Goal: Answer question/provide support: Share knowledge or assist other users

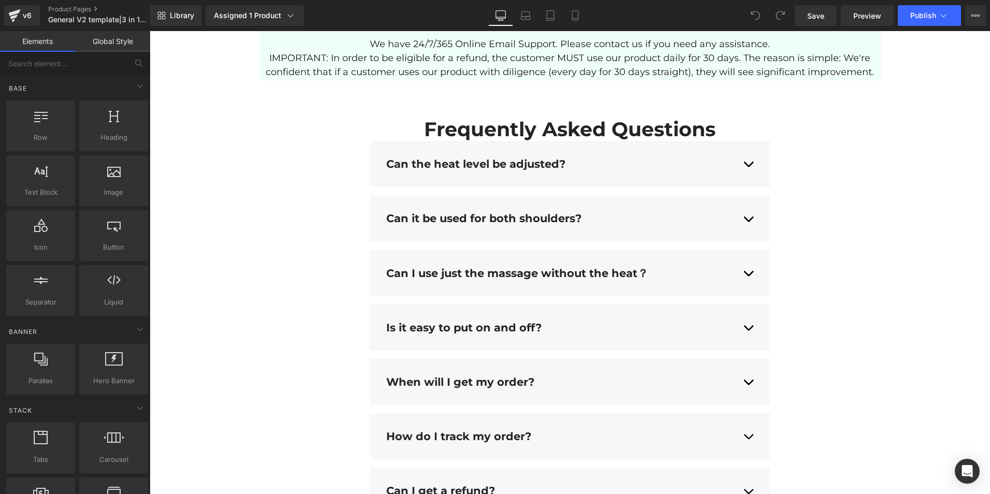
scroll to position [4446, 0]
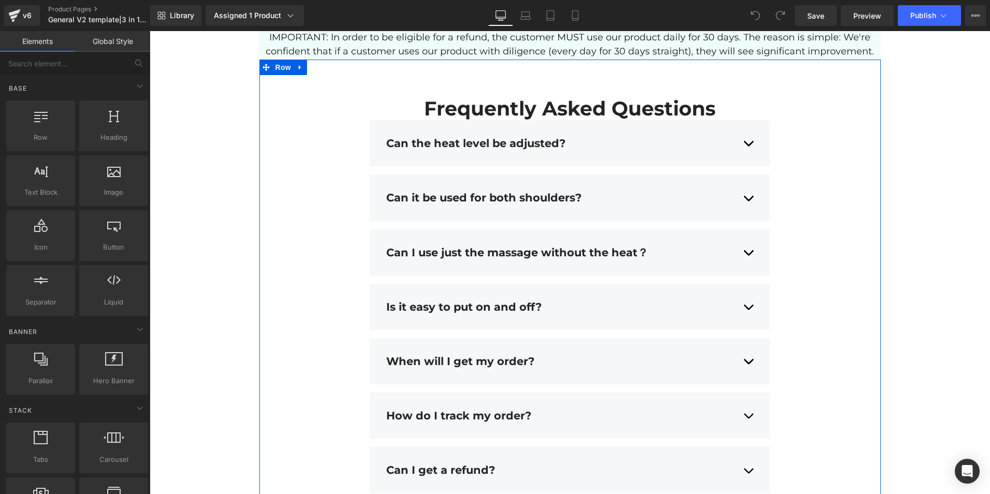
click at [331, 73] on div "Frequently Asked Questions Heading Can the heat level be adjusted? Text Block Y…" at bounding box center [571, 404] width 622 height 689
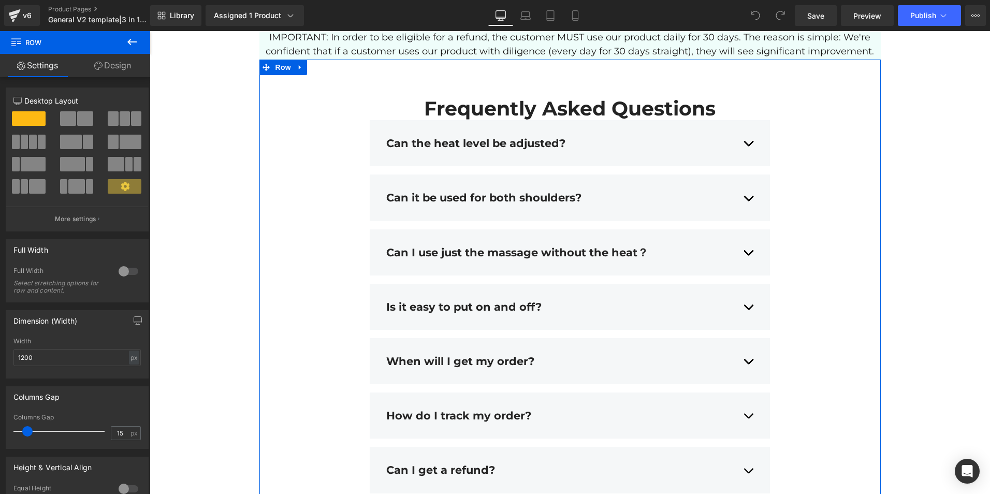
click at [297, 108] on div "Frequently Asked Questions Heading Can the heat level be adjusted? Text Block Y…" at bounding box center [571, 408] width 622 height 623
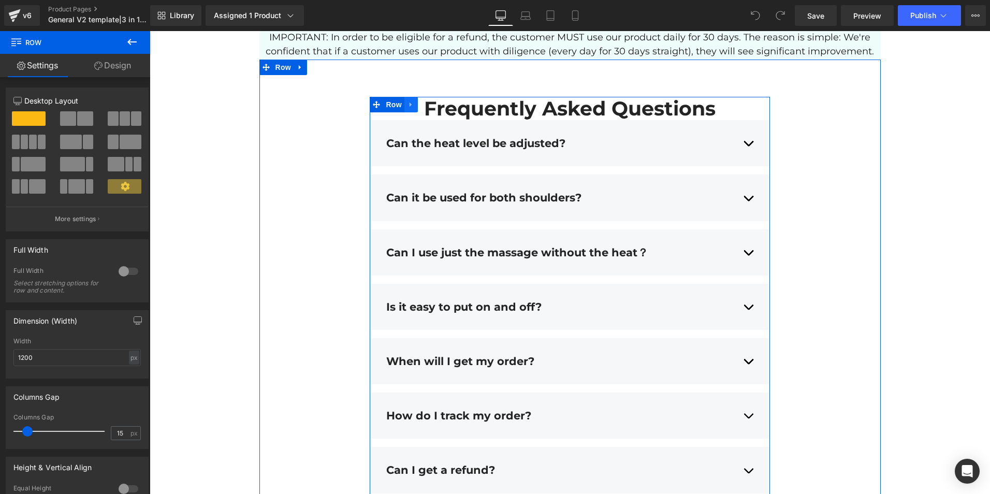
click at [409, 105] on icon at bounding box center [411, 104] width 7 height 8
click at [408, 107] on icon at bounding box center [411, 104] width 7 height 8
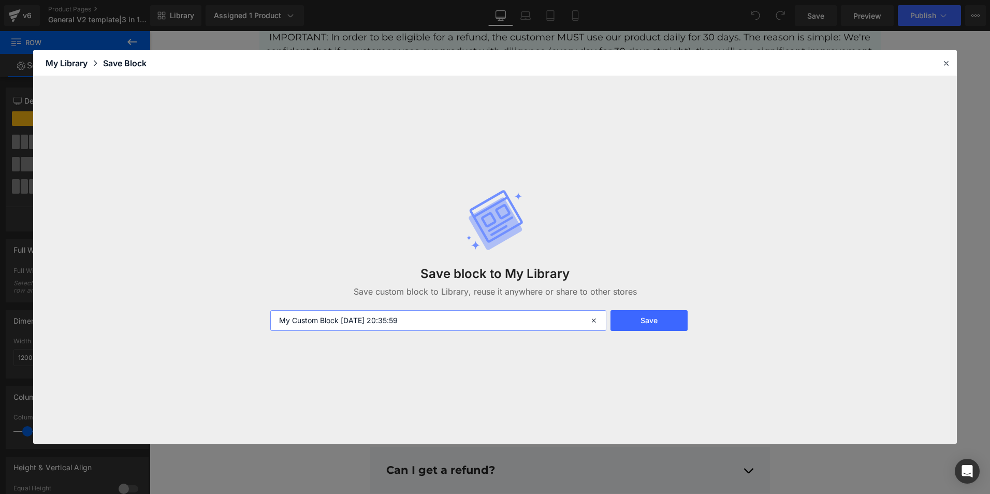
click at [407, 321] on input "My Custom Block 2025-08-21 20:35:59" at bounding box center [438, 320] width 336 height 21
type input "FAQs"
click at [641, 324] on button "Save" at bounding box center [649, 320] width 77 height 21
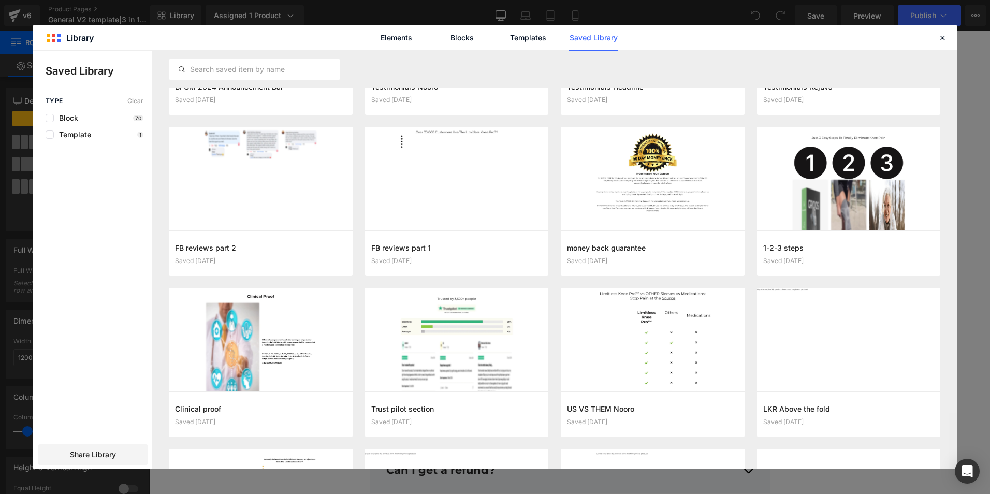
scroll to position [0, 0]
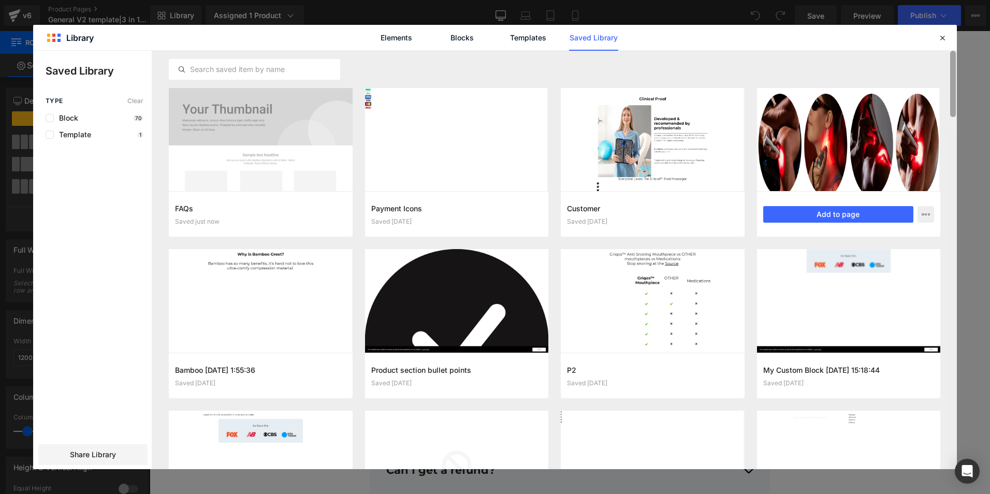
drag, startPoint x: 953, startPoint y: 143, endPoint x: 924, endPoint y: 105, distance: 48.4
click at [924, 105] on div "FAQs Saved just now Add to page Payment Icons Saved 3 months ago Add to page Cu…" at bounding box center [554, 260] width 805 height 419
click at [943, 34] on icon at bounding box center [942, 37] width 9 height 9
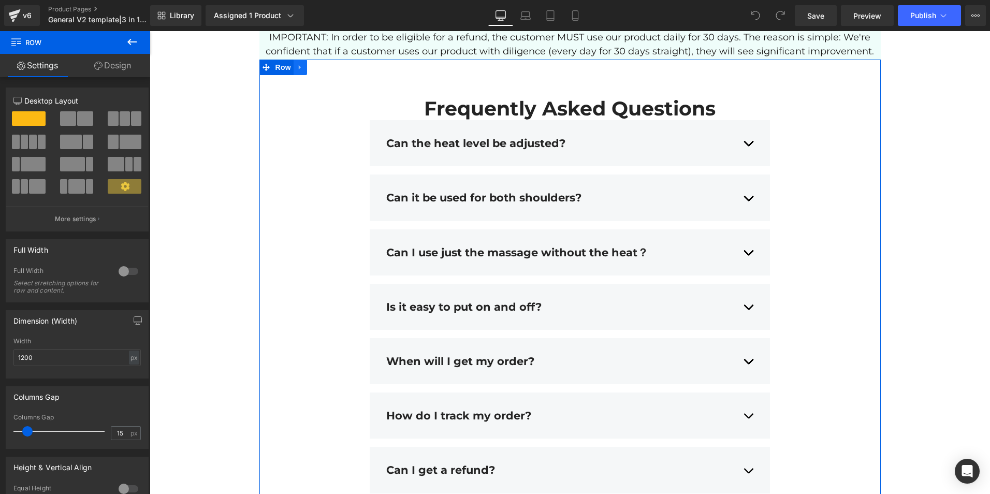
click at [299, 68] on icon at bounding box center [300, 67] width 7 height 8
click at [297, 68] on icon at bounding box center [300, 67] width 7 height 7
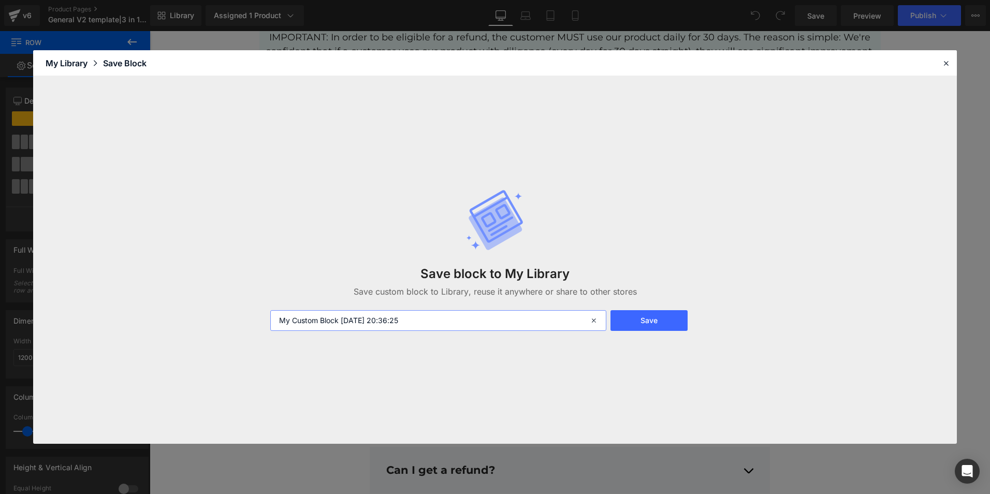
click at [389, 324] on input "My Custom Block 2025-08-21 20:36:25" at bounding box center [438, 320] width 336 height 21
type input "Entire Row FAQ"
click at [645, 327] on button "Save" at bounding box center [649, 320] width 77 height 21
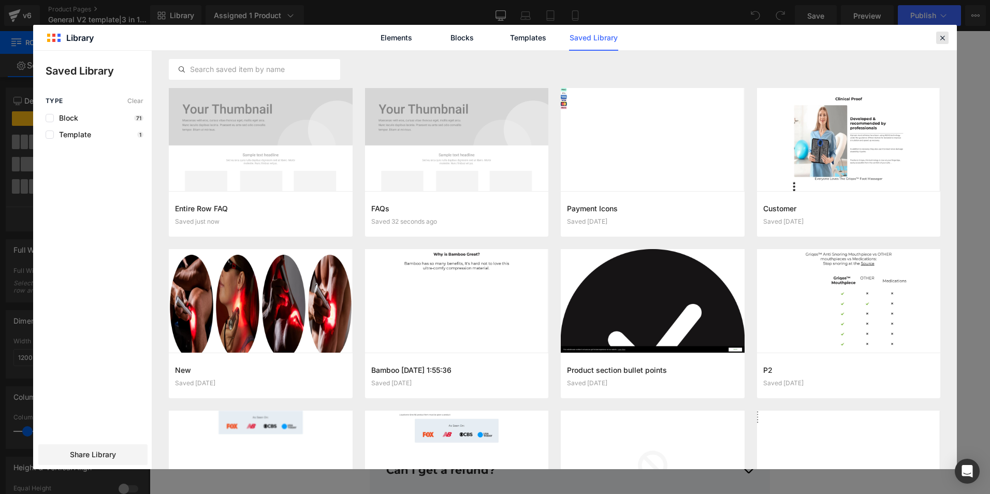
click at [946, 38] on icon at bounding box center [942, 37] width 9 height 9
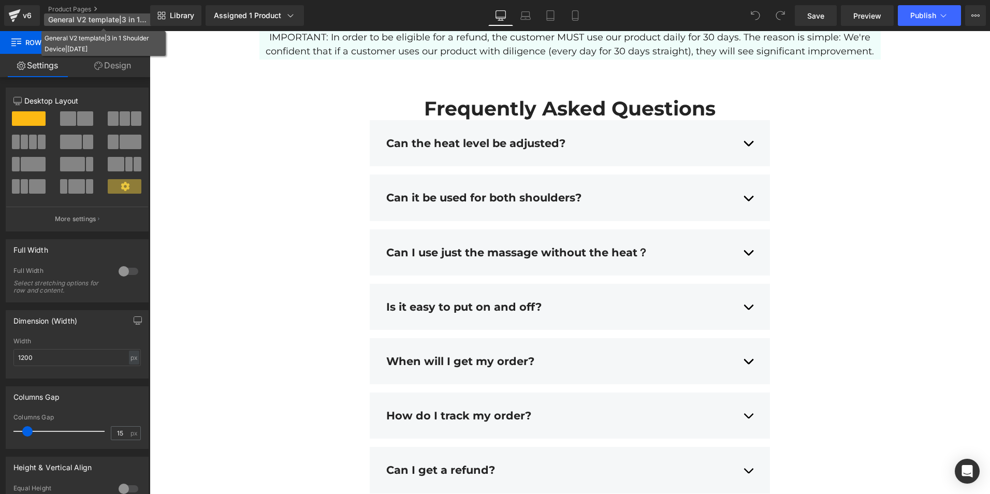
click at [78, 17] on span "General V2 template|3 in 1 Shoulder Device|29/1/2025" at bounding box center [97, 20] width 99 height 8
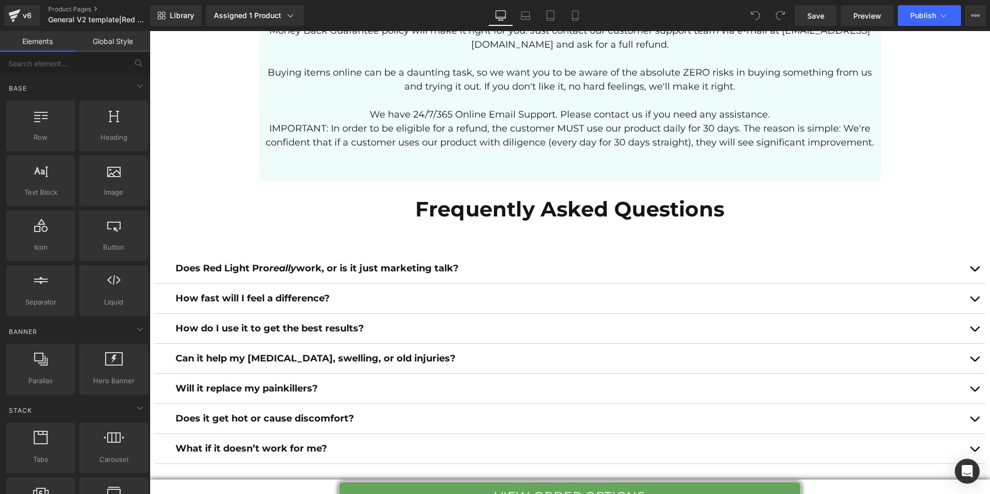
scroll to position [3481, 0]
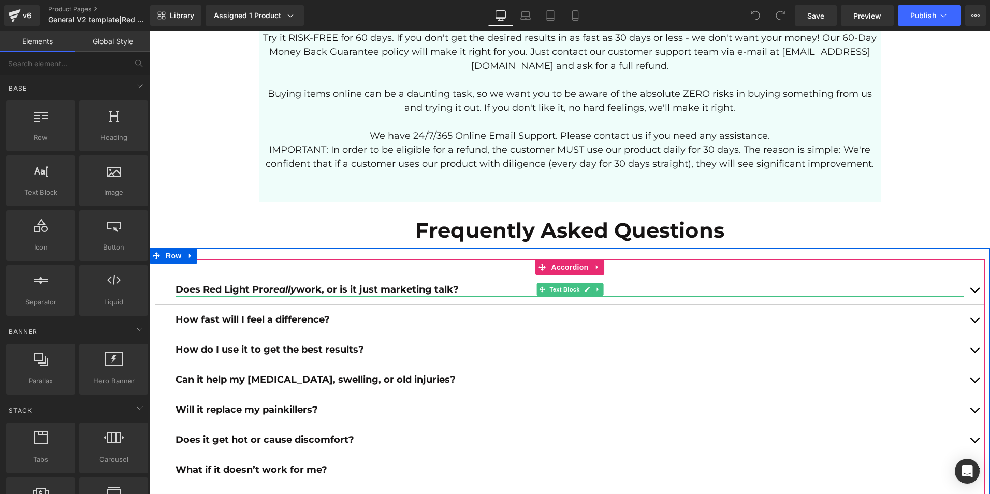
click at [436, 284] on strong "Does Red Light Pro really work, or is it just marketing talk?" at bounding box center [317, 289] width 283 height 11
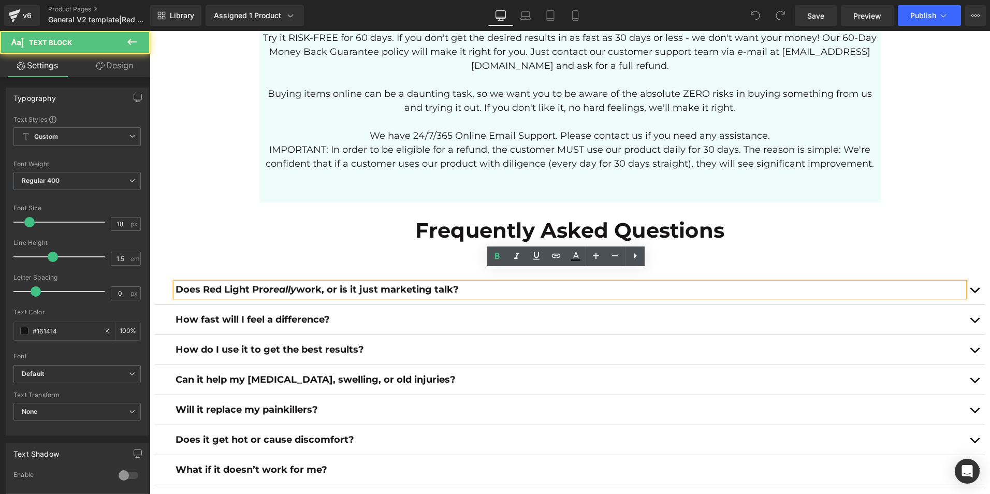
click at [428, 284] on strong "Does Red Light Pro really work, or is it just marketing talk?" at bounding box center [317, 289] width 283 height 11
click at [975, 293] on span "button" at bounding box center [975, 293] width 0 height 0
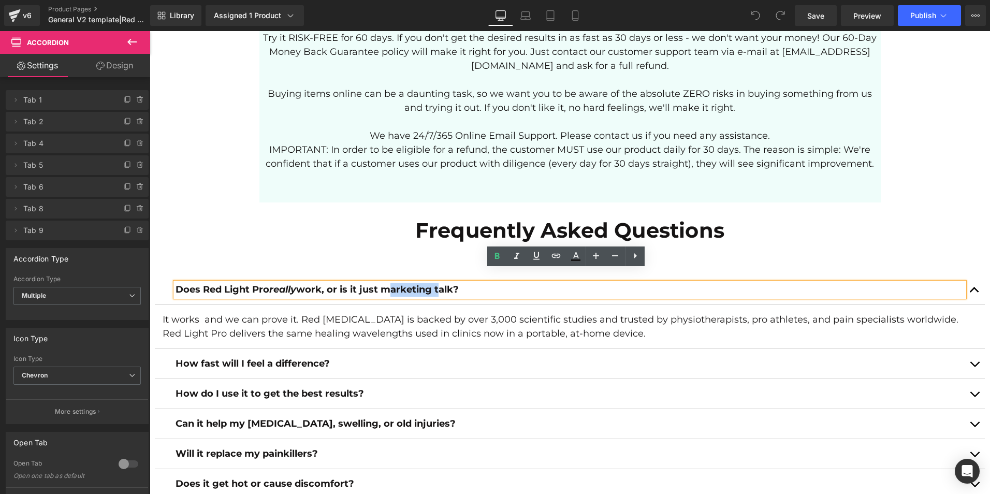
click at [457, 283] on p "Does Red Light Pro really work, or is it just marketing talk?" at bounding box center [570, 290] width 789 height 14
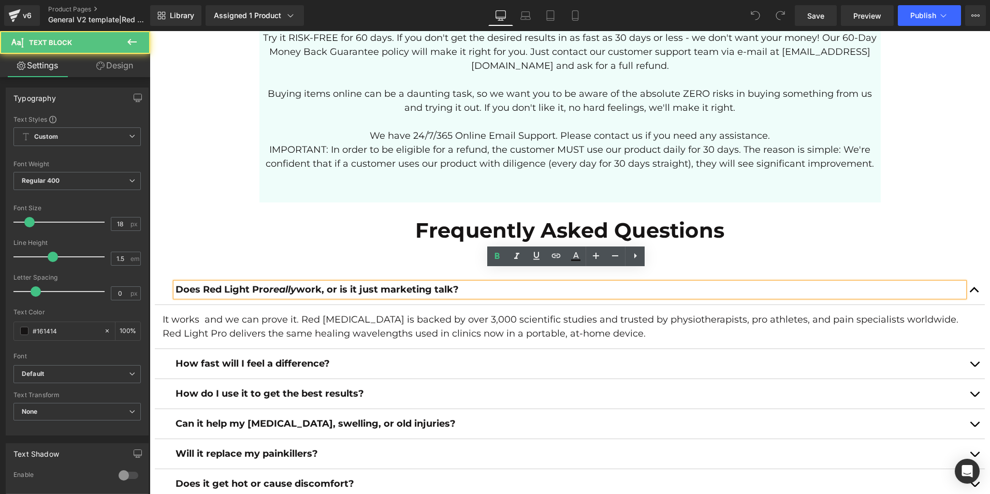
click at [457, 283] on p "Does Red Light Pro really work, or is it just marketing talk?" at bounding box center [570, 290] width 789 height 14
copy strong "Does Red Light Pro really work, or is it just marketing talk?"
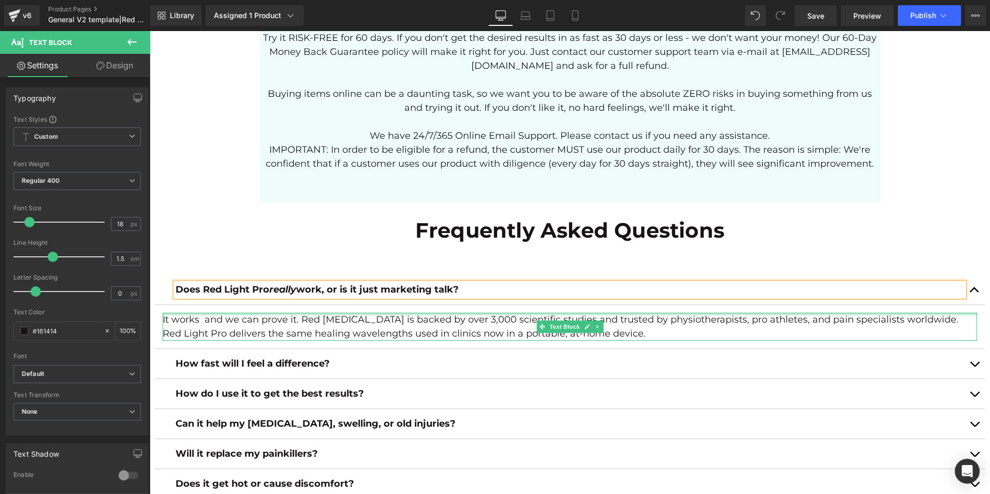
click at [455, 313] on p "It works and we can prove it. Red [MEDICAL_DATA] is backed by over 3,000 scient…" at bounding box center [570, 327] width 815 height 28
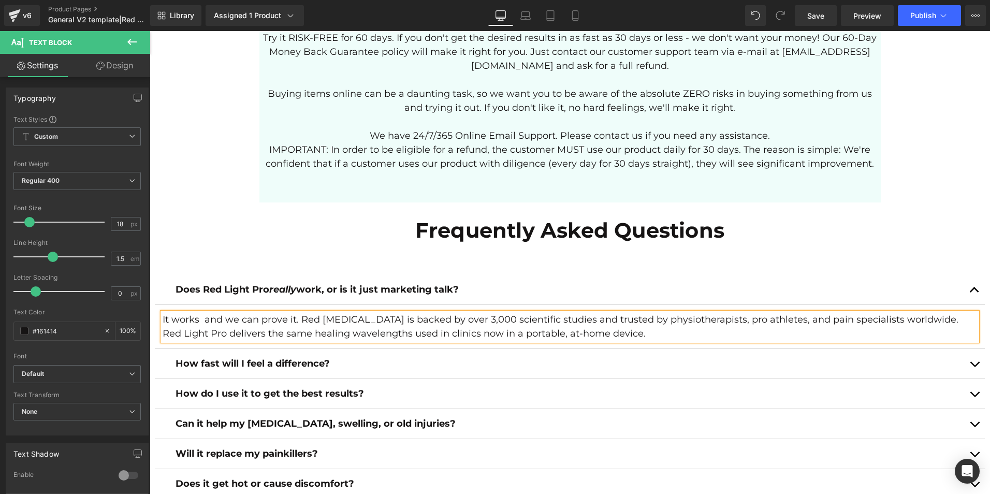
click at [455, 313] on p "It works and we can prove it. Red [MEDICAL_DATA] is backed by over 3,000 scient…" at bounding box center [570, 327] width 815 height 28
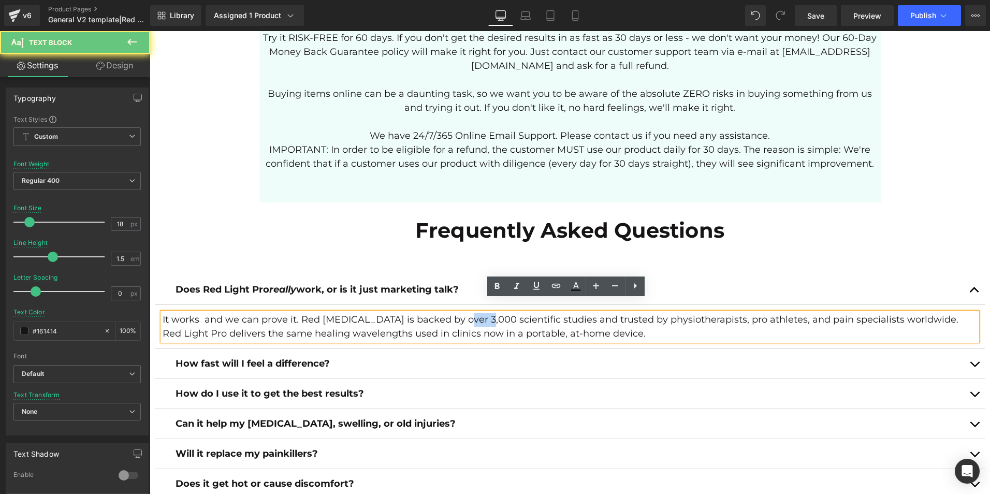
click at [455, 313] on p "It works and we can prove it. Red [MEDICAL_DATA] is backed by over 3,000 scient…" at bounding box center [570, 327] width 815 height 28
copy p "It works and we can prove it. Red [MEDICAL_DATA] is backed by over 3,000 scient…"
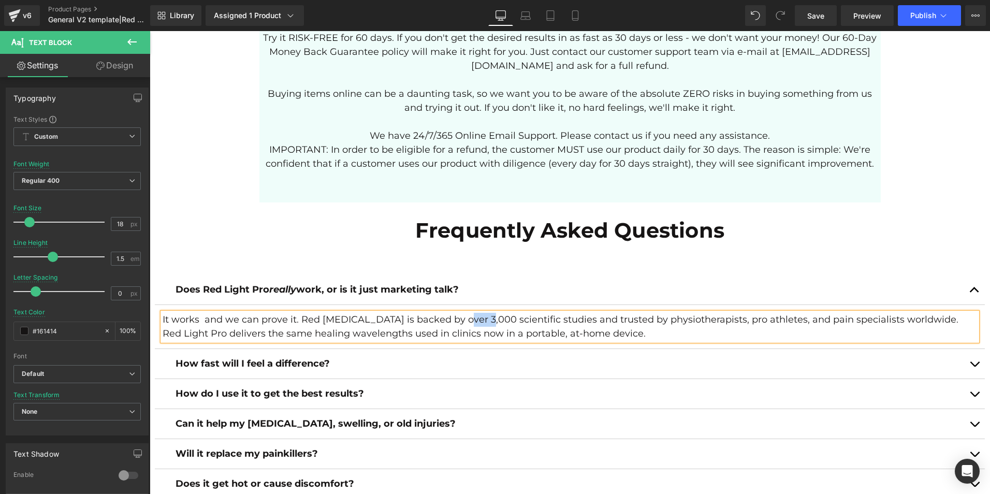
click at [978, 351] on button "button" at bounding box center [975, 364] width 21 height 30
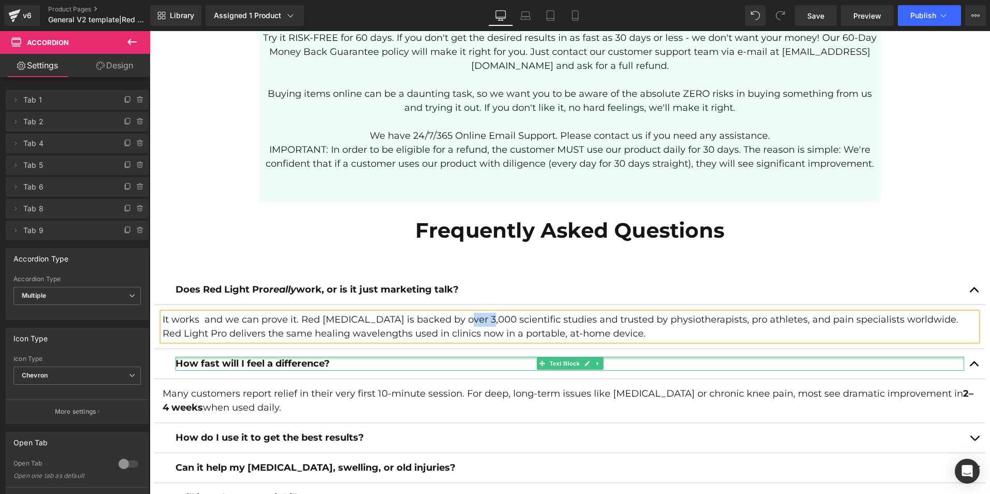
click at [324, 358] on strong "How fast will I feel a difference?" at bounding box center [253, 363] width 154 height 11
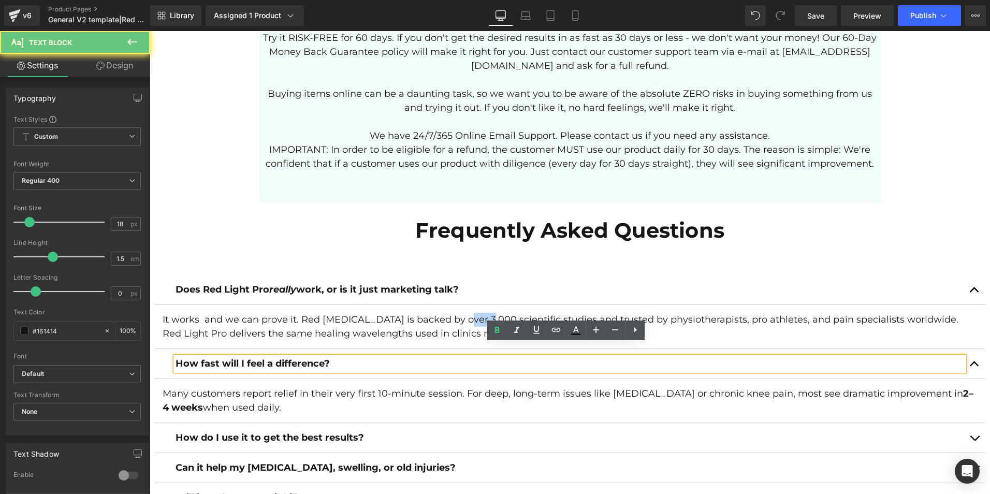
click at [324, 358] on strong "How fast will I feel a difference?" at bounding box center [253, 363] width 154 height 11
copy strong "How fast will I feel a difference?"
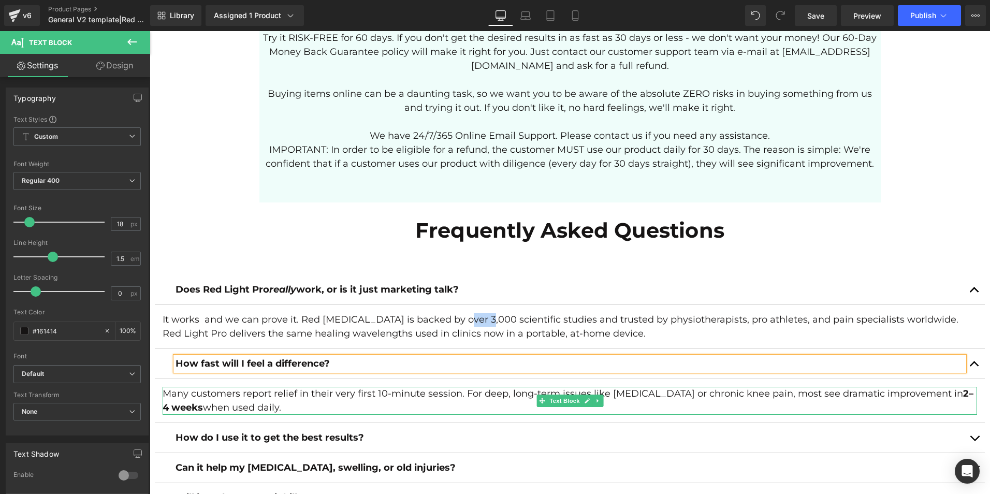
click at [303, 387] on p "Many customers report relief in their very first 10-minute session. For deep, l…" at bounding box center [570, 401] width 815 height 28
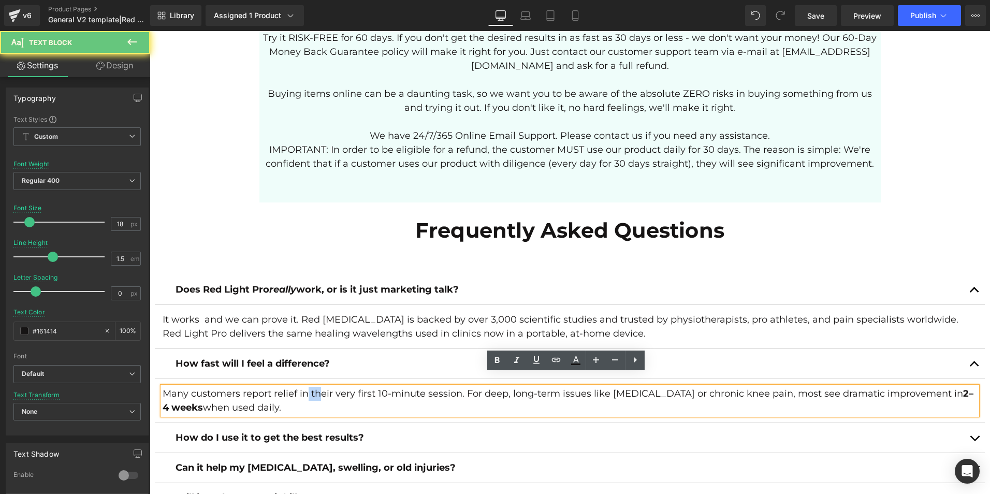
click at [303, 387] on p "Many customers report relief in their very first 10-minute session. For deep, l…" at bounding box center [570, 401] width 815 height 28
copy p "Many customers report relief in their very first 10-minute session. For deep, l…"
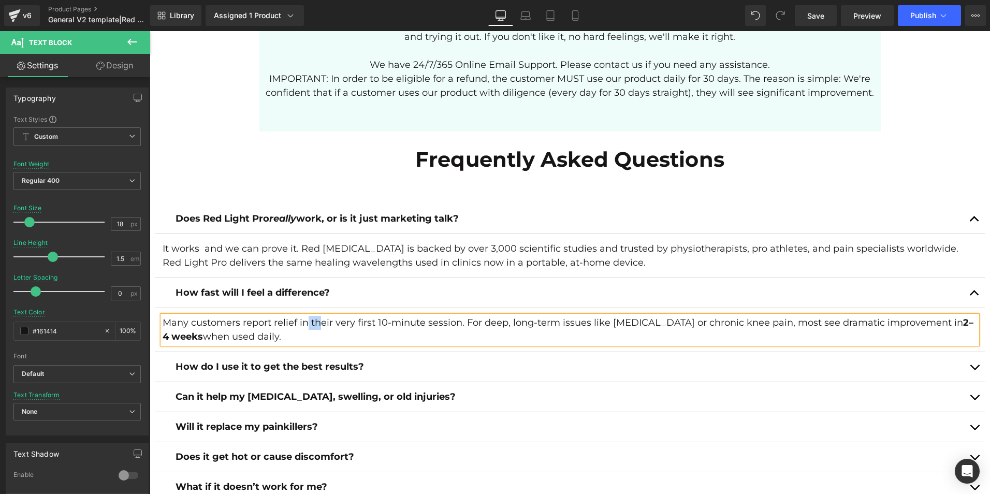
scroll to position [3613, 0]
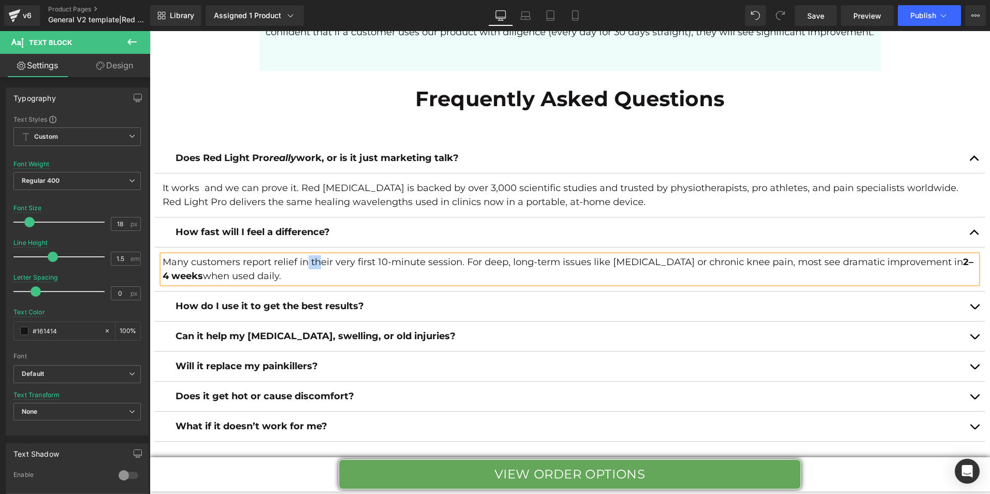
click at [975, 309] on span "button" at bounding box center [975, 309] width 0 height 0
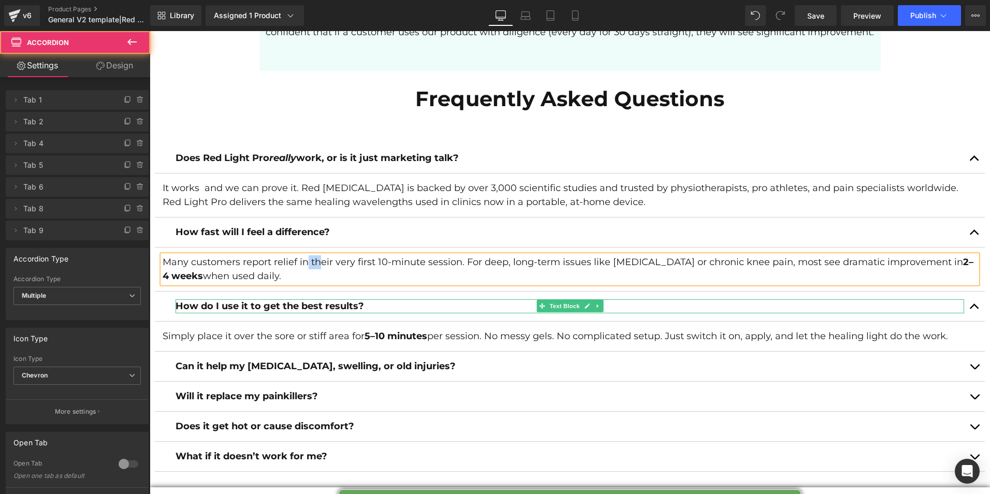
click at [372, 299] on p "How do I use it to get the best results?" at bounding box center [570, 306] width 789 height 14
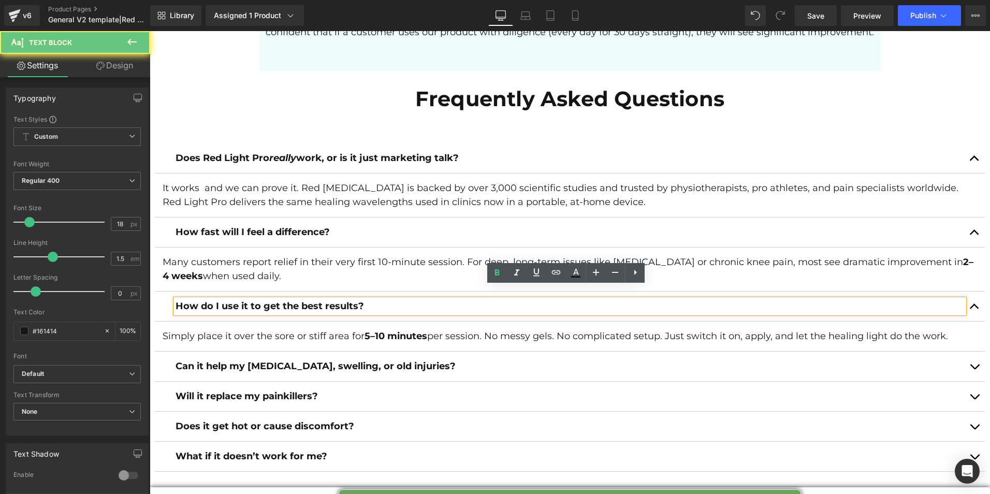
click at [372, 299] on p "How do I use it to get the best results?" at bounding box center [570, 306] width 789 height 14
copy strong "How do I use it to get the best results?"
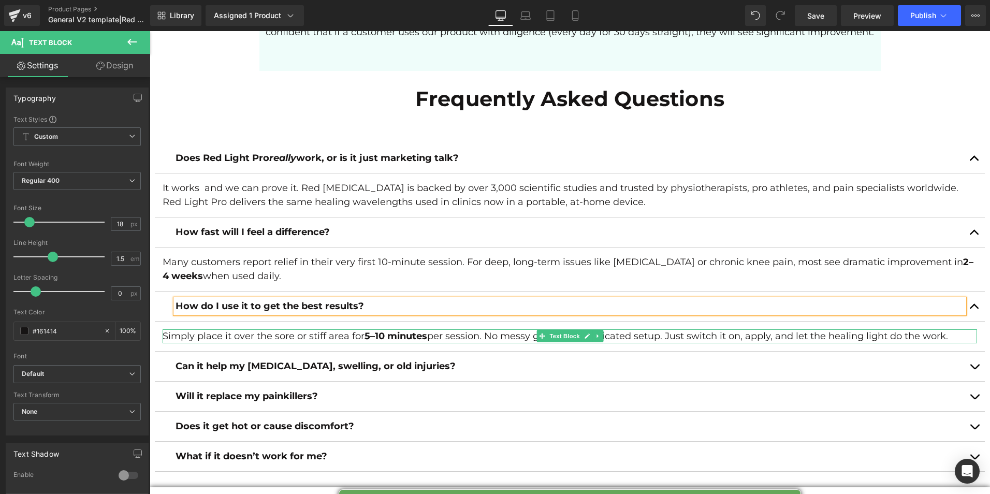
click at [361, 329] on p "Simply place it over the sore or stiff area for 5–10 minutes per session. No me…" at bounding box center [570, 336] width 815 height 14
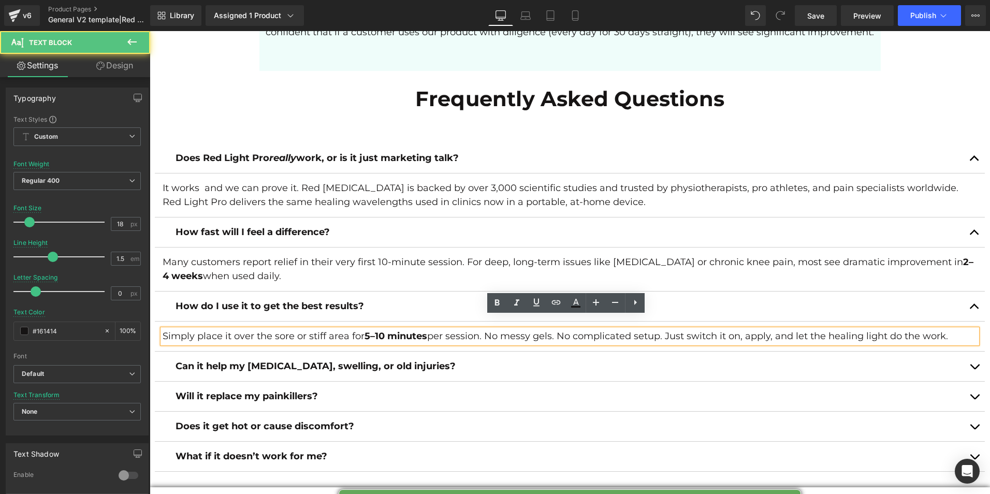
click at [361, 329] on p "Simply place it over the sore or stiff area for 5–10 minutes per session. No me…" at bounding box center [570, 336] width 815 height 14
copy p "Simply place it over the sore or stiff area for 5–10 minutes per session. No me…"
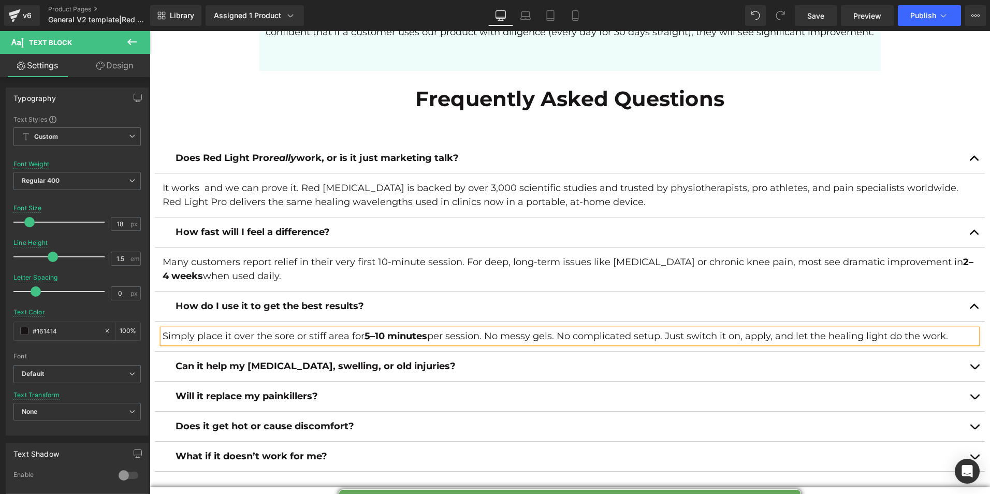
click at [975, 369] on span "button" at bounding box center [975, 369] width 0 height 0
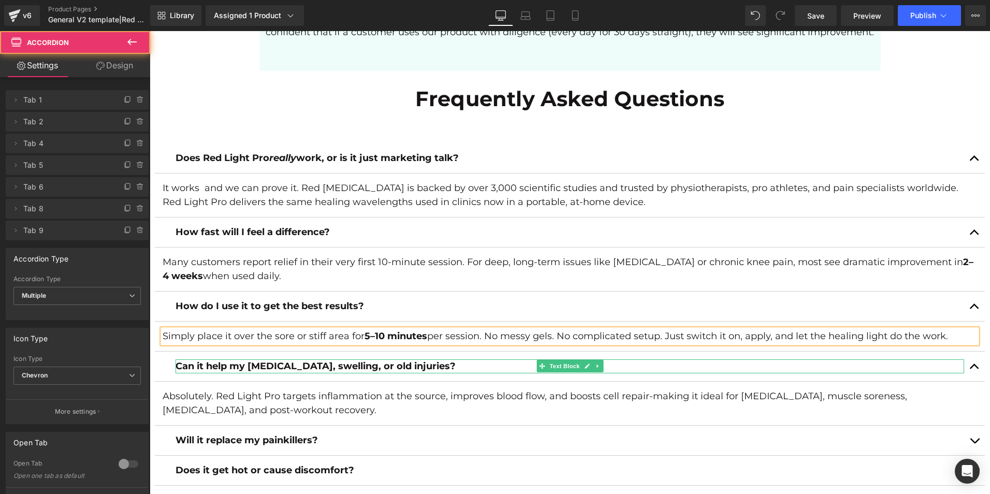
click at [356, 361] on strong "Can it help my [MEDICAL_DATA], swelling, or old injuries?" at bounding box center [316, 366] width 280 height 11
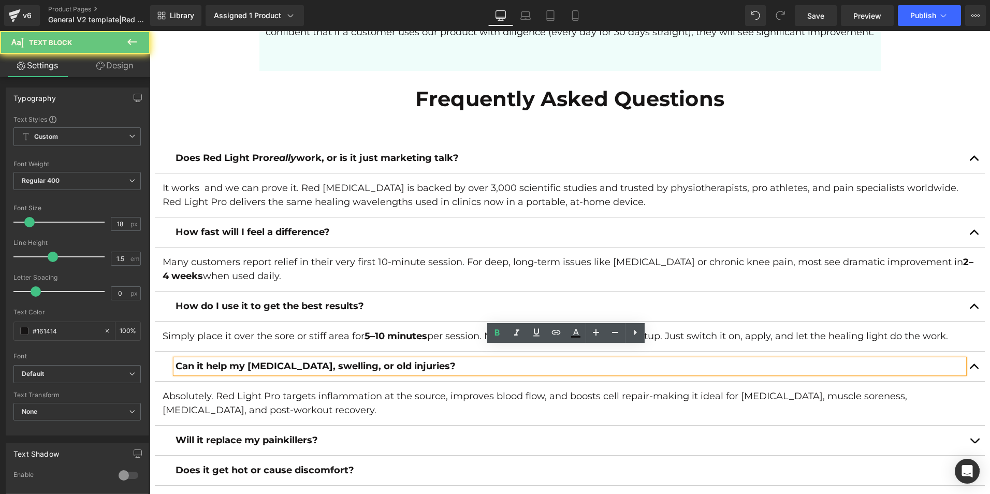
click at [356, 361] on strong "Can it help my [MEDICAL_DATA], swelling, or old injuries?" at bounding box center [316, 366] width 280 height 11
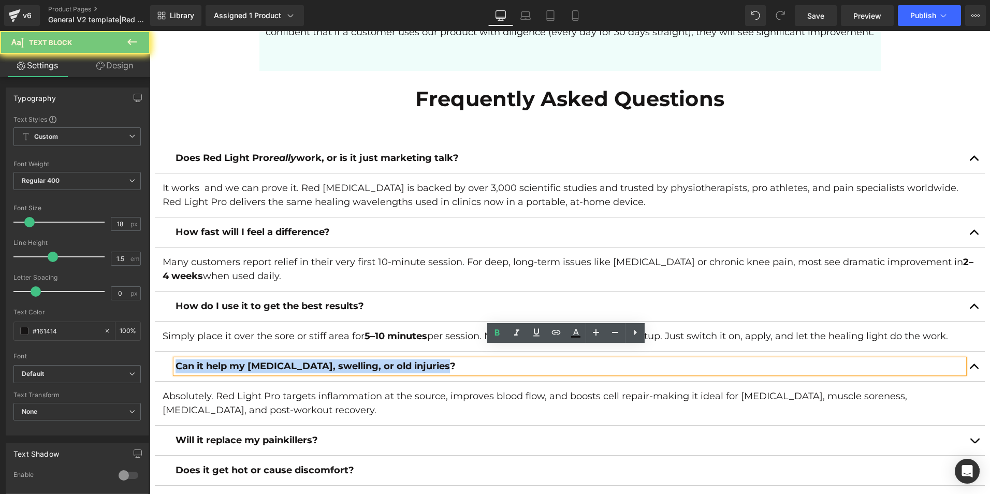
click at [356, 361] on strong "Can it help my [MEDICAL_DATA], swelling, or old injuries?" at bounding box center [316, 366] width 280 height 11
copy strong "Can it help my [MEDICAL_DATA], swelling, or old injuries?"
click at [324, 390] on p "Absolutely. Red Light Pro targets inflammation at the source, improves blood fl…" at bounding box center [570, 404] width 815 height 28
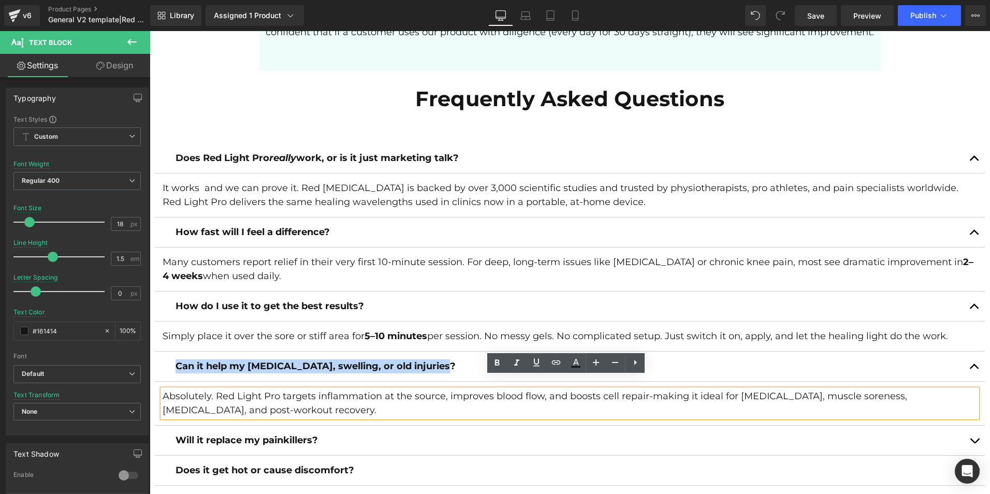
click at [324, 390] on p "Absolutely. Red Light Pro targets inflammation at the source, improves blood fl…" at bounding box center [570, 404] width 815 height 28
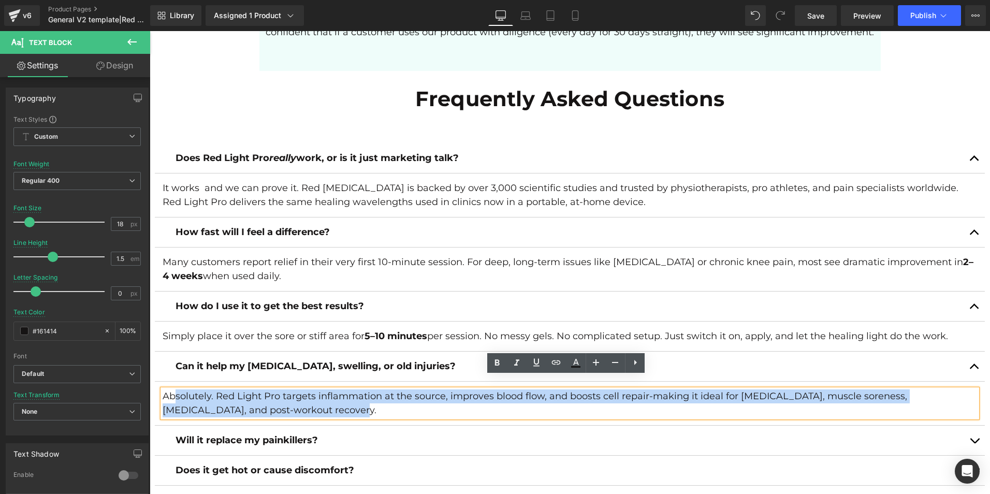
click at [324, 390] on p "Absolutely. Red Light Pro targets inflammation at the source, improves blood fl…" at bounding box center [570, 404] width 815 height 28
copy p "Absolutely. Red Light Pro targets inflammation at the source, improves blood fl…"
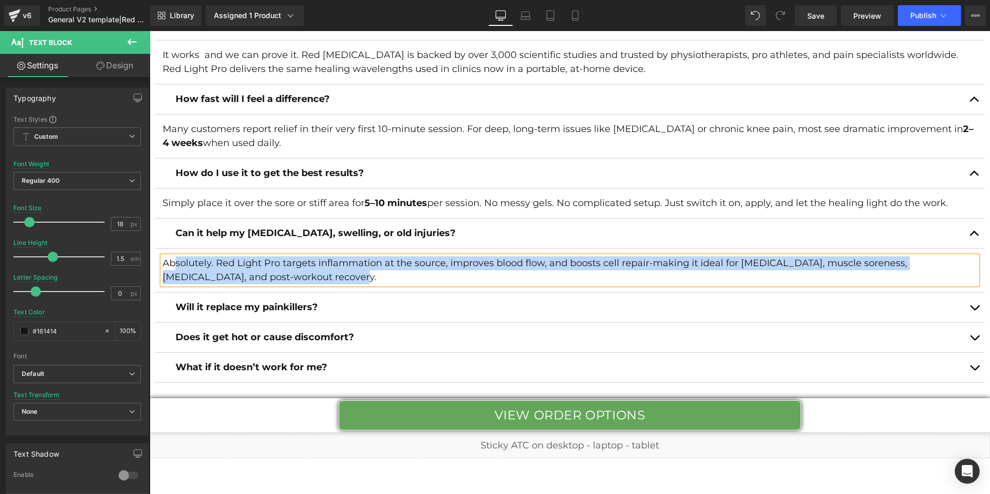
scroll to position [3824, 0]
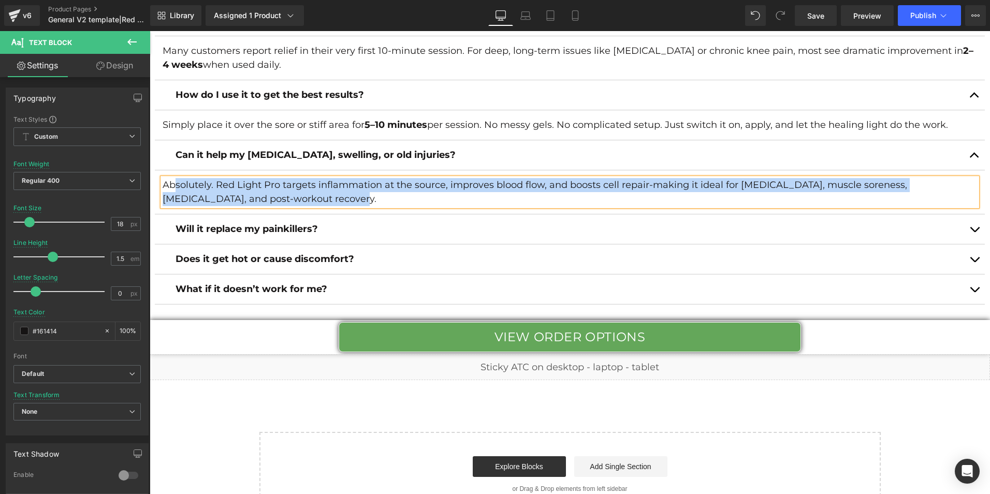
click at [475, 222] on div "Will it replace my painkillers? Text Block" at bounding box center [570, 229] width 789 height 14
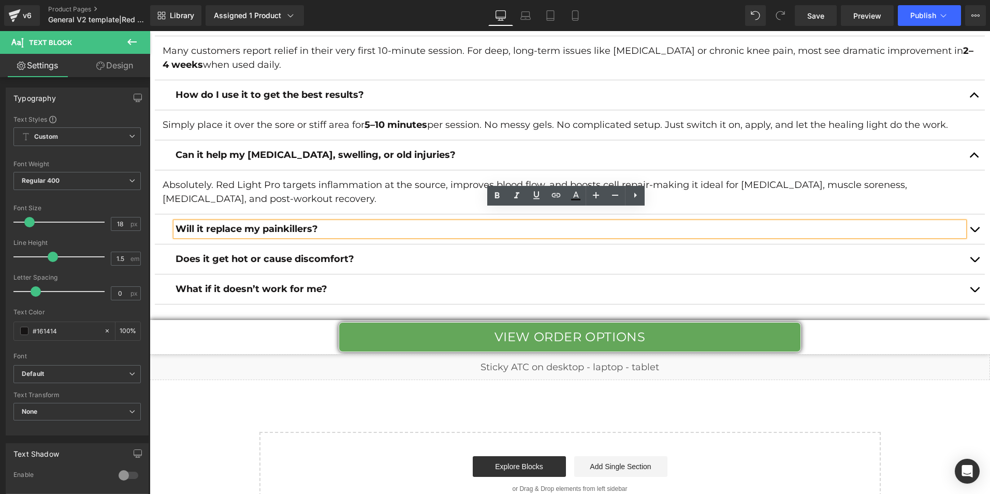
click at [973, 214] on button "button" at bounding box center [975, 229] width 21 height 30
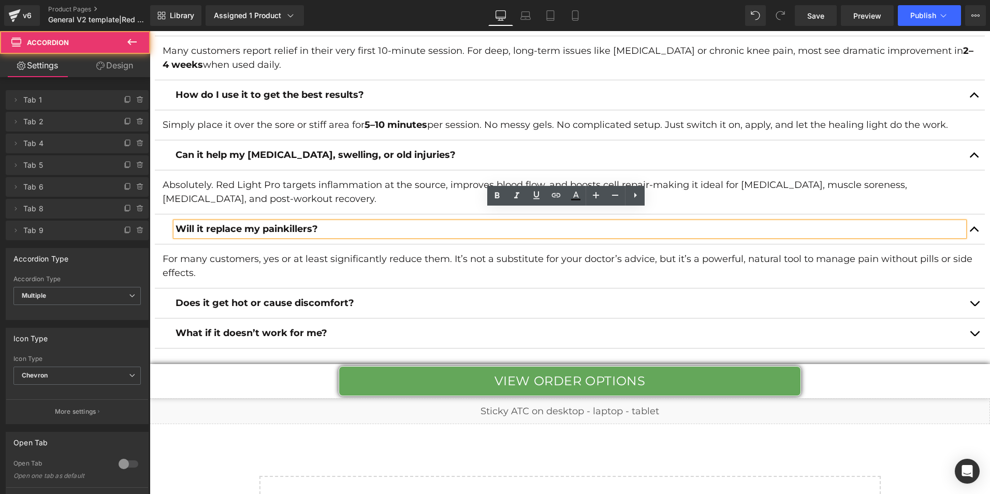
click at [293, 223] on strong "Will it replace my painkillers?" at bounding box center [247, 228] width 142 height 11
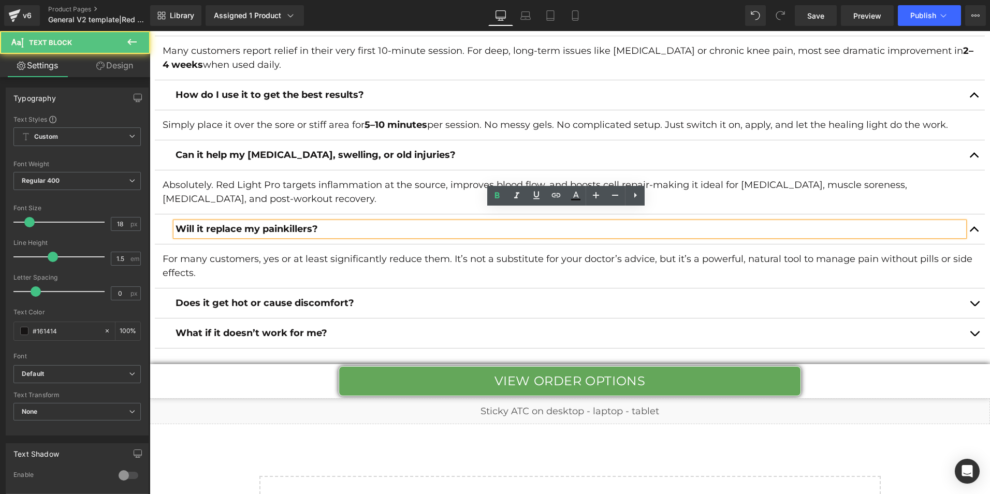
click at [293, 223] on strong "Will it replace my painkillers?" at bounding box center [247, 228] width 142 height 11
copy strong "Will it replace my painkillers?"
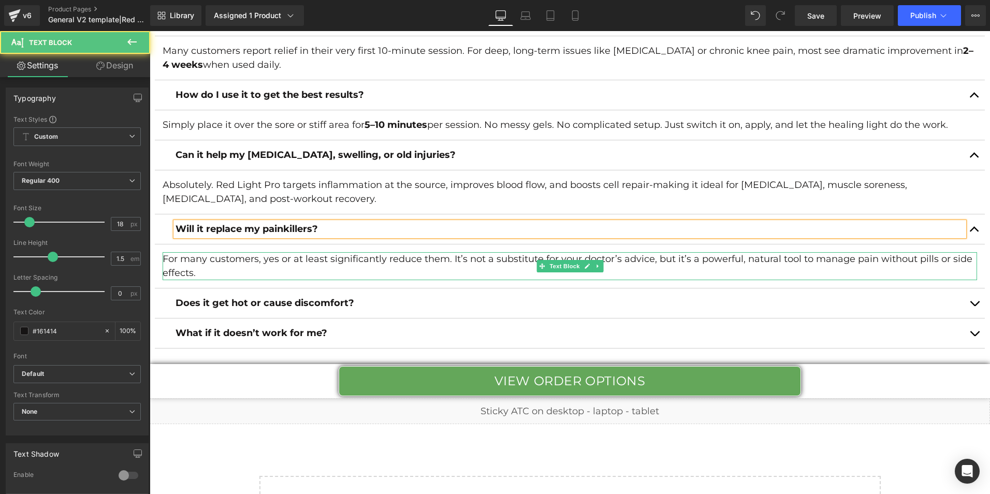
click at [267, 252] on p "For many customers, yes or at least significantly reduce them. It’s not a subst…" at bounding box center [570, 266] width 815 height 28
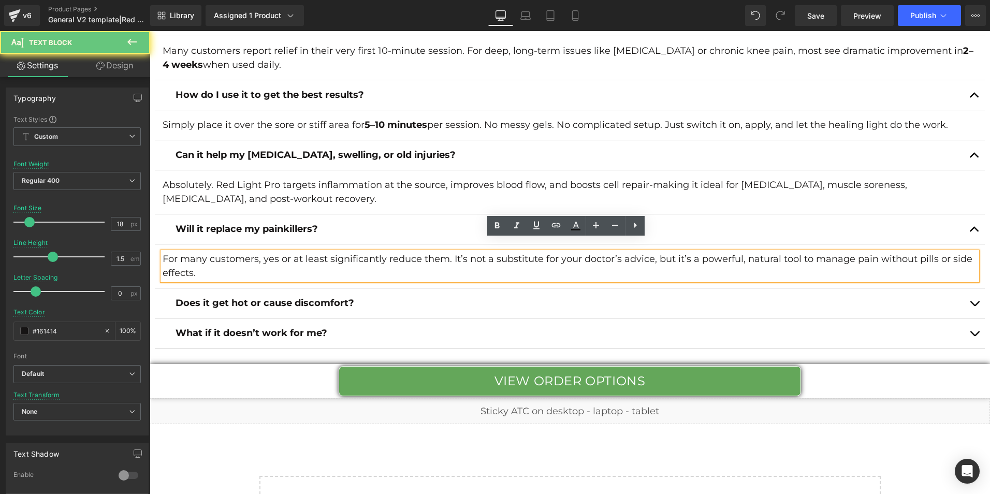
click at [267, 252] on p "For many customers, yes or at least significantly reduce them. It’s not a subst…" at bounding box center [570, 266] width 815 height 28
copy p "For many customers, yes or at least significantly reduce them. It’s not a subst…"
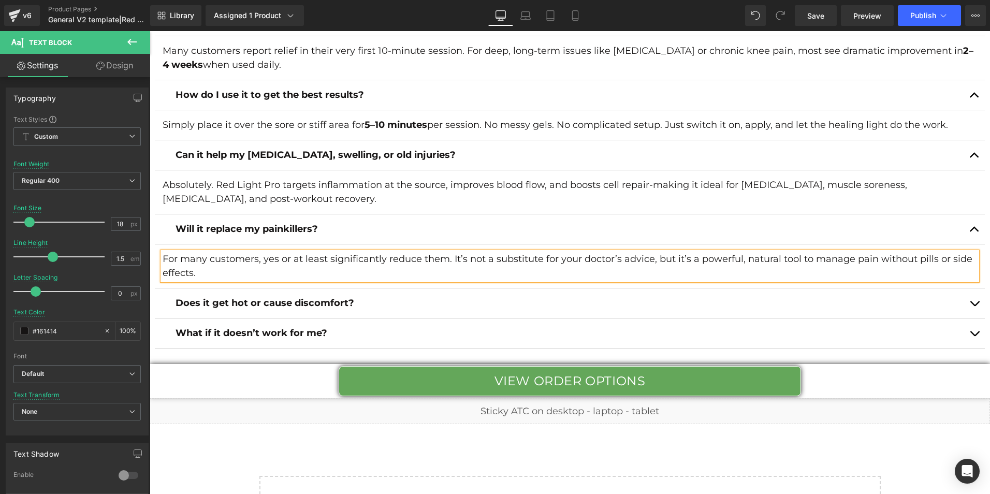
click at [971, 290] on button "button" at bounding box center [975, 304] width 21 height 30
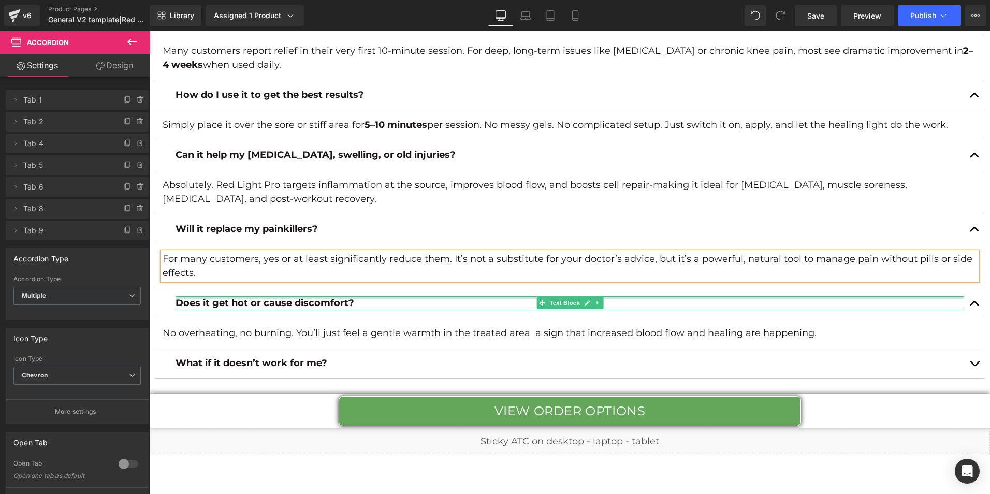
click at [319, 296] on div at bounding box center [570, 297] width 789 height 3
click at [319, 297] on strong "Does it get hot or cause discomfort?" at bounding box center [265, 302] width 179 height 11
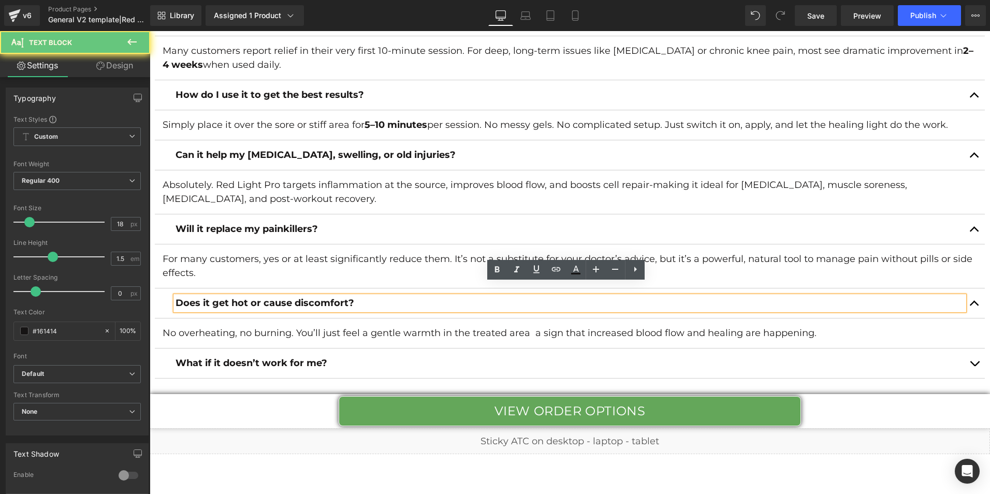
click at [319, 297] on strong "Does it get hot or cause discomfort?" at bounding box center [265, 302] width 179 height 11
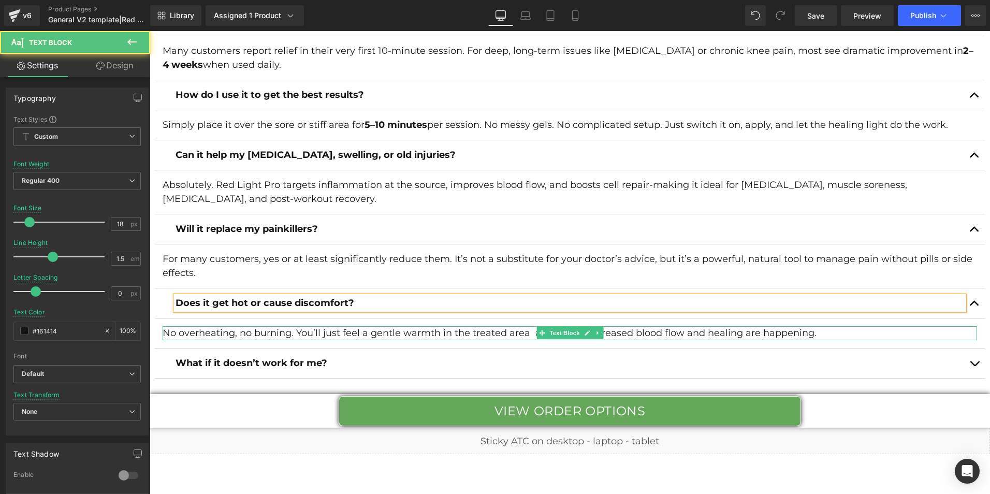
click at [319, 326] on p "No overheating, no burning. You’ll just feel a gentle warmth in the treated are…" at bounding box center [570, 333] width 815 height 14
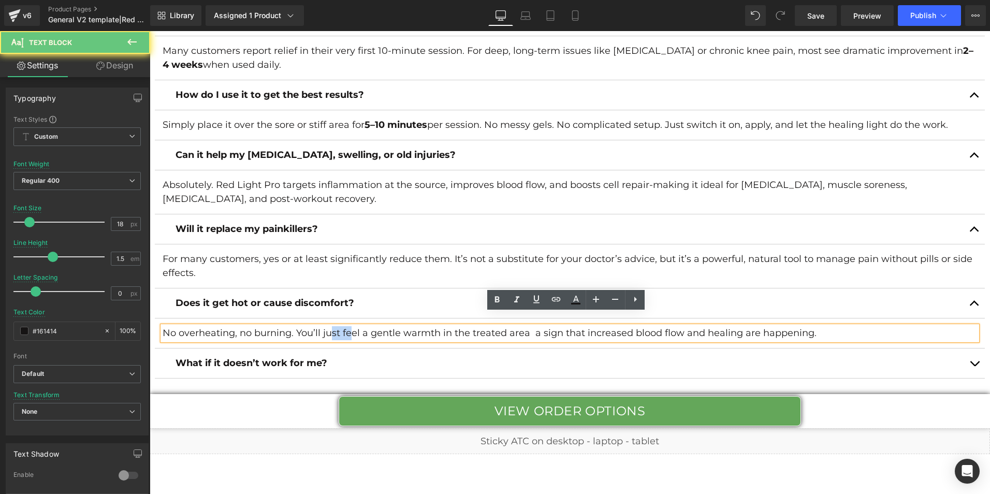
click at [319, 326] on p "No overheating, no burning. You’ll just feel a gentle warmth in the treated are…" at bounding box center [570, 333] width 815 height 14
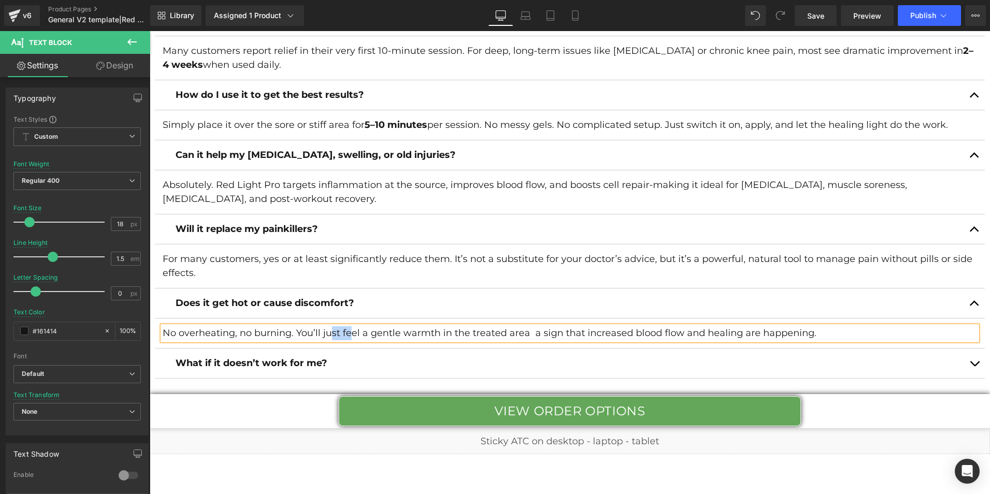
click at [970, 349] on button "button" at bounding box center [975, 364] width 21 height 30
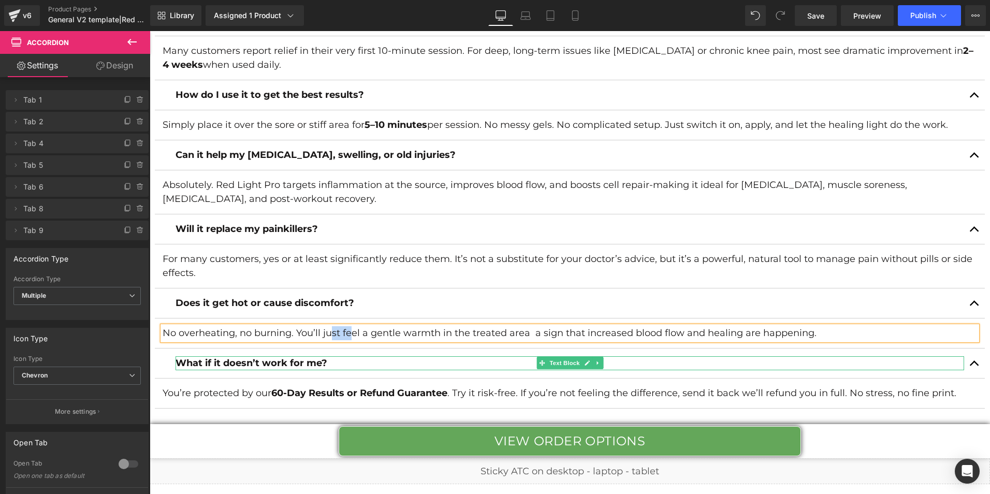
click at [297, 357] on strong "What if it doesn’t work for me?" at bounding box center [252, 362] width 152 height 11
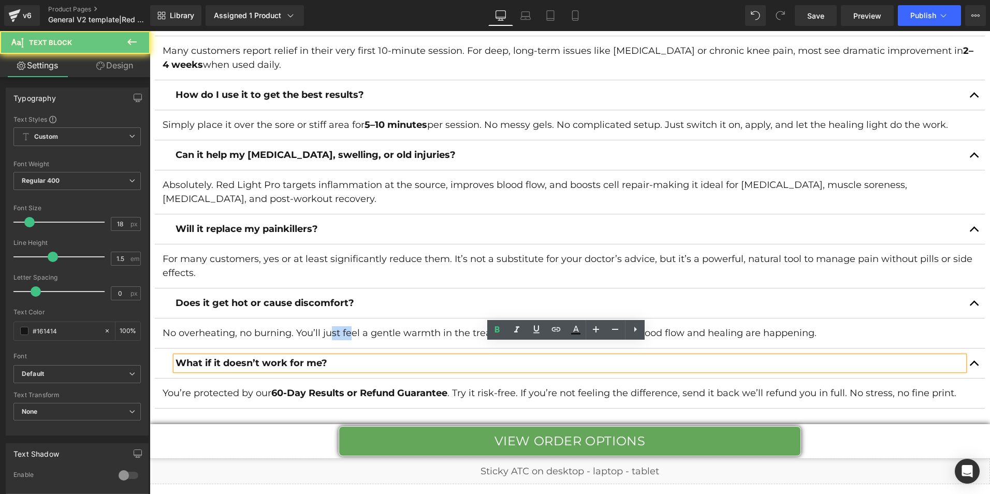
click at [297, 357] on strong "What if it doesn’t work for me?" at bounding box center [252, 362] width 152 height 11
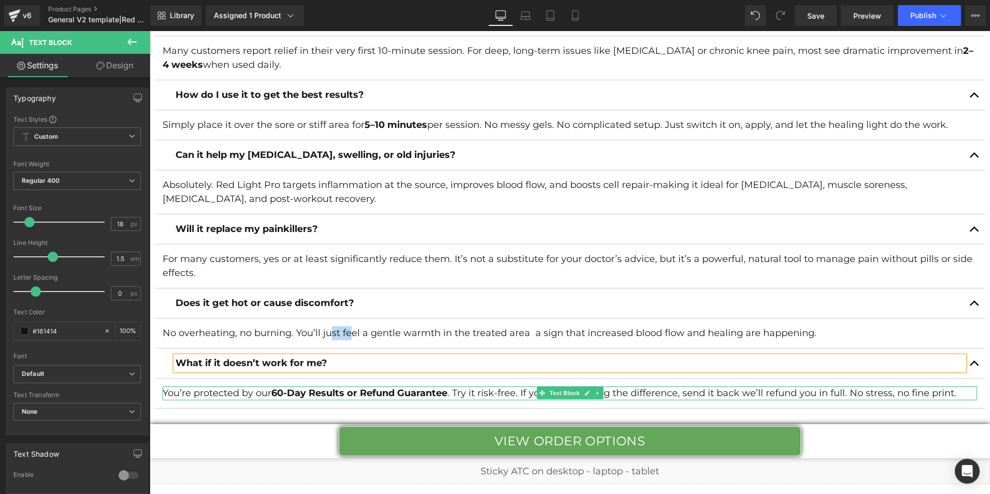
click at [346, 387] on strong "60-Day Results or Refund Guarantee" at bounding box center [359, 392] width 176 height 11
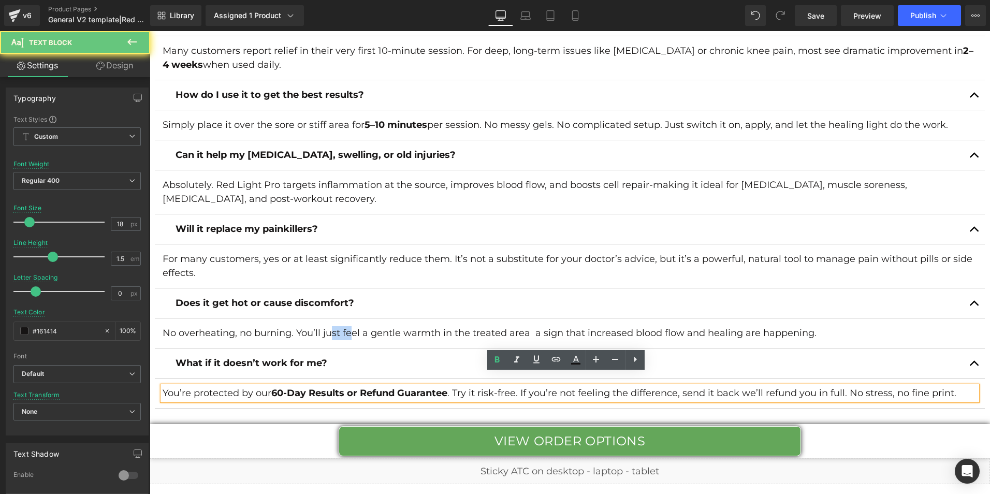
click at [346, 387] on strong "60-Day Results or Refund Guarantee" at bounding box center [359, 392] width 176 height 11
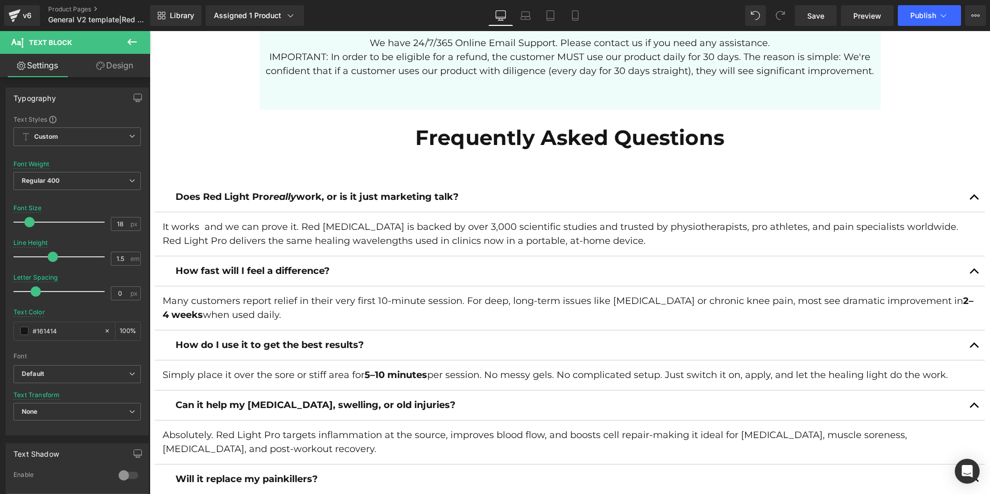
scroll to position [3568, 0]
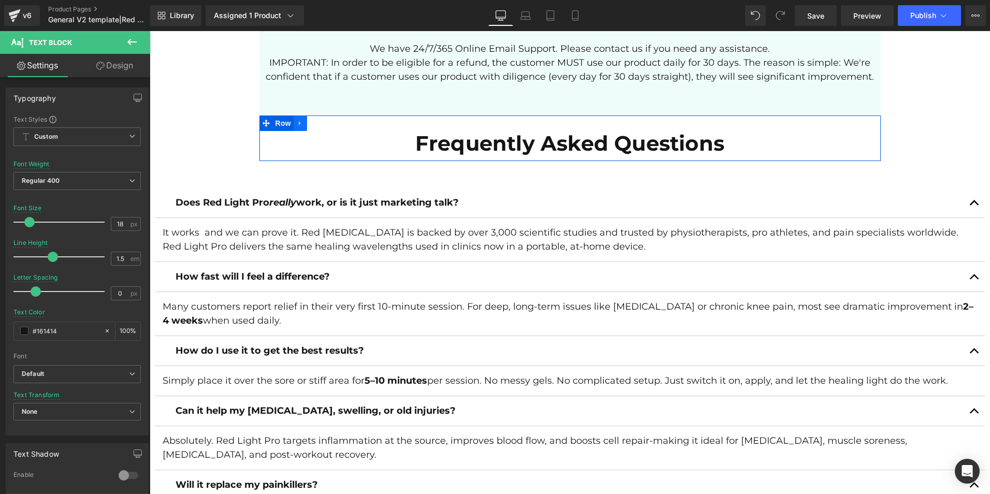
click at [299, 121] on icon at bounding box center [300, 123] width 2 height 5
click at [325, 119] on icon at bounding box center [327, 123] width 7 height 8
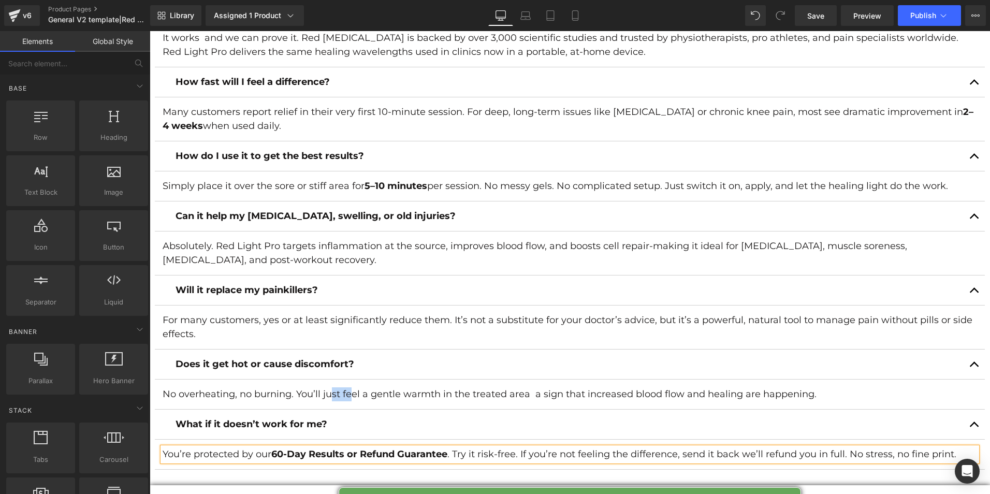
scroll to position [3419, 0]
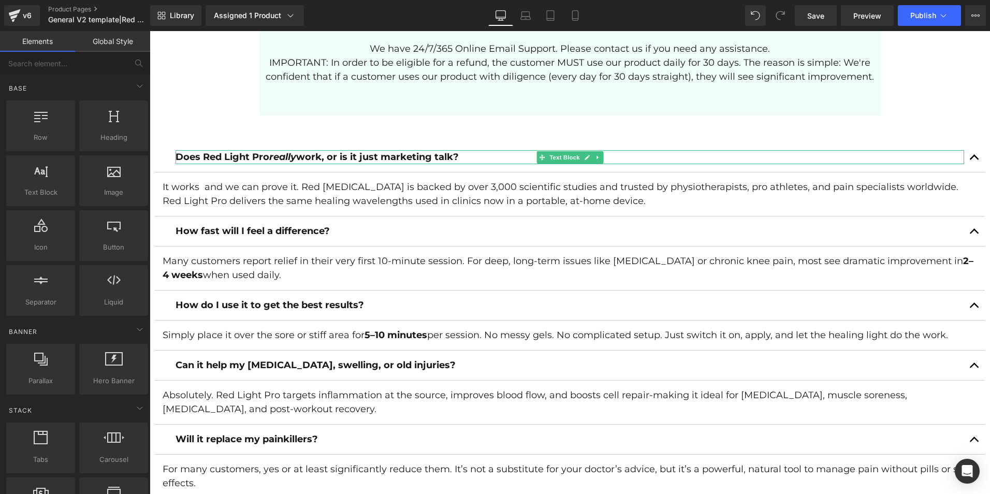
click at [234, 151] on strong "Does Red Light Pro really work, or is it just marketing talk?" at bounding box center [317, 156] width 283 height 11
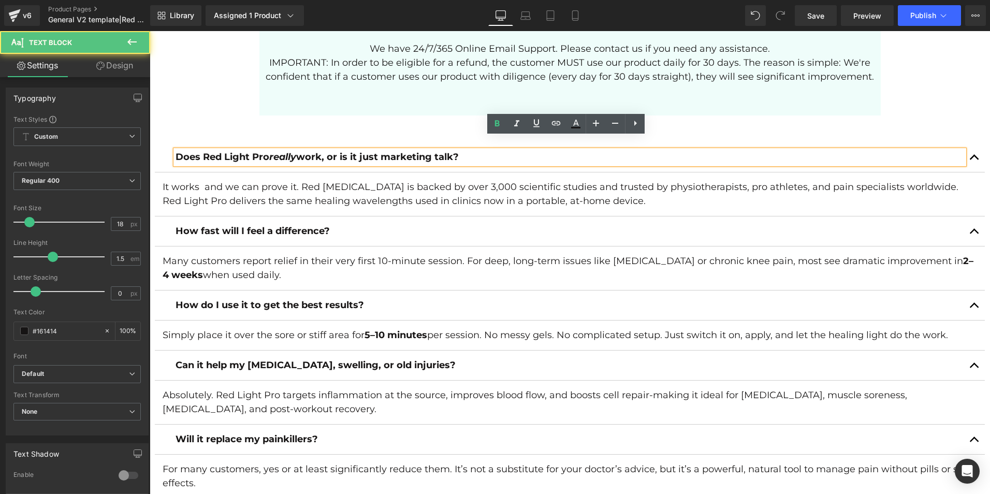
click at [237, 180] on p "It works and we can prove it. Red [MEDICAL_DATA] is backed by over 3,000 scient…" at bounding box center [570, 194] width 815 height 28
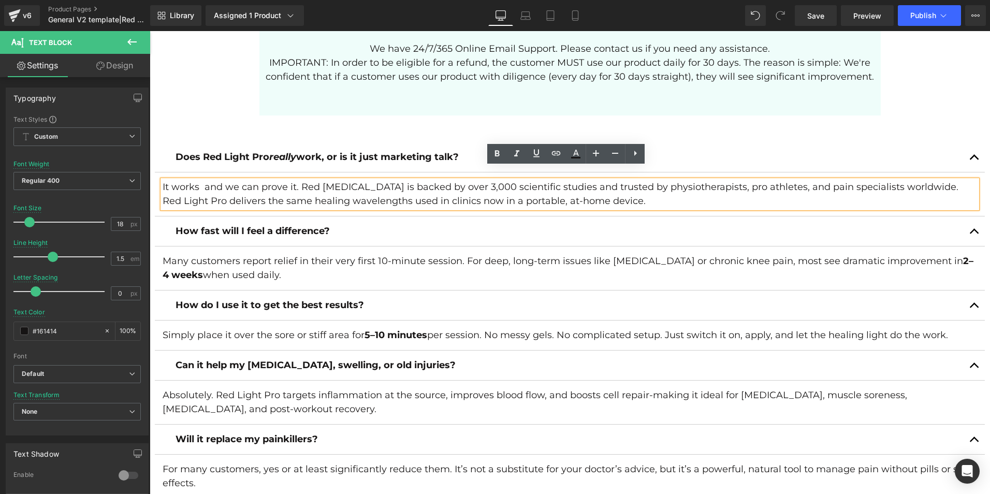
click at [252, 217] on div "How fast will I feel a difference? Text Block" at bounding box center [570, 232] width 830 height 30
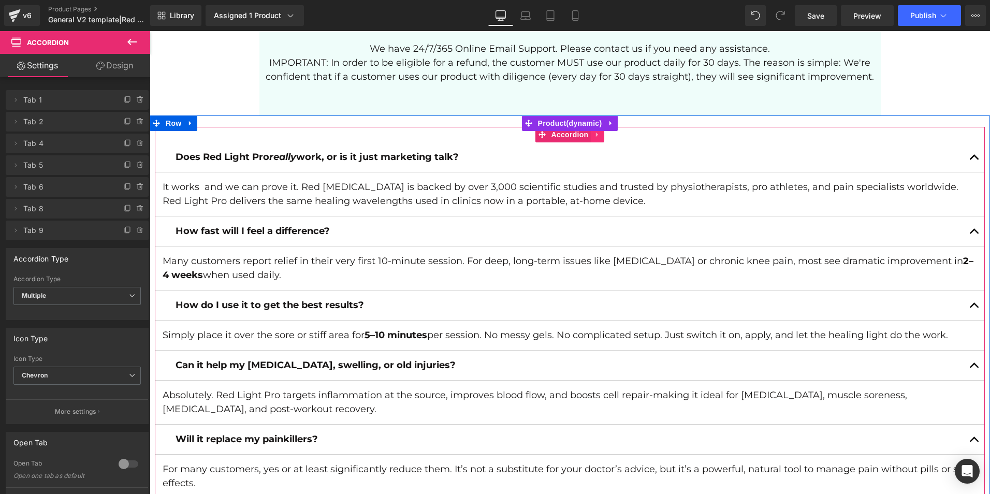
click at [594, 131] on icon at bounding box center [597, 135] width 7 height 8
click at [601, 131] on icon at bounding box center [604, 134] width 7 height 7
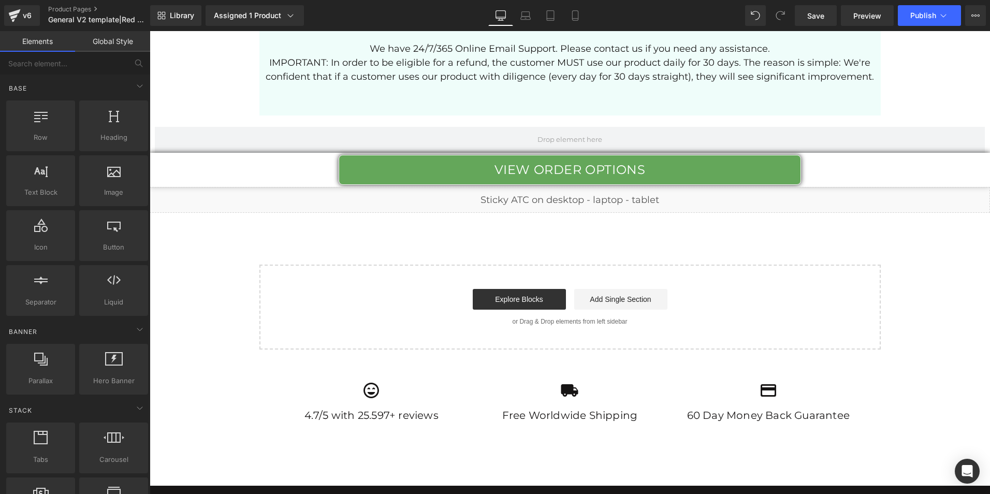
click at [120, 49] on link "Global Style" at bounding box center [112, 41] width 75 height 21
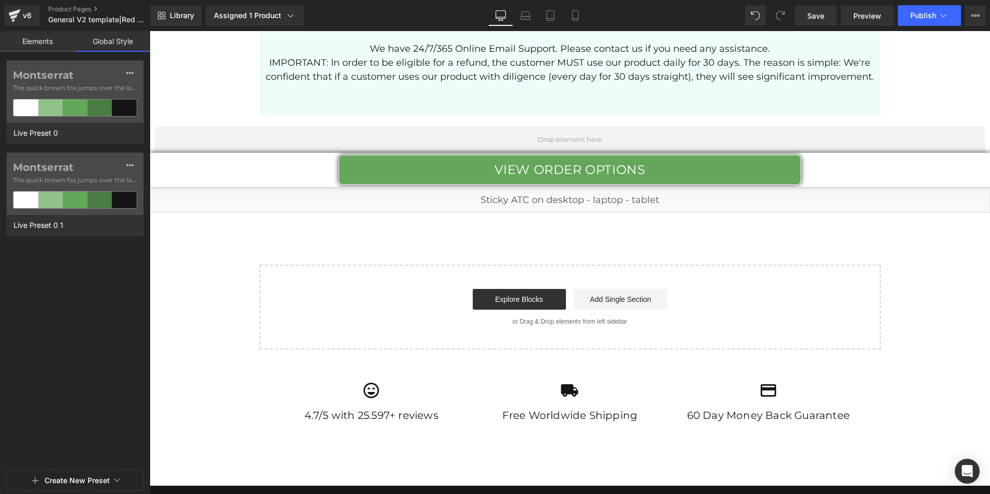
click at [40, 36] on link "Elements" at bounding box center [37, 41] width 75 height 21
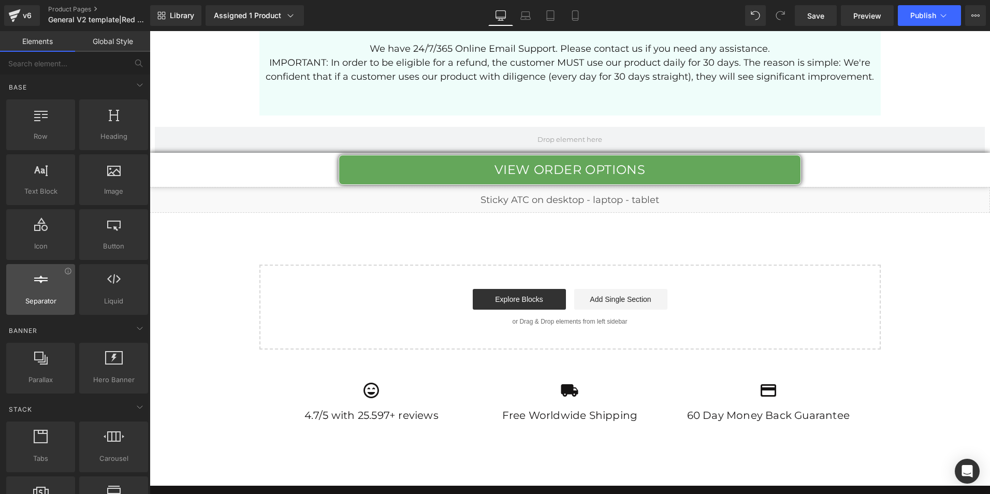
scroll to position [0, 0]
click at [90, 57] on input "text" at bounding box center [63, 63] width 127 height 23
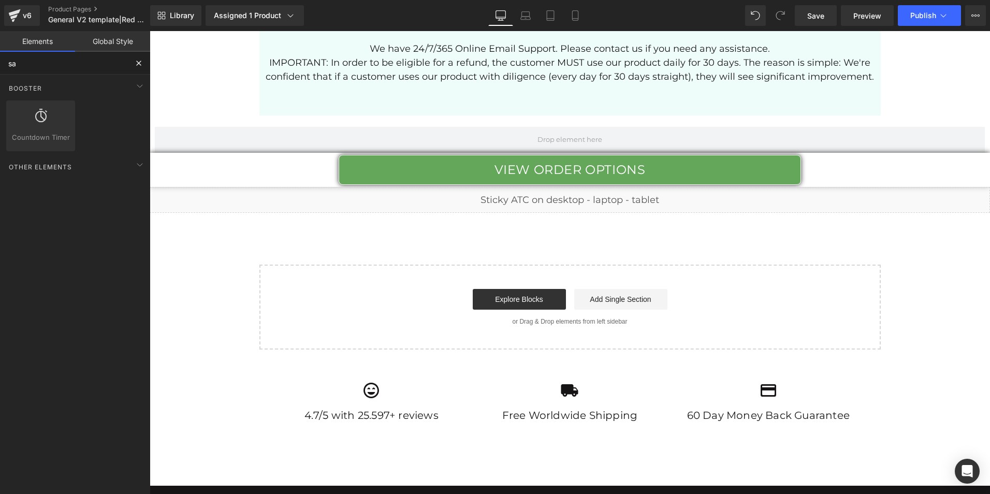
type input "s"
type input "f"
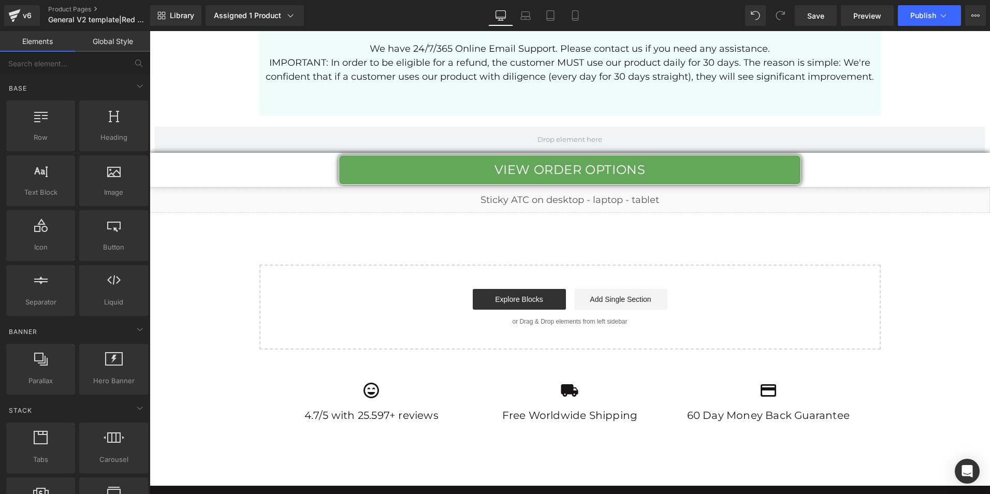
click at [107, 43] on link "Global Style" at bounding box center [112, 41] width 75 height 21
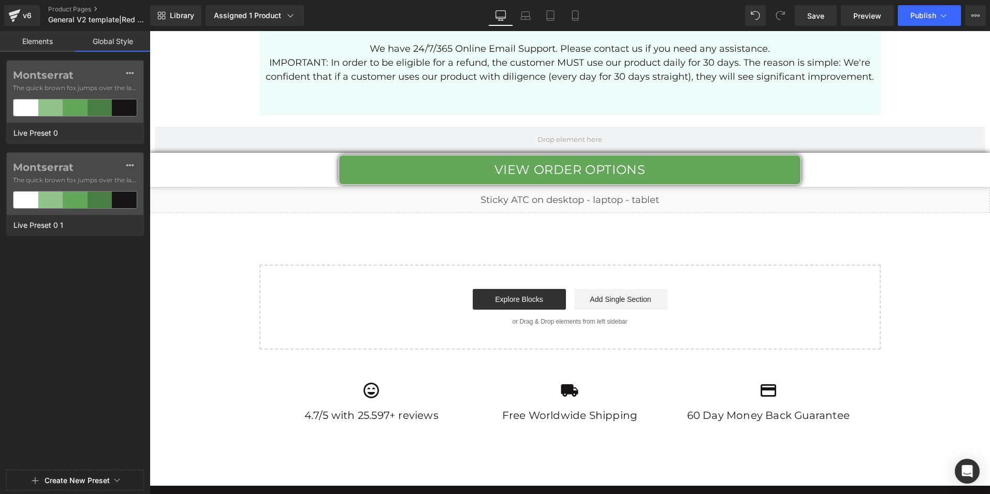
click at [40, 40] on link "Elements" at bounding box center [37, 41] width 75 height 21
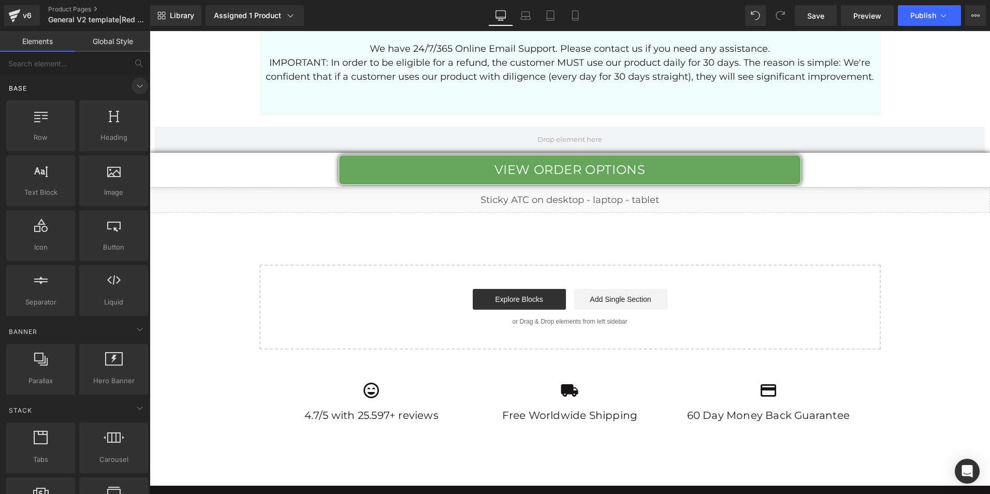
click at [136, 85] on icon at bounding box center [140, 86] width 12 height 12
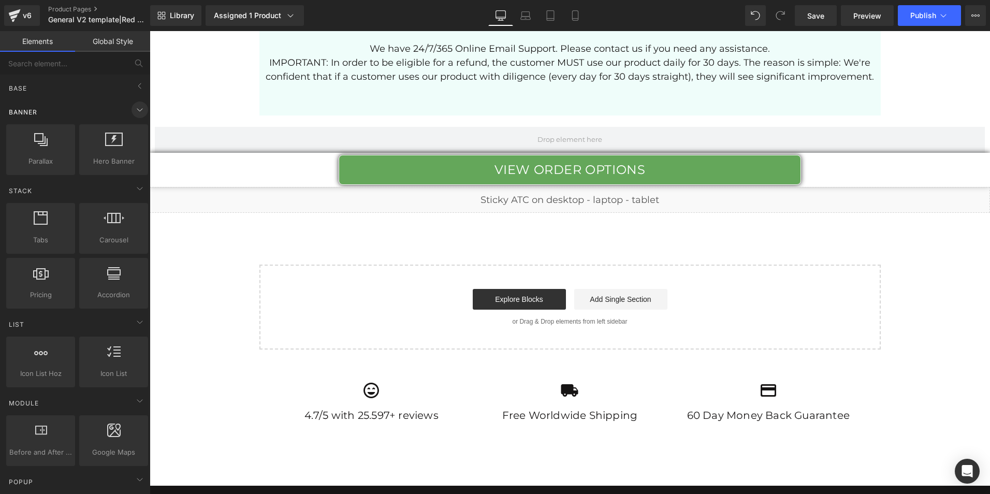
click at [134, 103] on span at bounding box center [140, 110] width 17 height 17
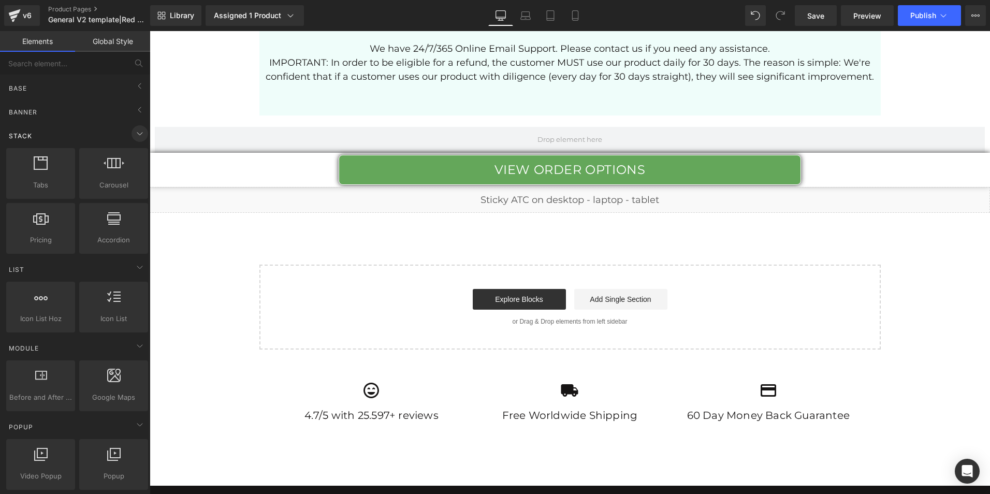
click at [137, 130] on icon at bounding box center [140, 133] width 12 height 12
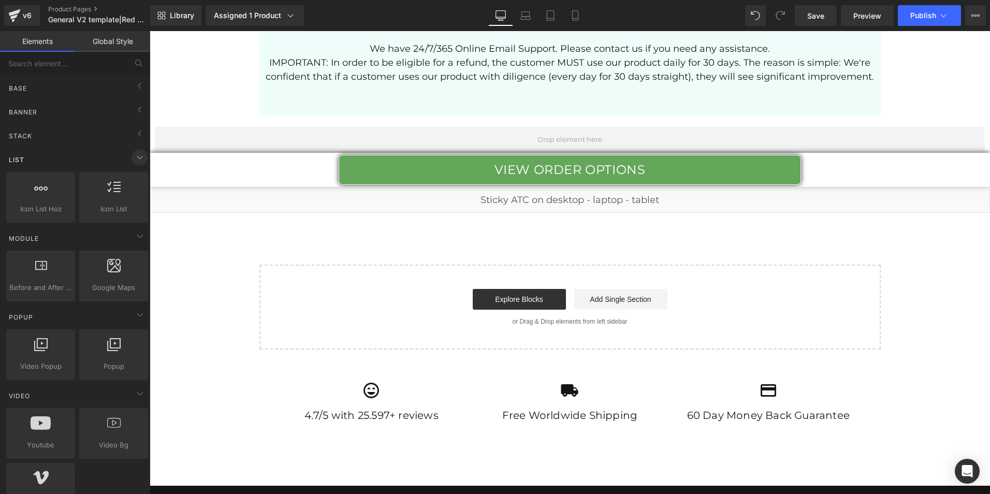
click at [134, 160] on icon at bounding box center [140, 157] width 12 height 12
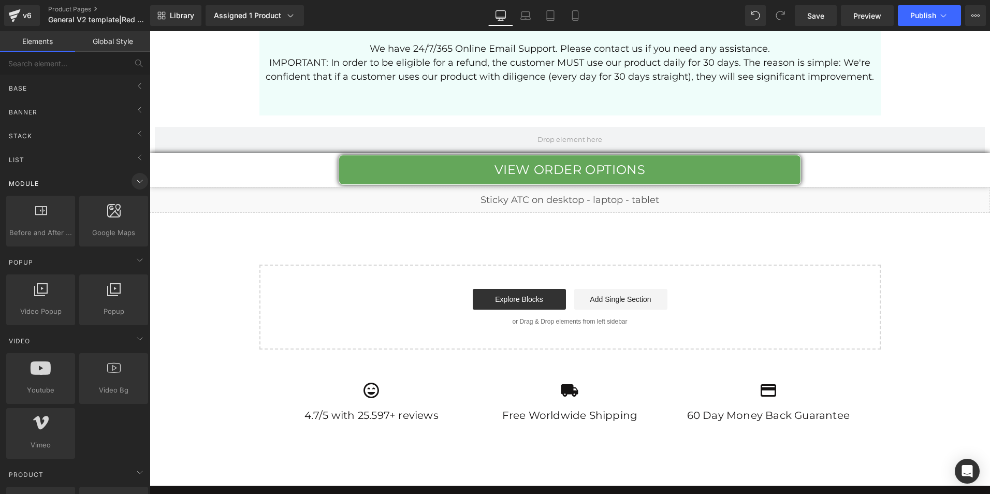
click at [134, 178] on icon at bounding box center [140, 181] width 12 height 12
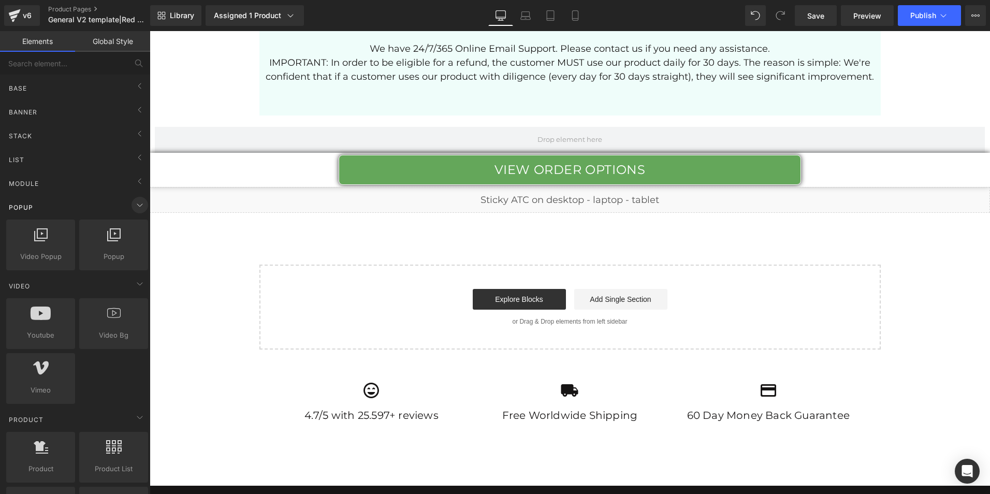
click at [134, 200] on icon at bounding box center [140, 205] width 12 height 12
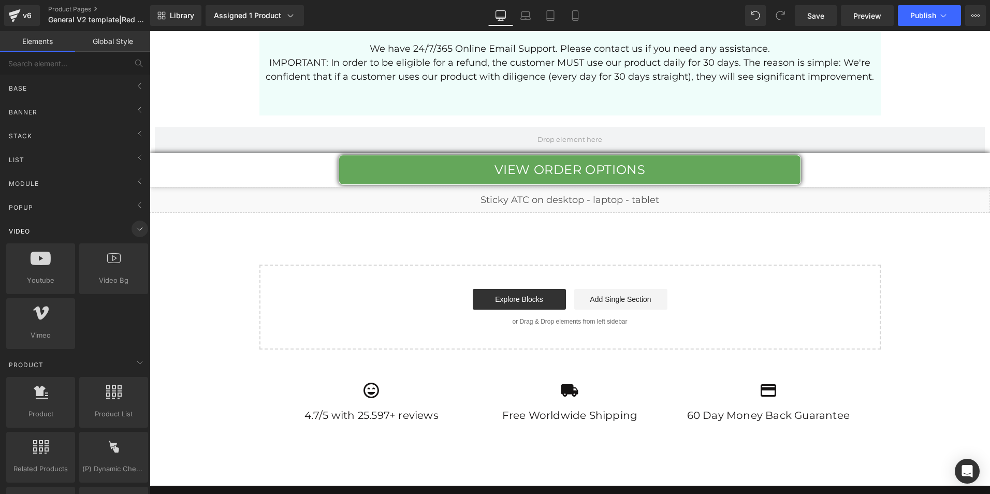
click at [134, 224] on icon at bounding box center [140, 229] width 12 height 12
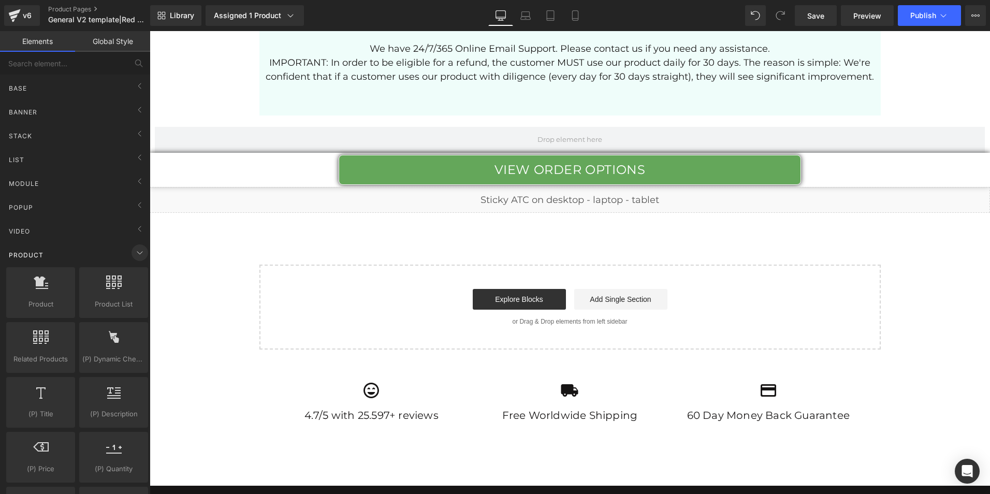
click at [134, 251] on icon at bounding box center [140, 253] width 12 height 12
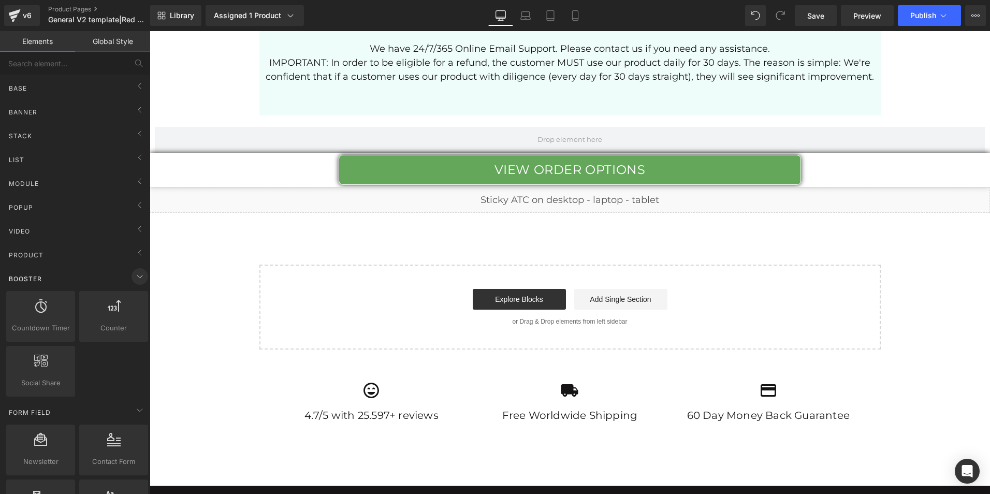
click at [135, 274] on icon at bounding box center [140, 276] width 12 height 12
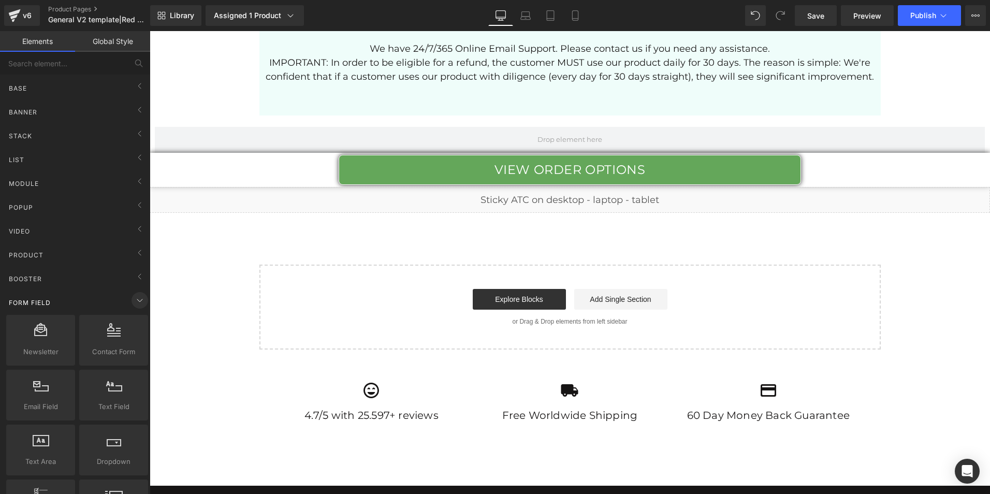
click at [134, 302] on icon at bounding box center [140, 300] width 12 height 12
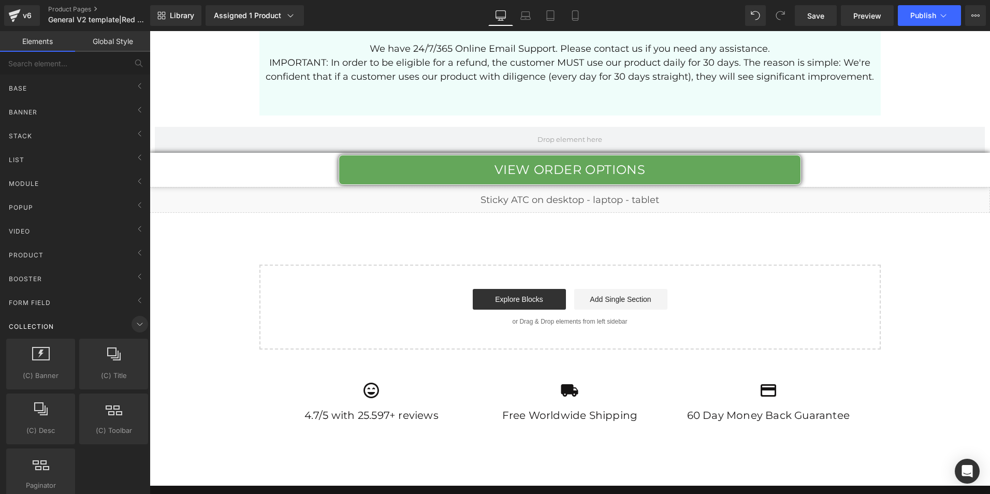
click at [135, 323] on icon at bounding box center [140, 324] width 12 height 12
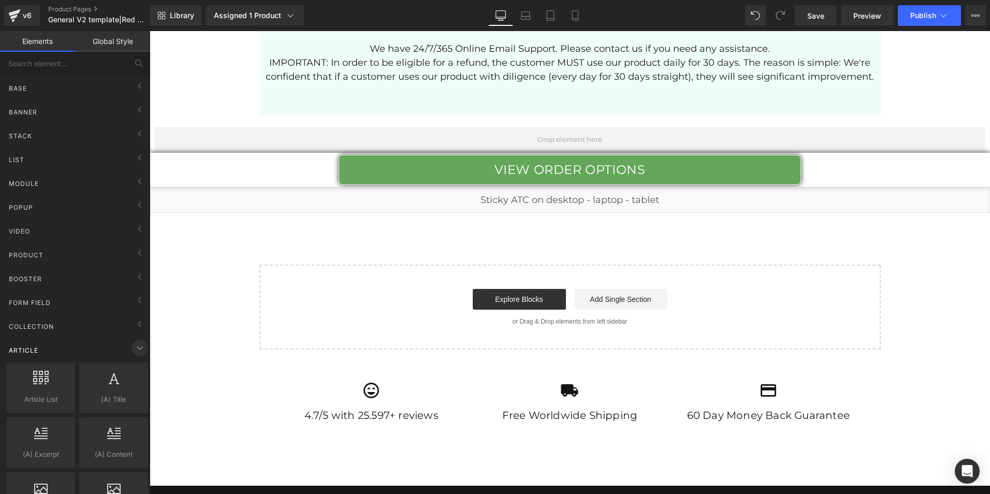
click at [134, 344] on icon at bounding box center [140, 348] width 12 height 12
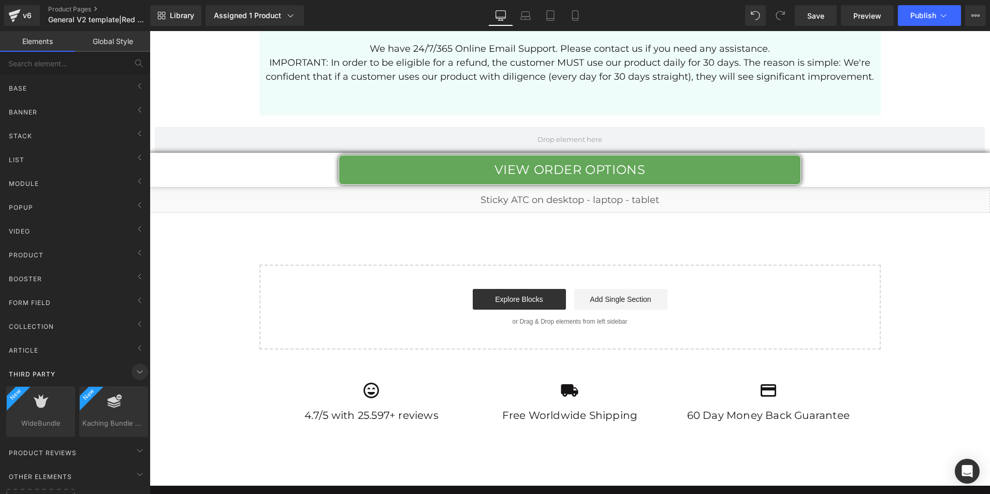
click at [137, 371] on icon at bounding box center [139, 372] width 5 height 3
click at [119, 38] on link "Global Style" at bounding box center [112, 41] width 75 height 21
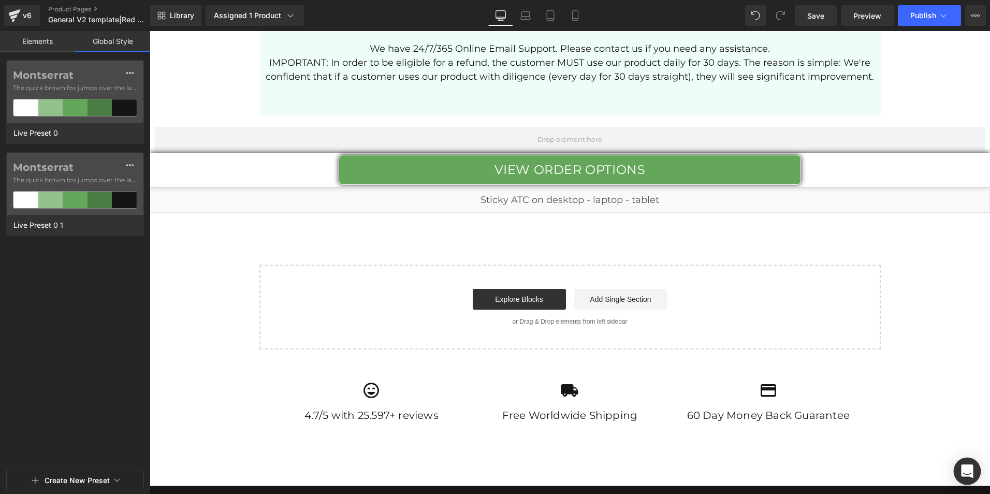
click at [958, 470] on div "Open Intercom Messenger" at bounding box center [967, 471] width 27 height 27
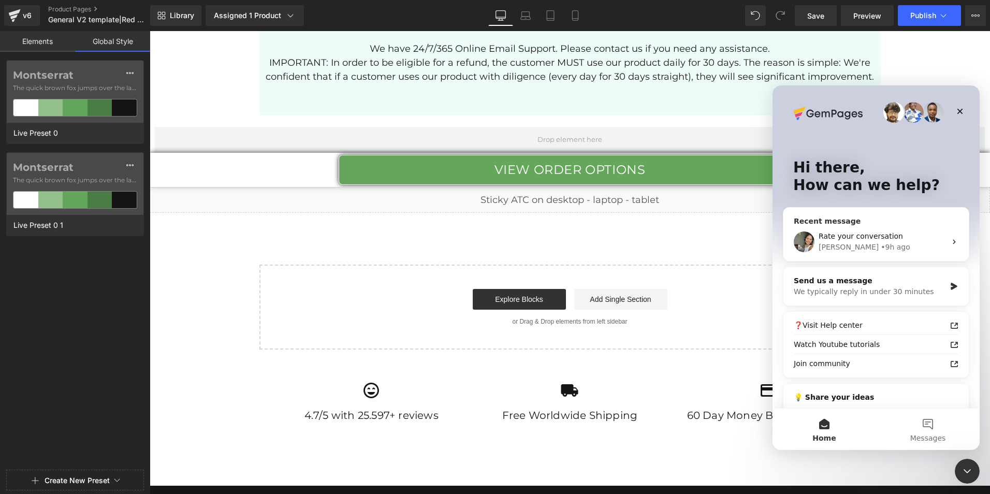
click at [870, 239] on span "Rate your conversation" at bounding box center [861, 236] width 84 height 8
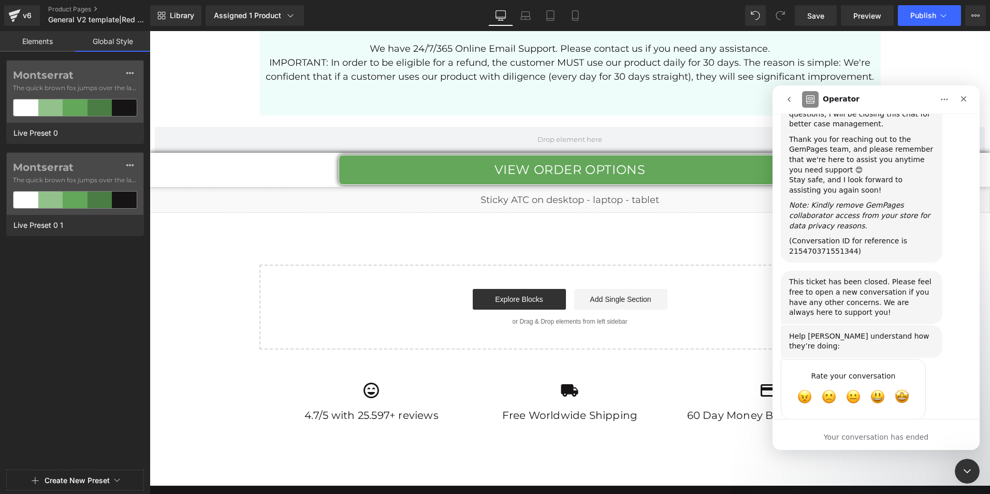
scroll to position [2494, 0]
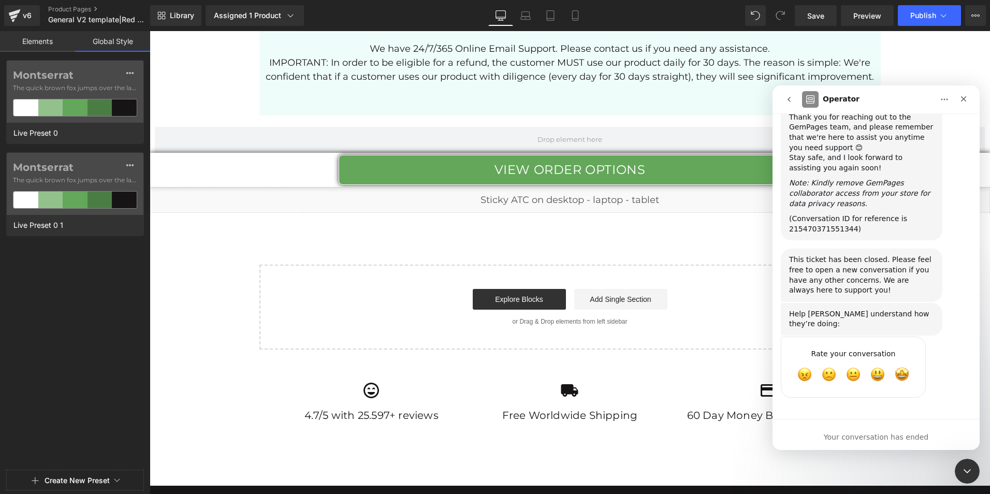
click at [785, 90] on button "go back" at bounding box center [790, 100] width 20 height 20
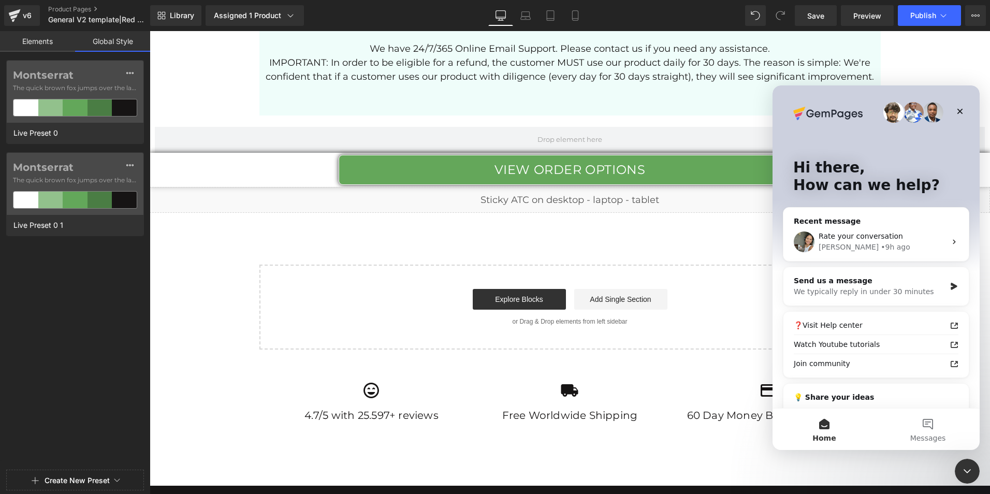
scroll to position [0, 0]
click at [859, 286] on div "Send us a message" at bounding box center [870, 281] width 152 height 11
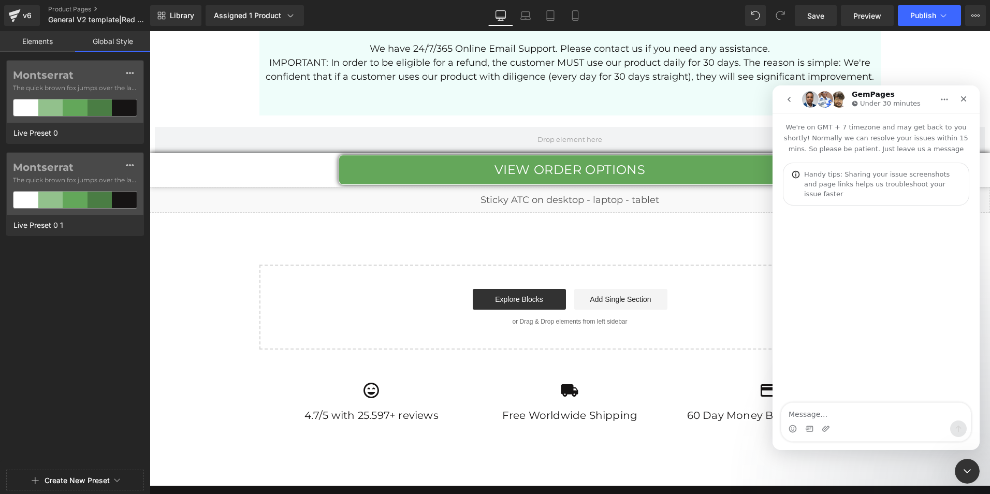
click at [842, 410] on textarea "Message…" at bounding box center [877, 412] width 190 height 18
type textarea "how can i use the saved block here"
click at [526, 289] on div at bounding box center [495, 231] width 990 height 463
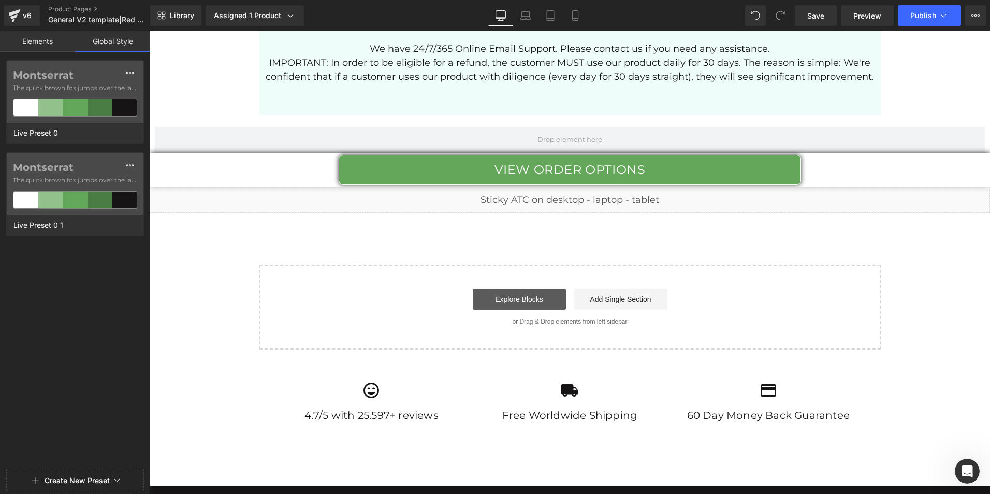
drag, startPoint x: 676, startPoint y: 320, endPoint x: 526, endPoint y: 289, distance: 152.9
click at [526, 289] on link "Explore Blocks" at bounding box center [519, 299] width 93 height 21
click at [496, 289] on link "Explore Blocks" at bounding box center [519, 299] width 93 height 21
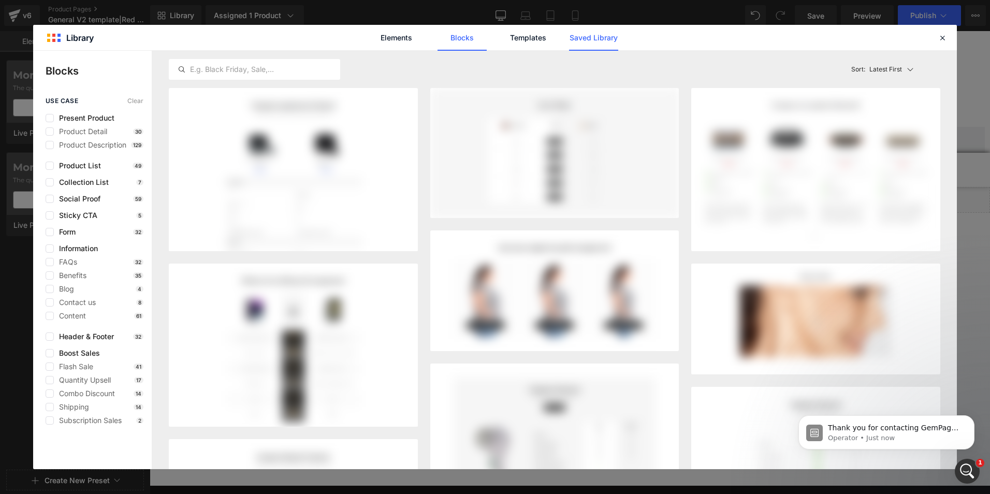
click at [589, 38] on link "Saved Library" at bounding box center [593, 38] width 49 height 26
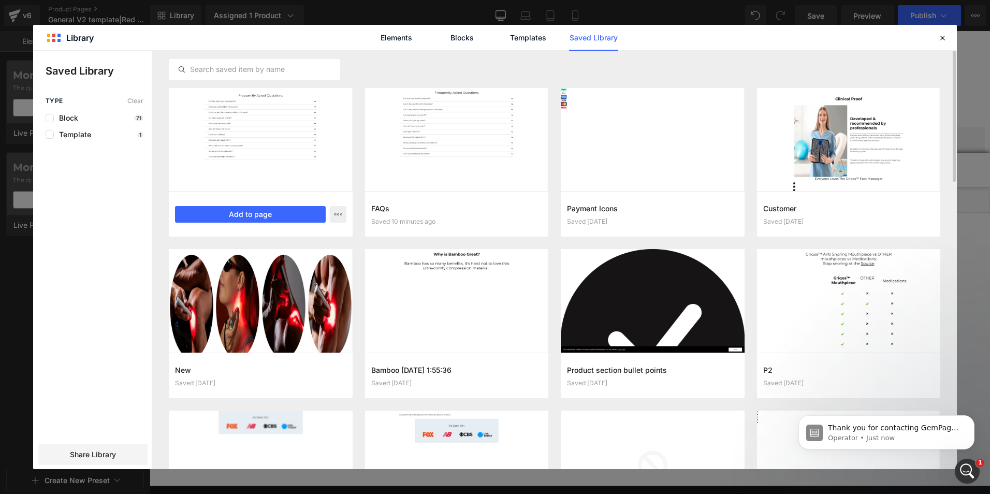
click at [297, 175] on div at bounding box center [261, 139] width 184 height 103
click at [268, 212] on button "Add to page" at bounding box center [250, 214] width 151 height 17
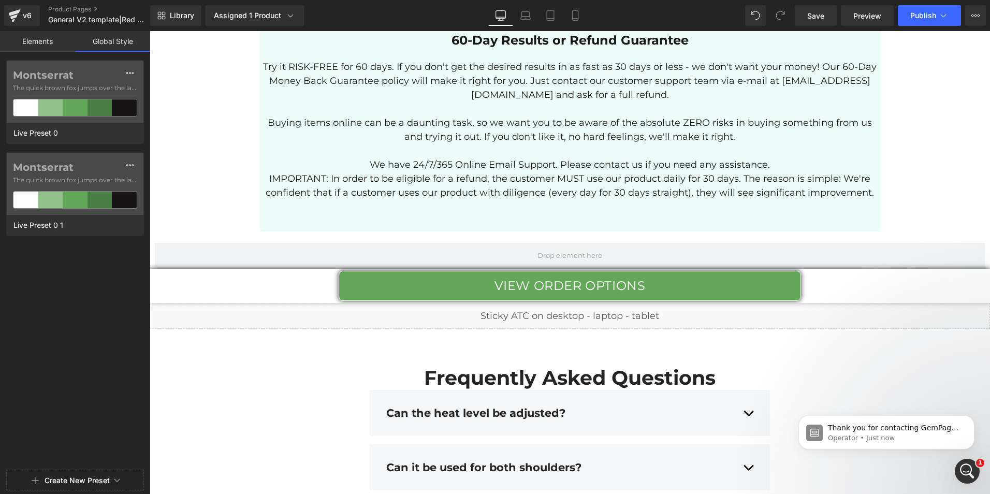
scroll to position [3309, 0]
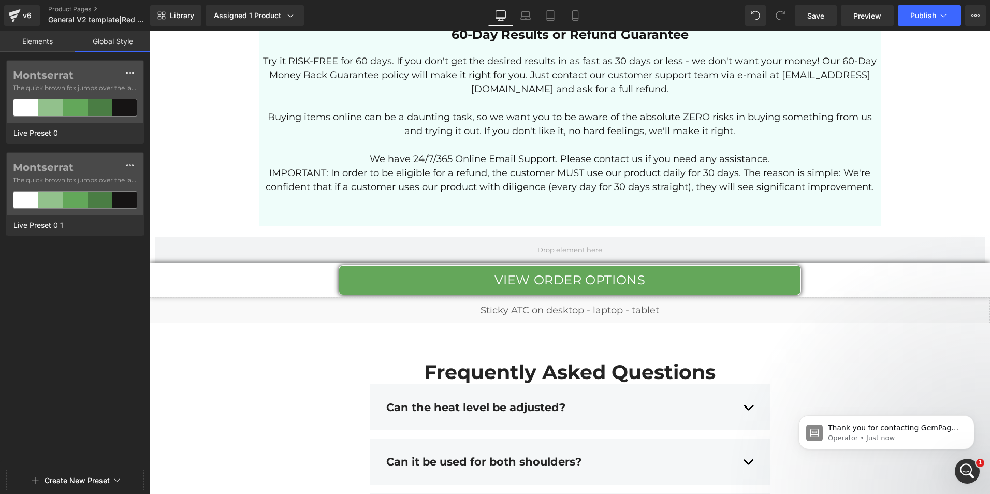
click at [47, 44] on link "Elements" at bounding box center [37, 41] width 75 height 21
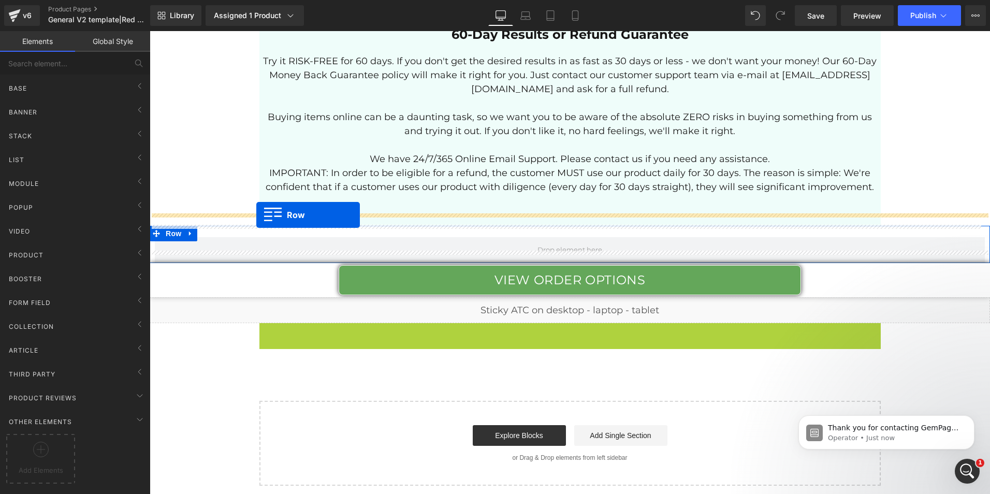
drag, startPoint x: 259, startPoint y: 318, endPoint x: 256, endPoint y: 215, distance: 103.1
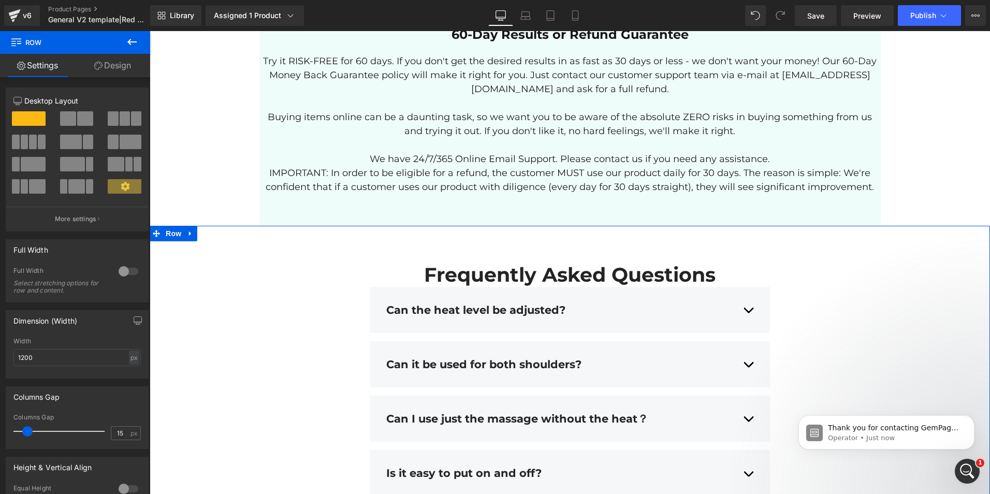
click at [475, 304] on div "Can the heat level be adjusted? Text Block" at bounding box center [569, 310] width 367 height 13
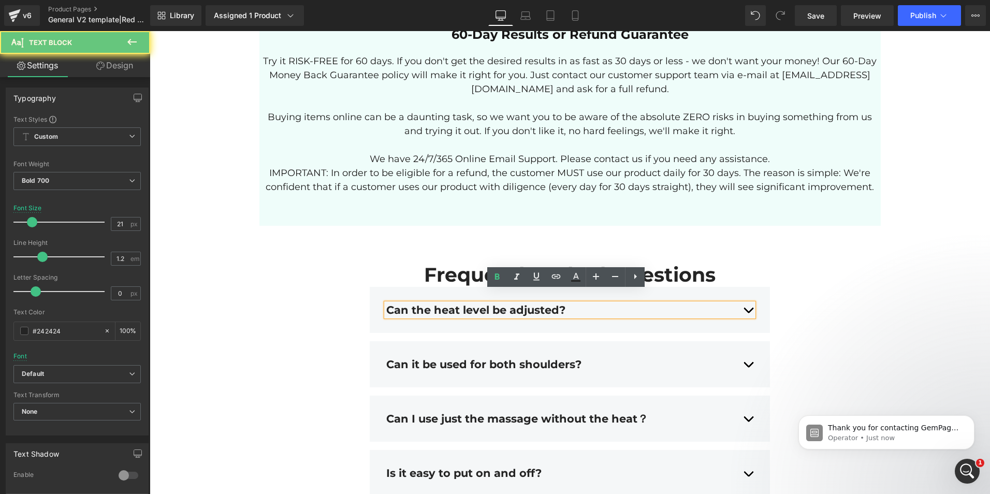
click at [450, 304] on div "Can the heat level be adjusted?" at bounding box center [569, 310] width 367 height 13
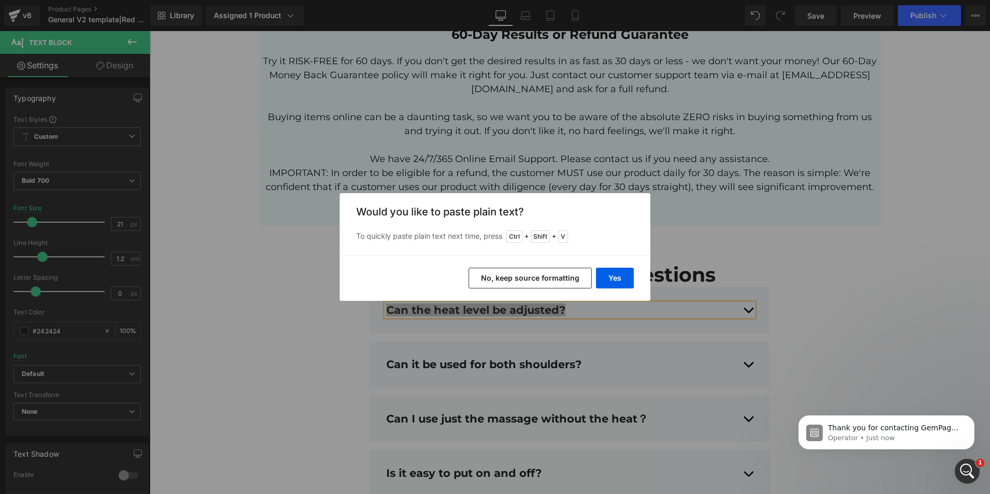
click at [562, 283] on button "No, keep source formatting" at bounding box center [530, 278] width 123 height 21
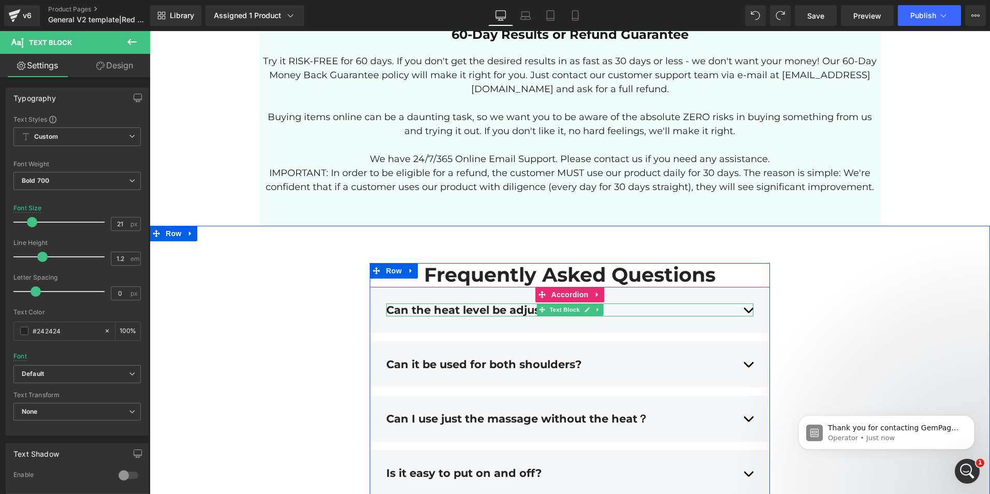
click at [508, 304] on div "Can the heat level be adjusted?" at bounding box center [569, 310] width 367 height 13
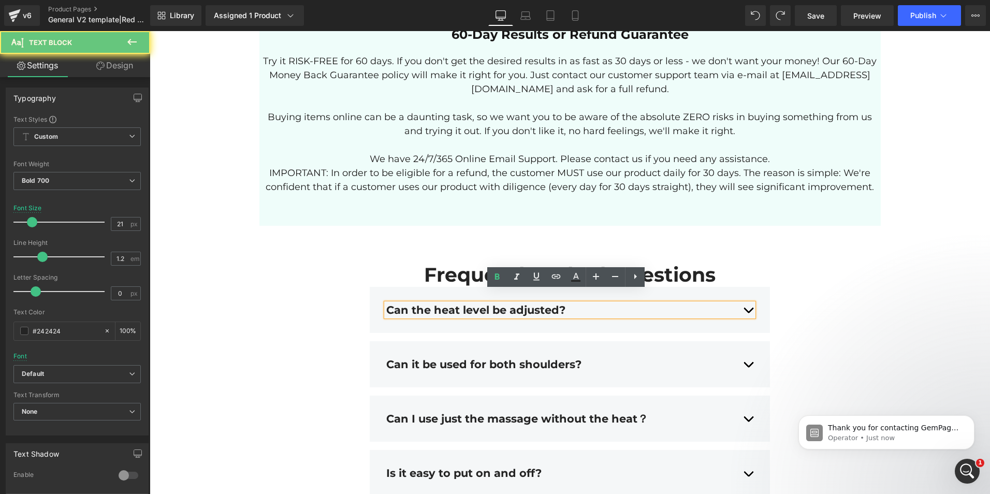
click at [508, 304] on div "Can the heat level be adjusted?" at bounding box center [569, 310] width 367 height 13
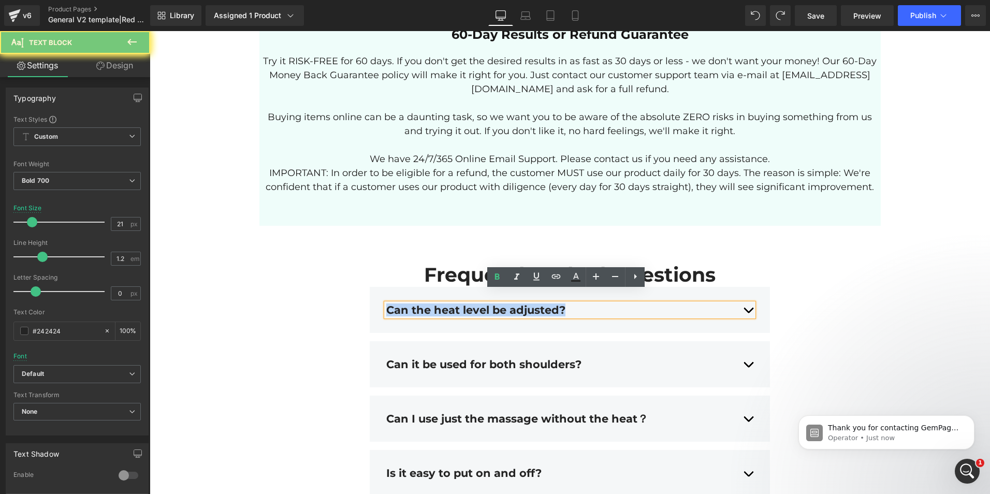
click at [508, 304] on div "Can the heat level be adjusted?" at bounding box center [569, 310] width 367 height 13
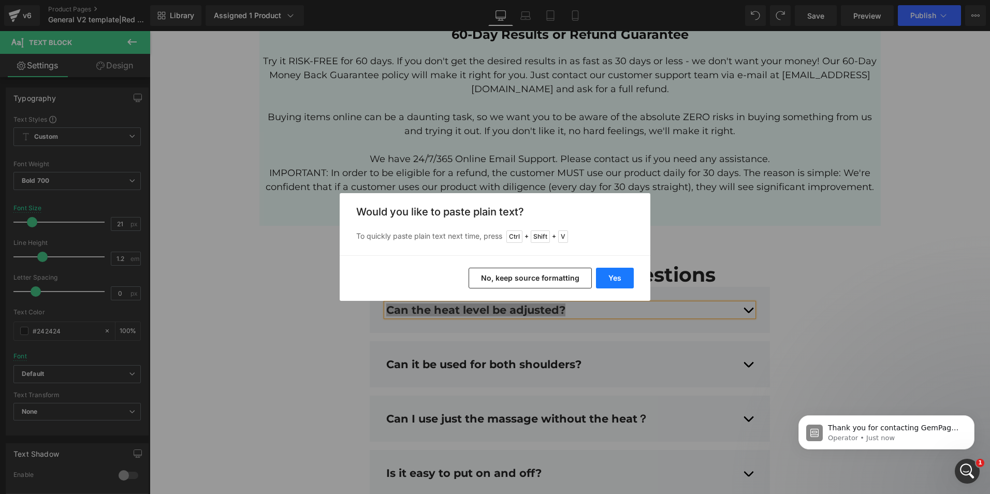
click at [607, 274] on button "Yes" at bounding box center [615, 278] width 38 height 21
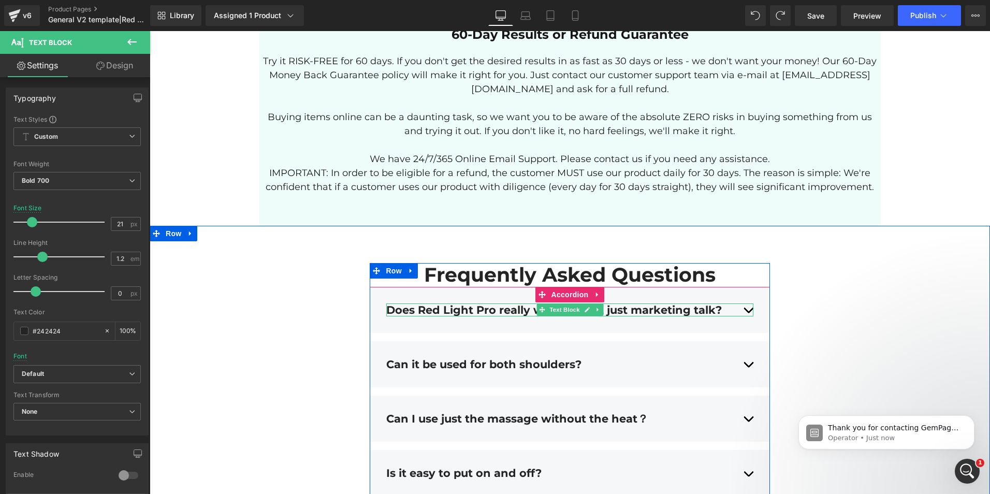
click at [742, 304] on div "Does Red Light Pro really work, or is it just marketing talk?" at bounding box center [569, 310] width 367 height 13
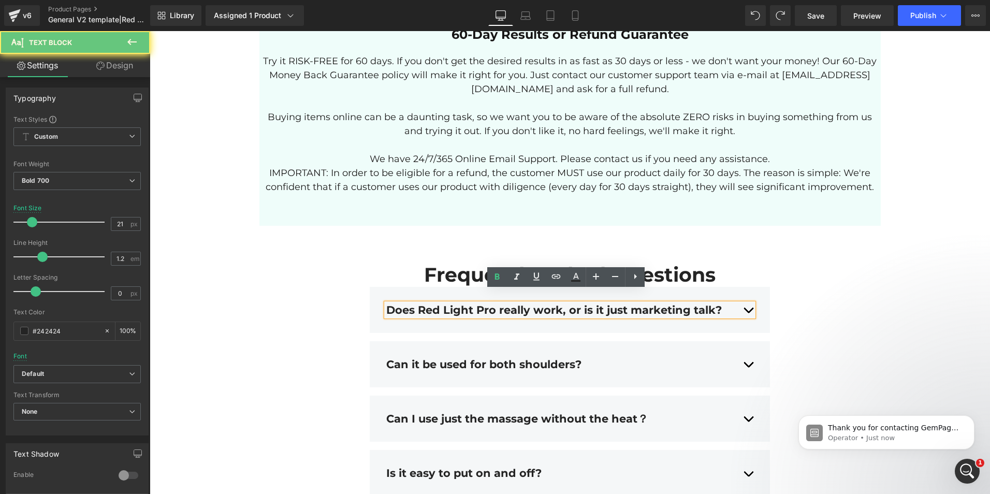
click at [745, 304] on div "Does Red Light Pro really work, or is it just marketing talk?" at bounding box center [569, 310] width 367 height 13
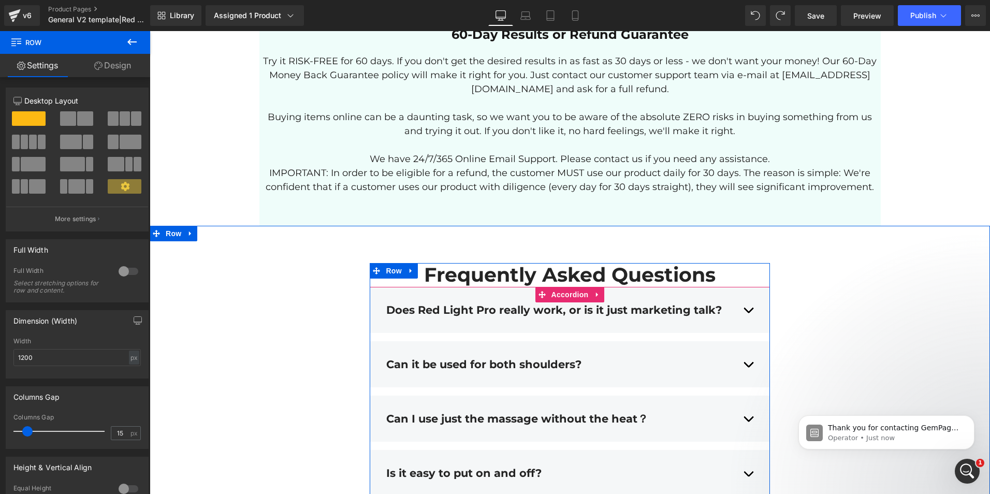
click at [746, 304] on div "Does Red Light Pro really work, or is it just marketing talk?" at bounding box center [569, 310] width 367 height 13
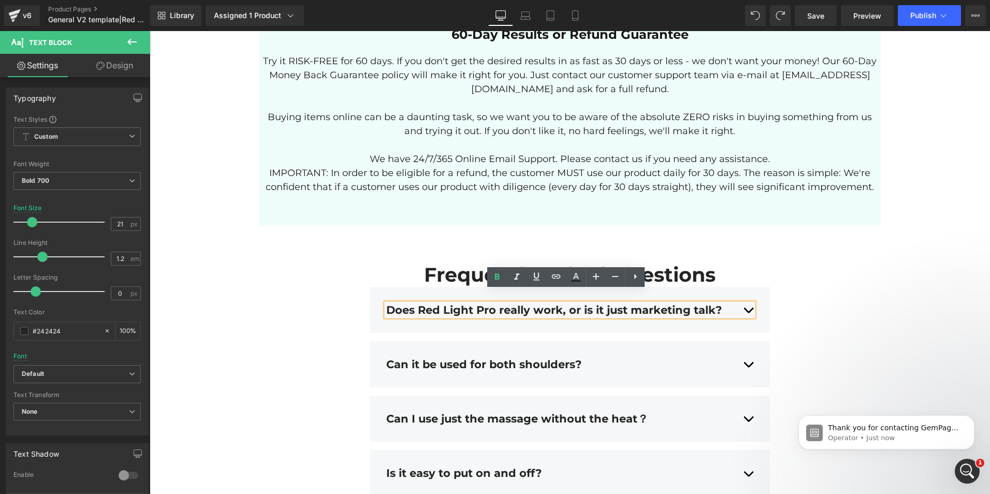
click at [732, 304] on div "Does Red Light Pro really work, or is it just marketing talk?" at bounding box center [569, 310] width 367 height 13
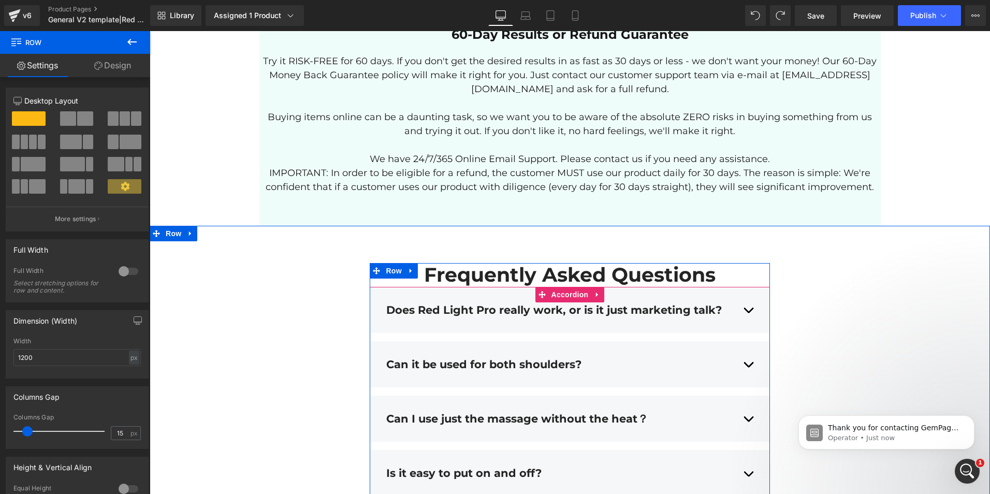
click at [652, 350] on div "Can it be used for both shoulders? Text Block" at bounding box center [569, 364] width 367 height 28
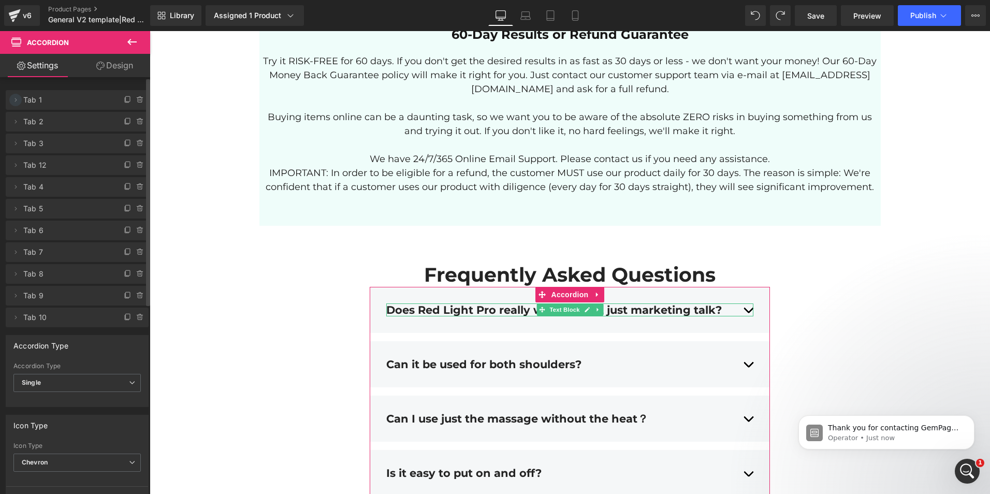
click at [19, 100] on icon at bounding box center [15, 100] width 8 height 8
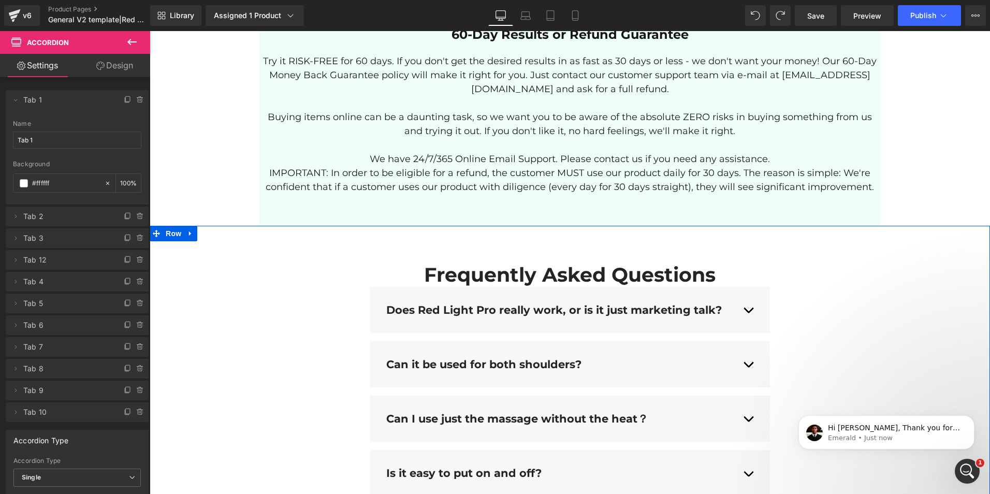
scroll to position [134, 0]
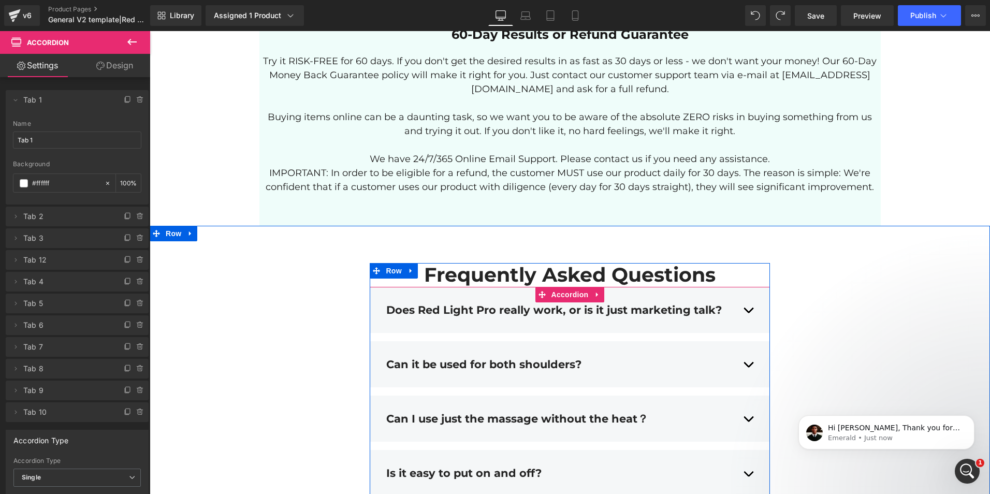
click at [150, 31] on div at bounding box center [150, 31] width 0 height 0
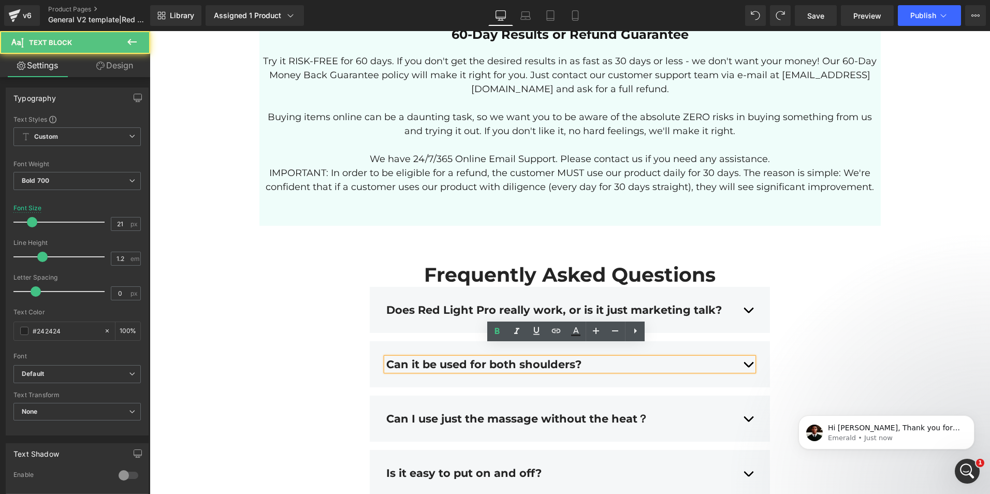
click at [503, 358] on div "Can it be used for both shoulders?" at bounding box center [569, 364] width 367 height 13
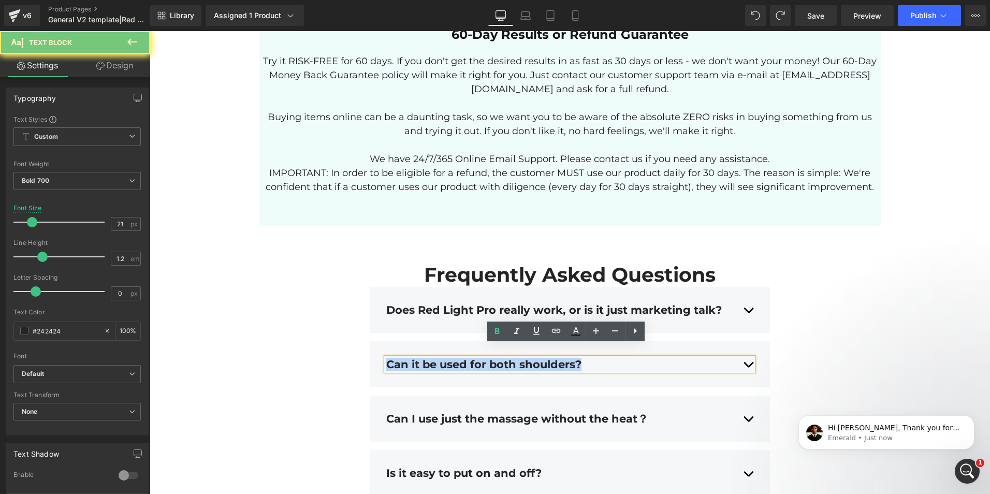
click at [503, 358] on div "Can it be used for both shoulders?" at bounding box center [569, 364] width 367 height 13
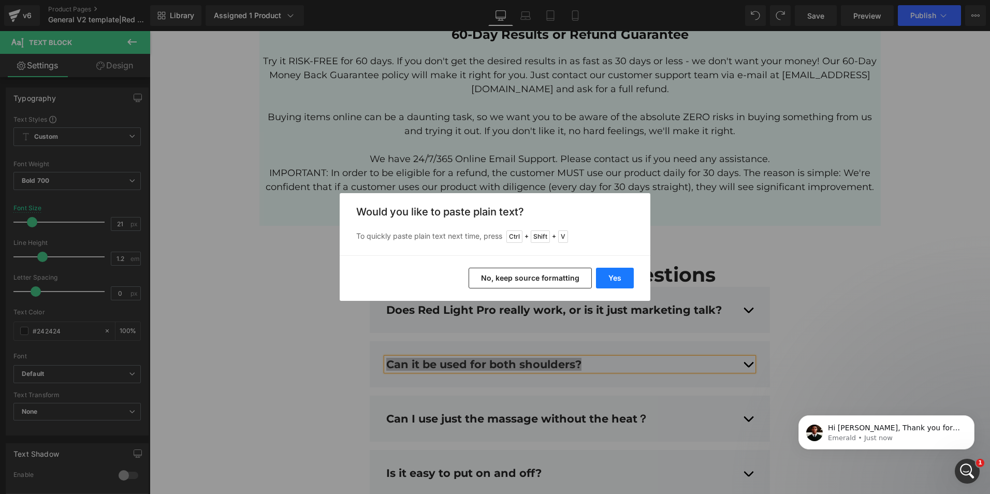
click at [607, 279] on button "Yes" at bounding box center [615, 278] width 38 height 21
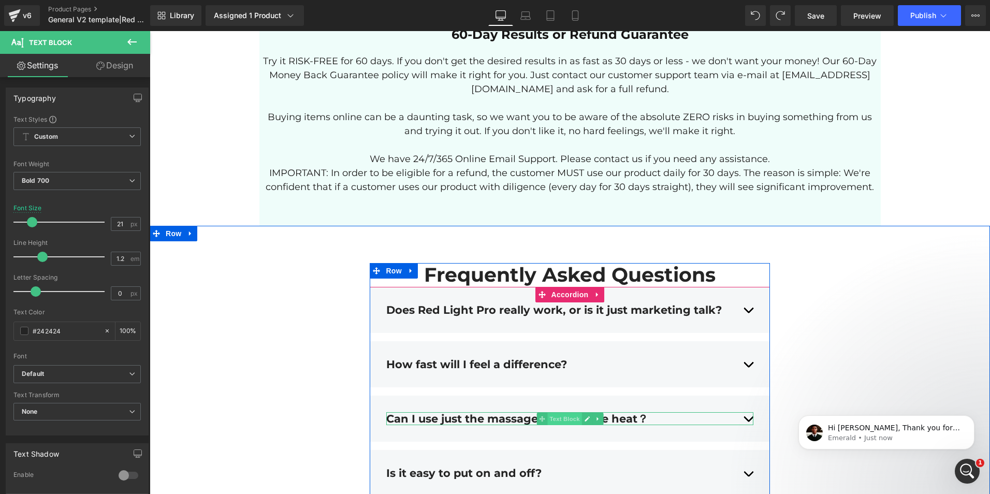
click at [552, 413] on span "Text Block" at bounding box center [565, 419] width 34 height 12
click at [507, 412] on div "Can I use just the massage without the heat？" at bounding box center [569, 418] width 367 height 13
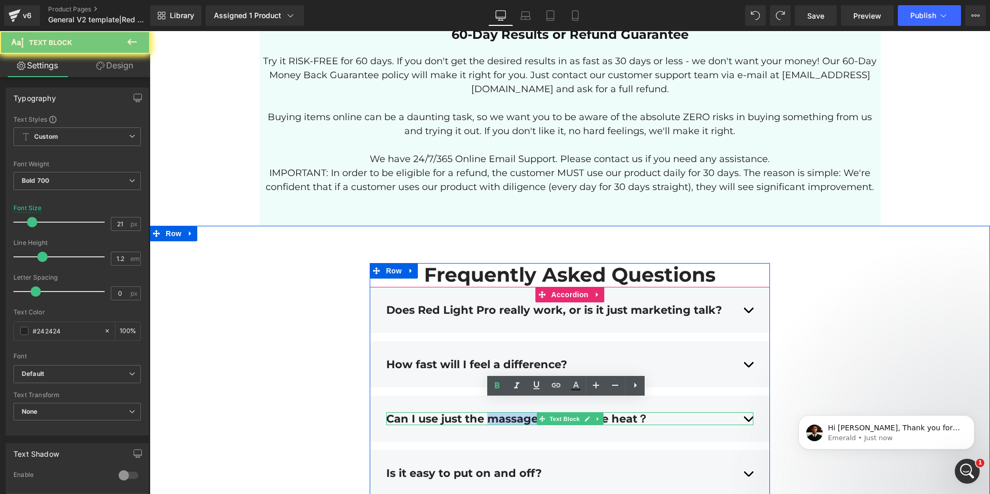
click at [507, 412] on div "Can I use just the massage without the heat？" at bounding box center [569, 418] width 367 height 13
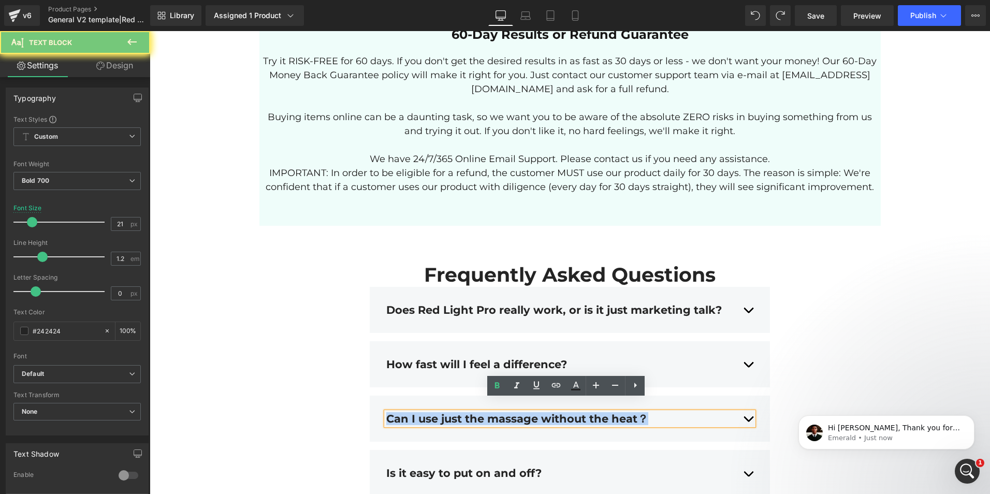
click at [507, 412] on div "Can I use just the massage without the heat？" at bounding box center [569, 418] width 367 height 13
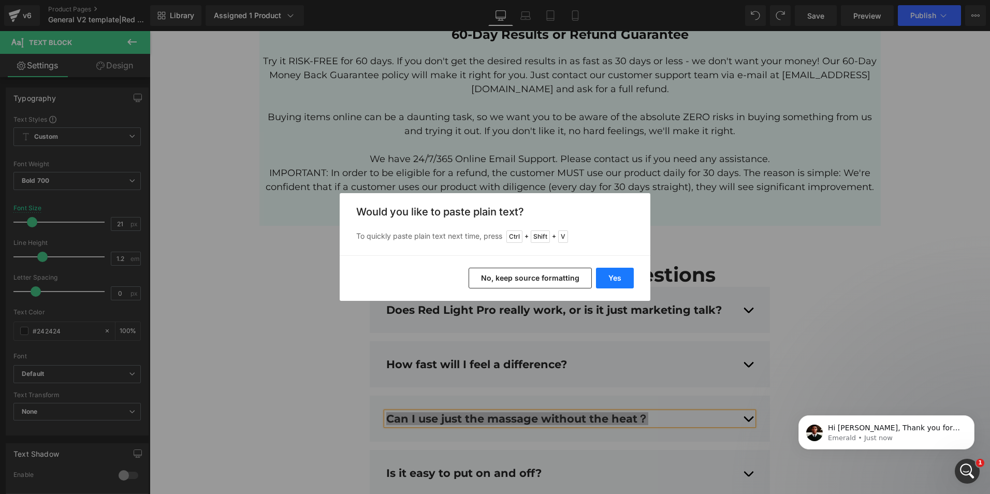
click at [616, 278] on button "Yes" at bounding box center [615, 278] width 38 height 21
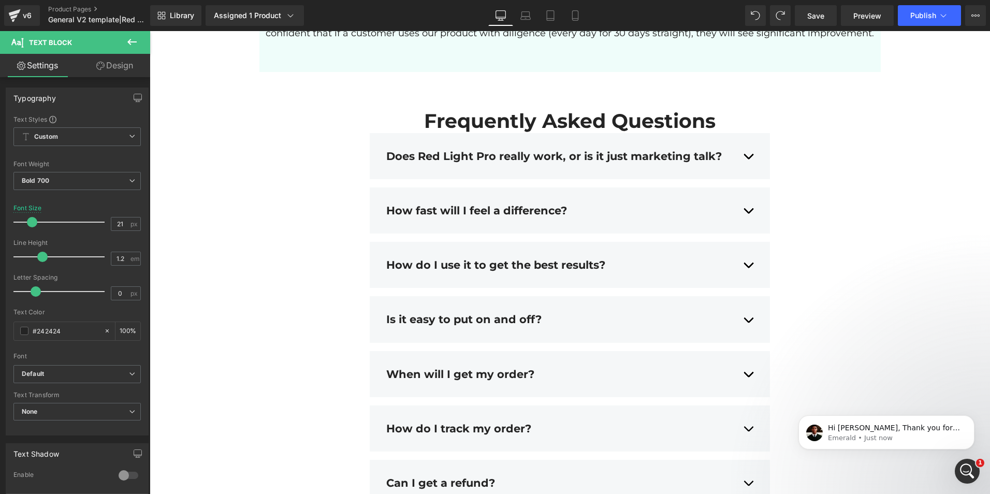
scroll to position [3468, 0]
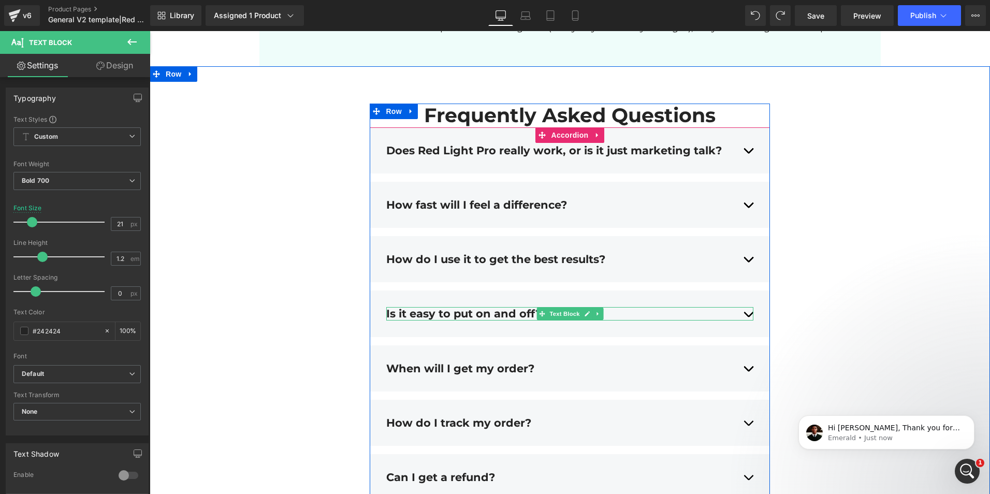
click at [741, 307] on div "Is it easy to put on and off?" at bounding box center [569, 313] width 367 height 13
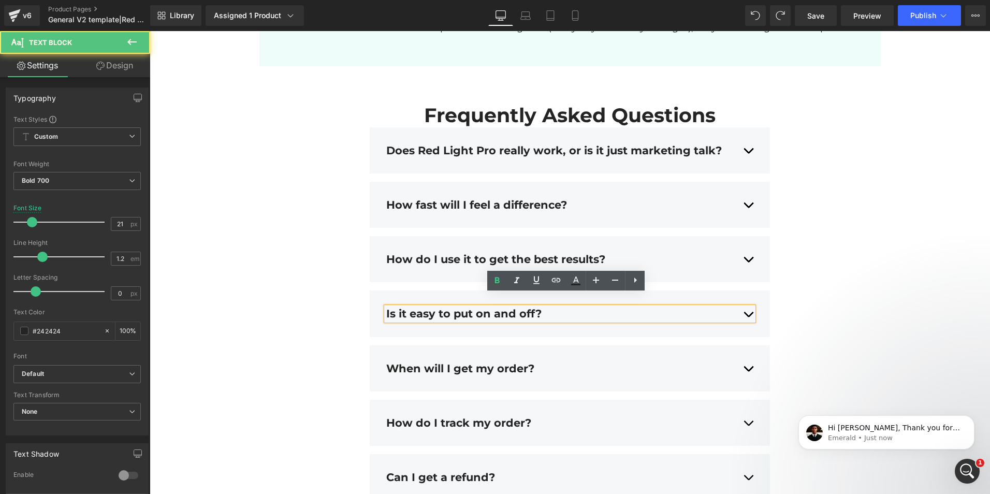
click at [552, 307] on div "Is it easy to put on and off?" at bounding box center [569, 313] width 367 height 13
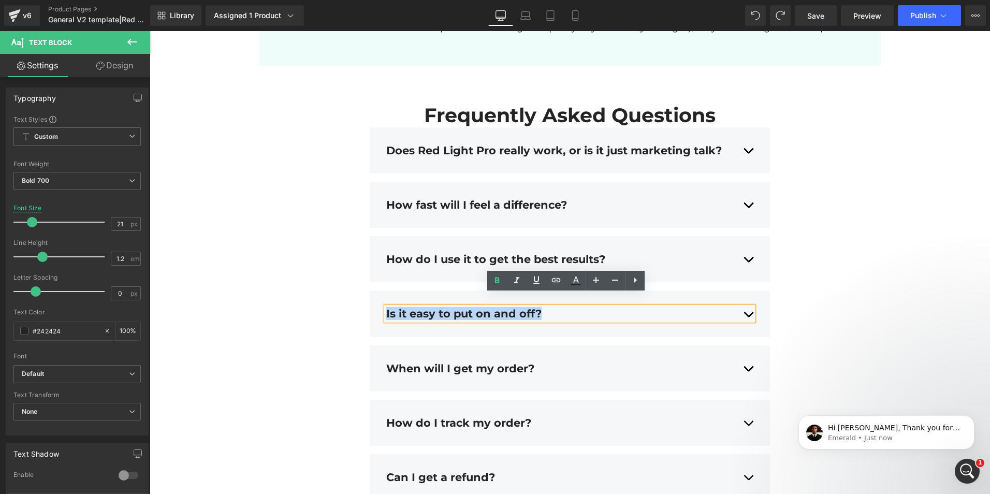
click at [552, 307] on div "Is it easy to put on and off?" at bounding box center [569, 313] width 367 height 13
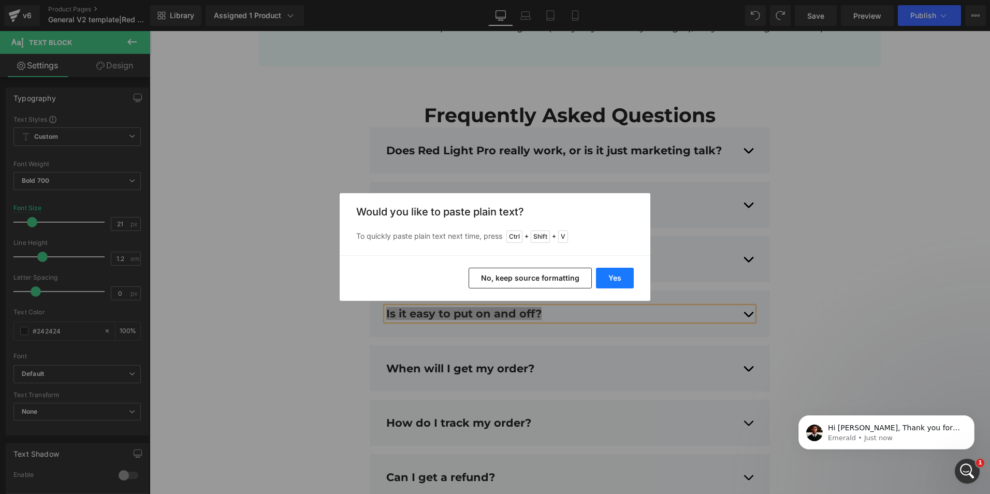
click at [610, 271] on button "Yes" at bounding box center [615, 278] width 38 height 21
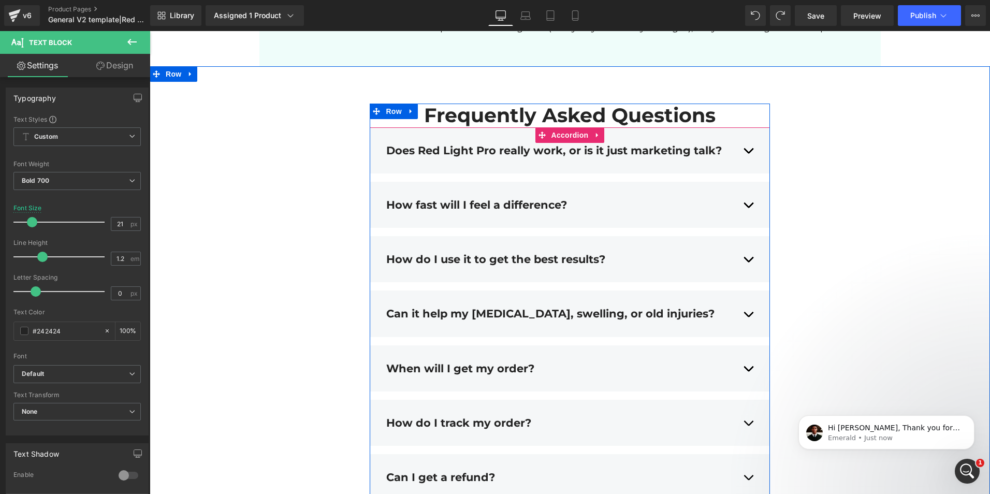
click at [745, 362] on div "When will I get my order?" at bounding box center [569, 368] width 367 height 13
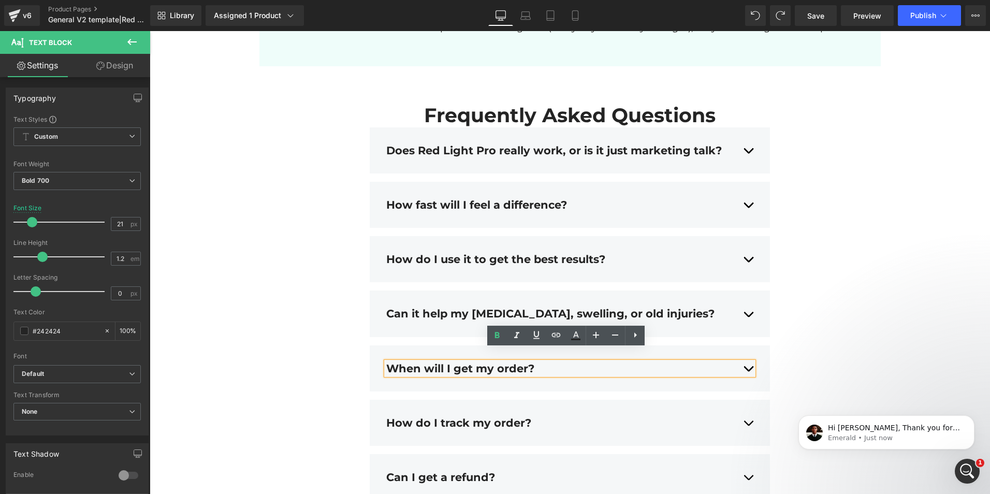
click at [744, 144] on div "Does Red Light Pro really work, or is it just marketing talk?" at bounding box center [569, 150] width 367 height 13
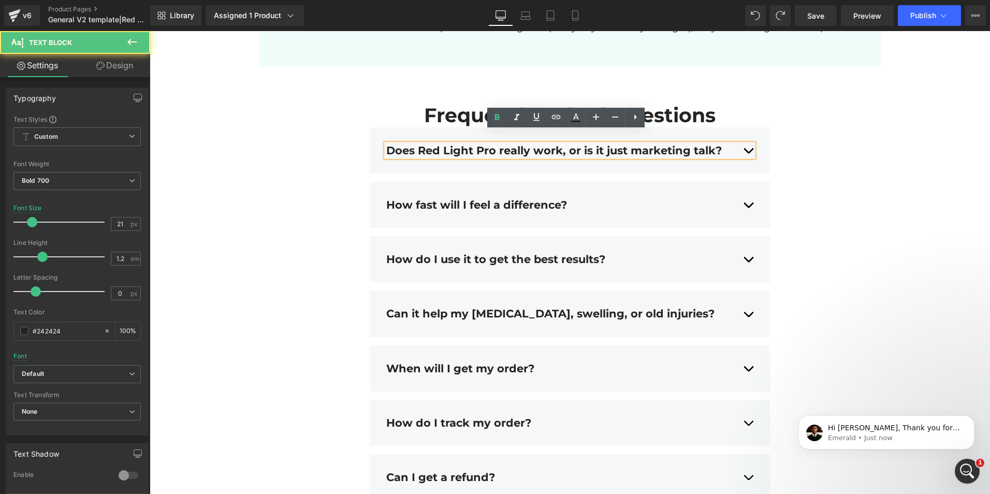
click at [744, 144] on div "Does Red Light Pro really work, or is it just marketing talk?" at bounding box center [569, 150] width 367 height 13
click at [838, 151] on div "Frequently Asked Questions Heading Does Red Light Pro really work, or is it jus…" at bounding box center [571, 415] width 622 height 623
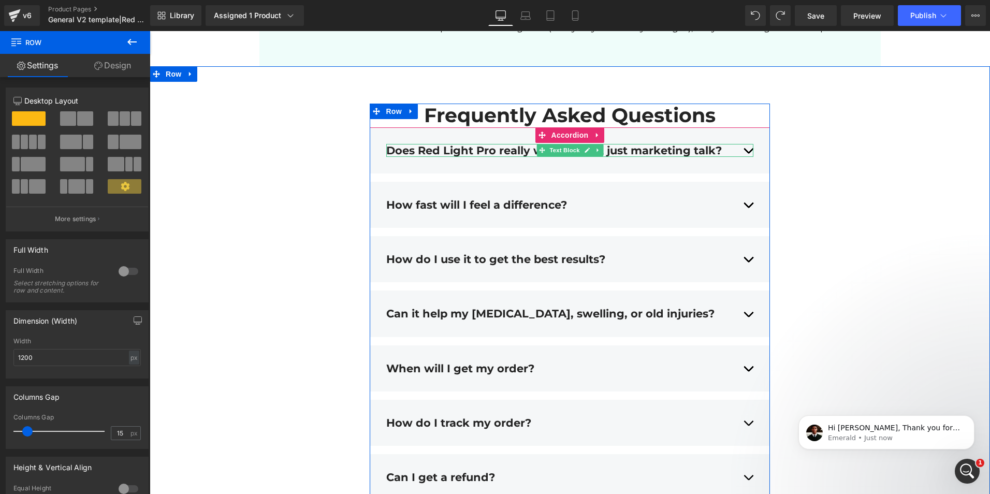
click at [745, 144] on div "Does Red Light Pro really work, or is it just marketing talk?" at bounding box center [569, 150] width 367 height 13
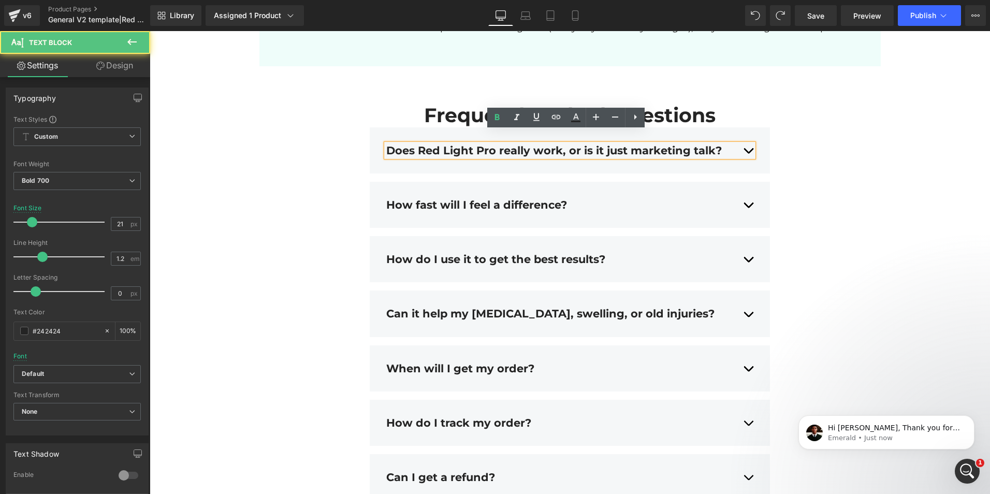
click at [680, 150] on div "Does Red Light Pro really work, or is it just marketing talk? Text Block" at bounding box center [569, 150] width 367 height 28
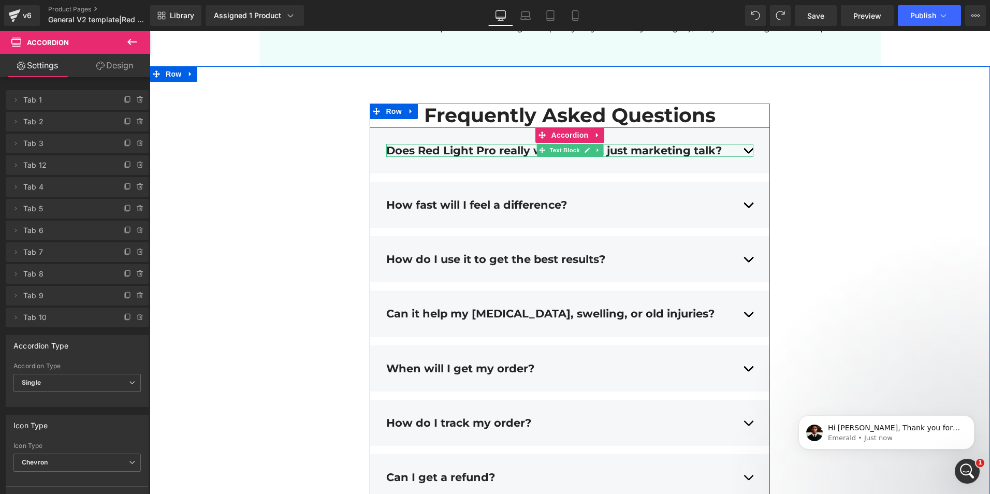
click at [610, 144] on div "Does Red Light Pro really work, or is it just marketing talk?" at bounding box center [569, 150] width 367 height 13
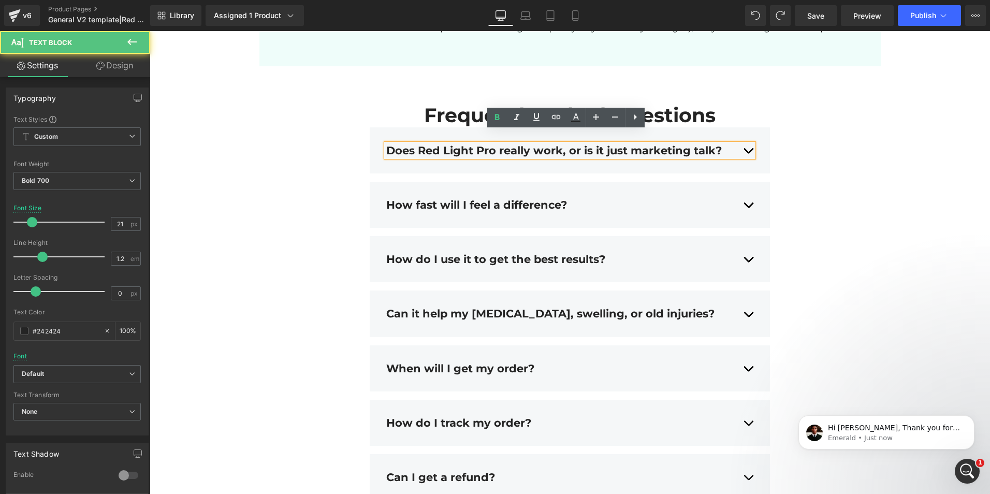
click at [610, 144] on div "Does Red Light Pro really work, or is it just marketing talk?" at bounding box center [569, 150] width 367 height 13
click at [825, 158] on div "Frequently Asked Questions Heading Does Red Light Pro really work, or is it jus…" at bounding box center [571, 415] width 622 height 623
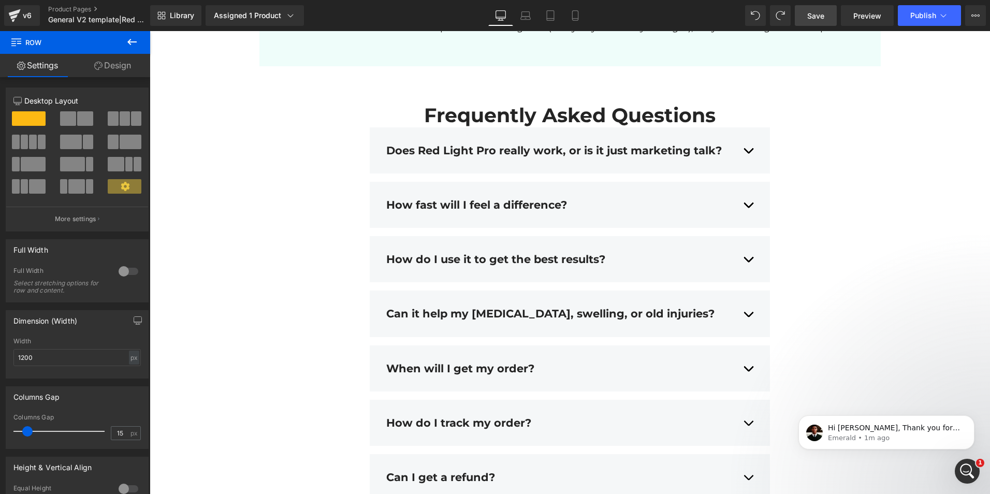
click at [820, 13] on span "Save" at bounding box center [816, 15] width 17 height 11
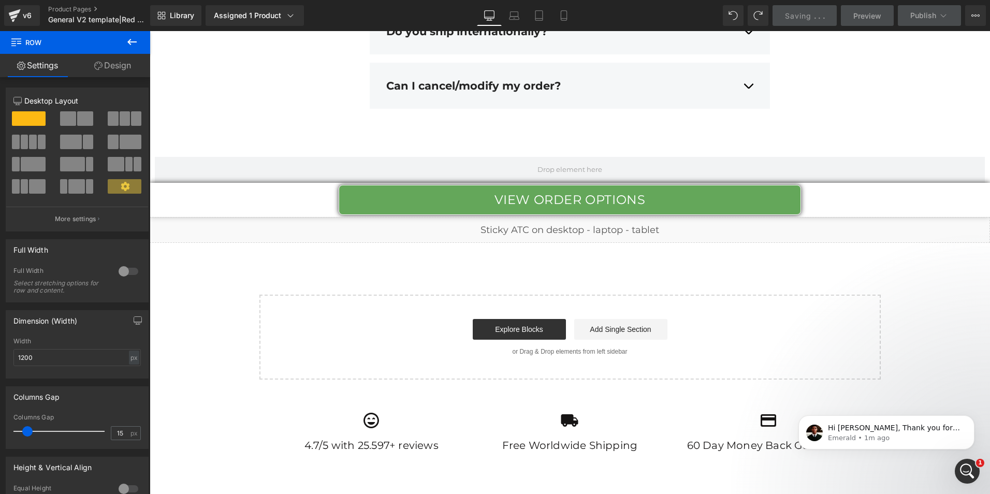
scroll to position [4084, 0]
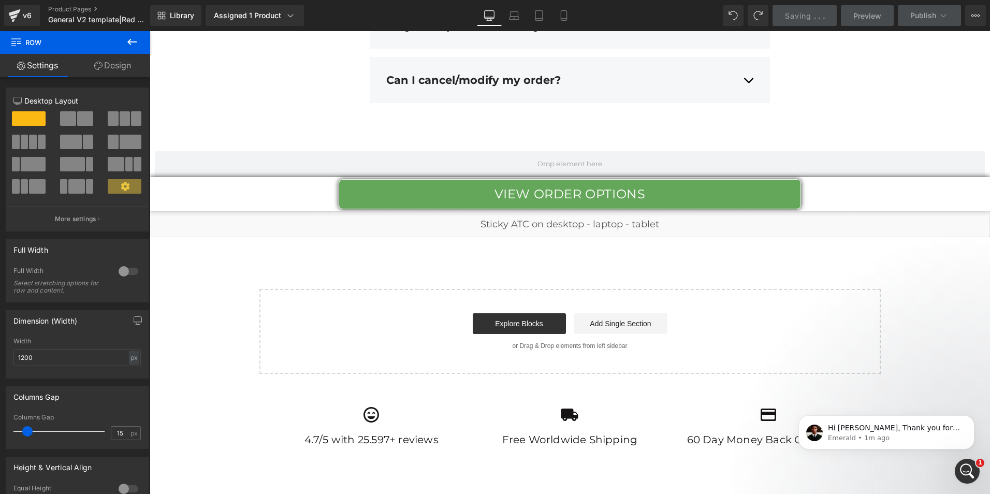
drag, startPoint x: 984, startPoint y: 374, endPoint x: 153, endPoint y: 49, distance: 892.2
click at [133, 39] on icon at bounding box center [132, 42] width 12 height 12
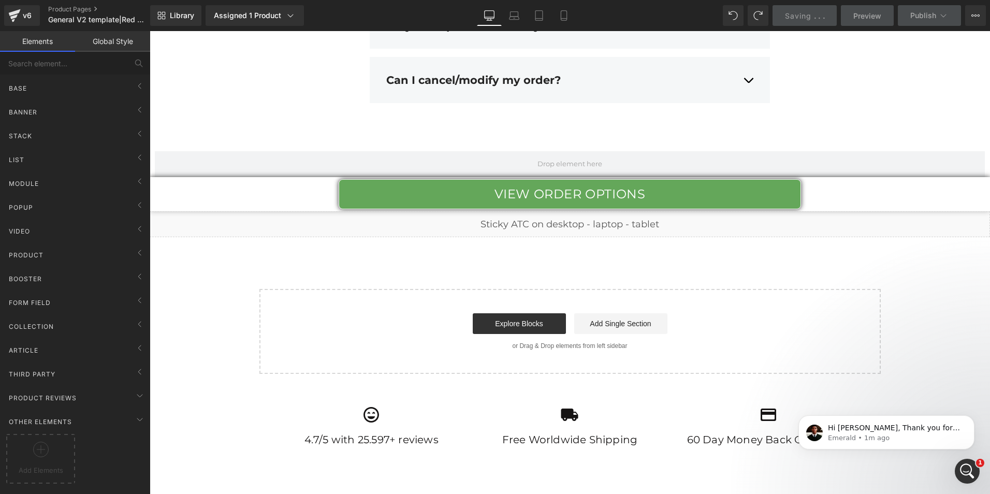
drag, startPoint x: 978, startPoint y: 429, endPoint x: 977, endPoint y: 408, distance: 21.2
click at [977, 408] on div "Hi [PERSON_NAME], Thank you for reaching out. This is Emerald from GemPages Sup…" at bounding box center [887, 385] width 191 height 130
drag, startPoint x: 980, startPoint y: 426, endPoint x: 978, endPoint y: 382, distance: 43.6
click at [980, 387] on div "Hi [PERSON_NAME], Thank you for reaching out. This is Emerald from GemPages Sup…" at bounding box center [887, 385] width 191 height 130
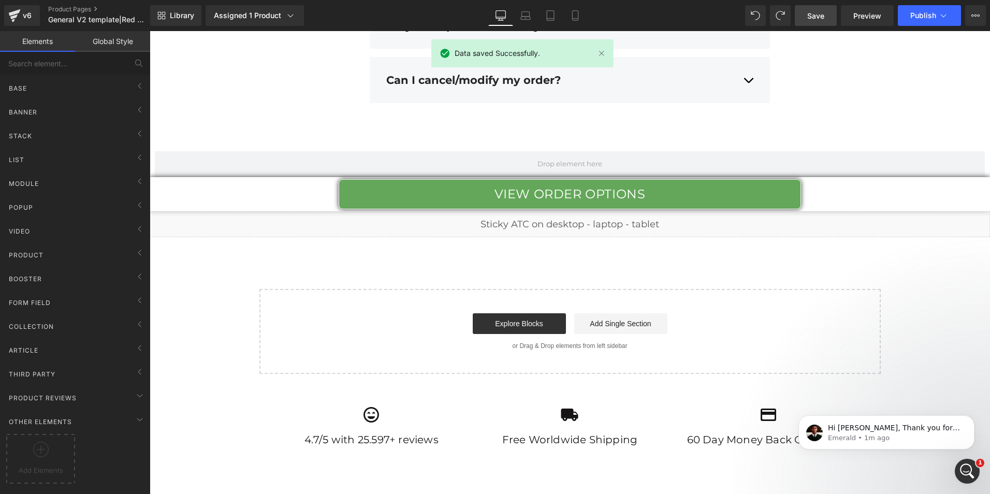
drag, startPoint x: 980, startPoint y: 428, endPoint x: 960, endPoint y: 351, distance: 79.7
click at [981, 380] on div "Hi [PERSON_NAME], Thank you for reaching out. This is Emerald from GemPages Sup…" at bounding box center [887, 385] width 191 height 130
click at [863, 430] on p "Hi [PERSON_NAME], Thank you for reaching out. This is Emerald from GemPages Sup…" at bounding box center [895, 428] width 134 height 10
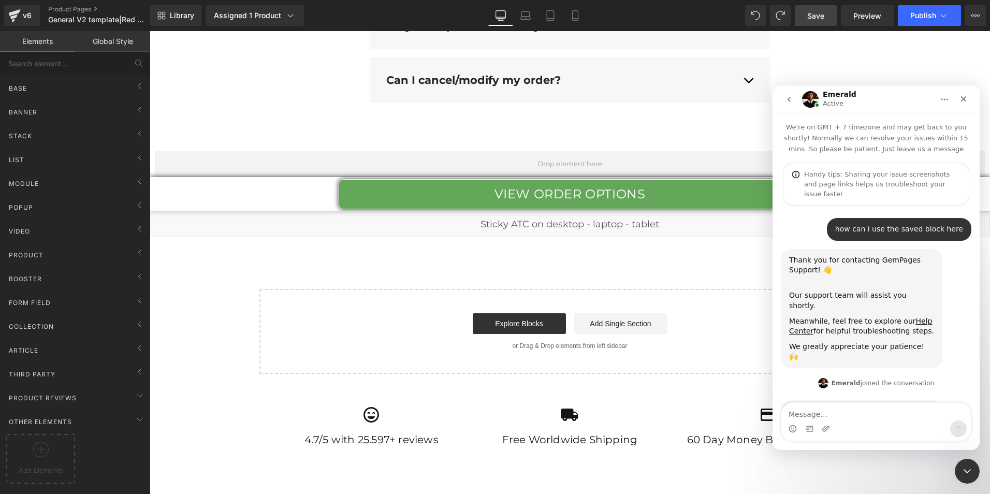
scroll to position [134, 0]
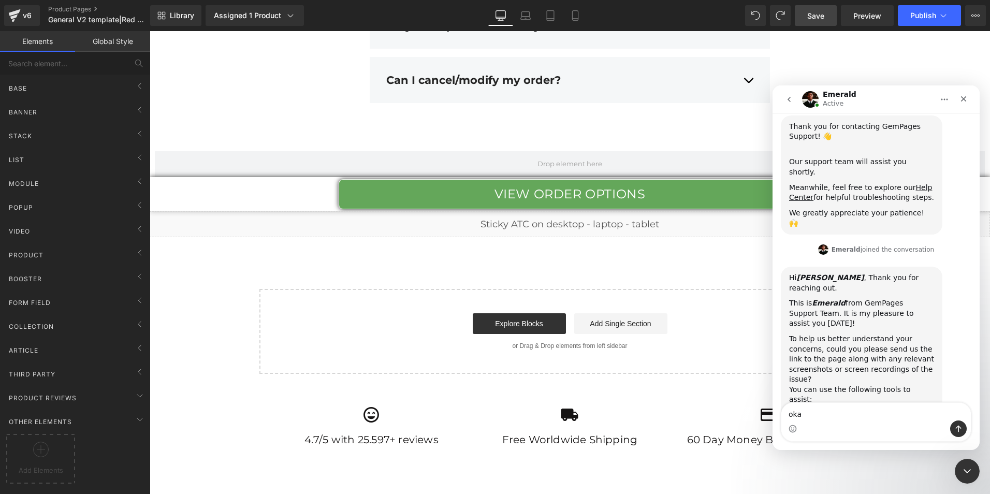
type textarea "okay"
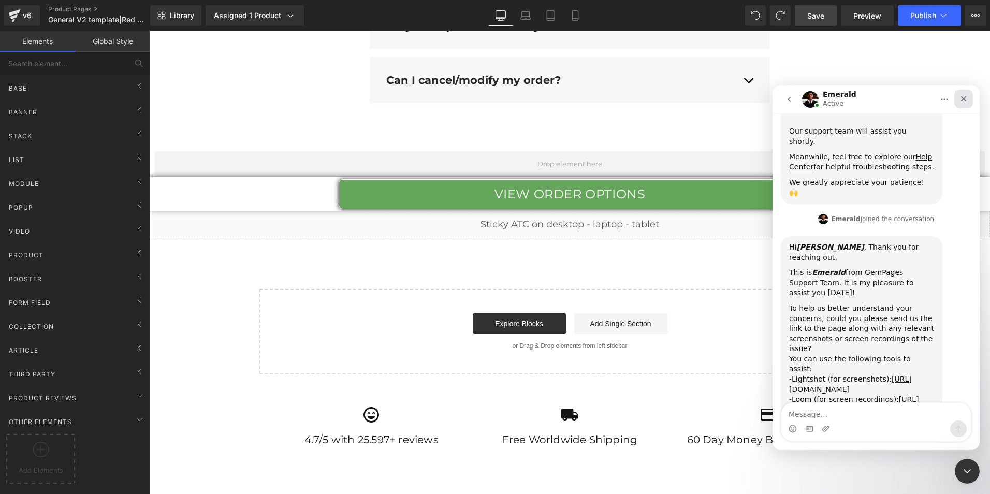
click at [959, 102] on div "Close" at bounding box center [964, 99] width 19 height 19
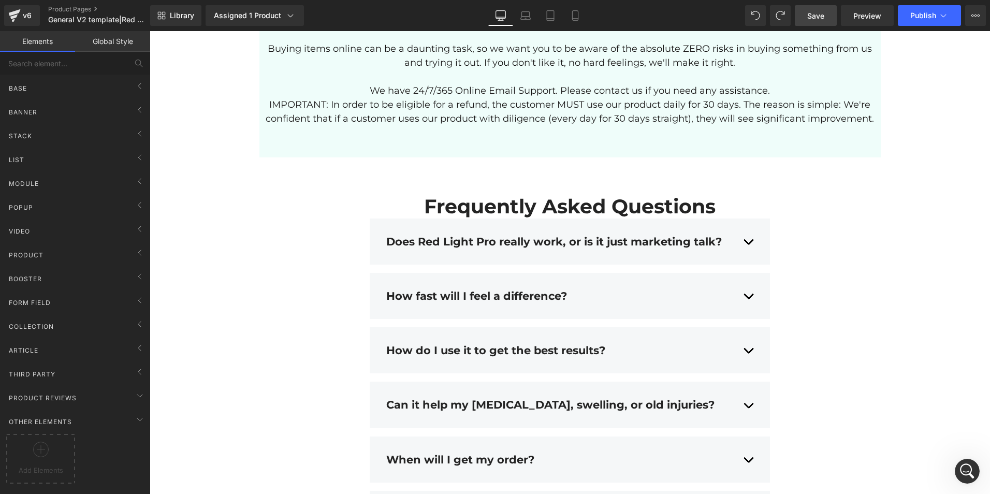
scroll to position [3354, 0]
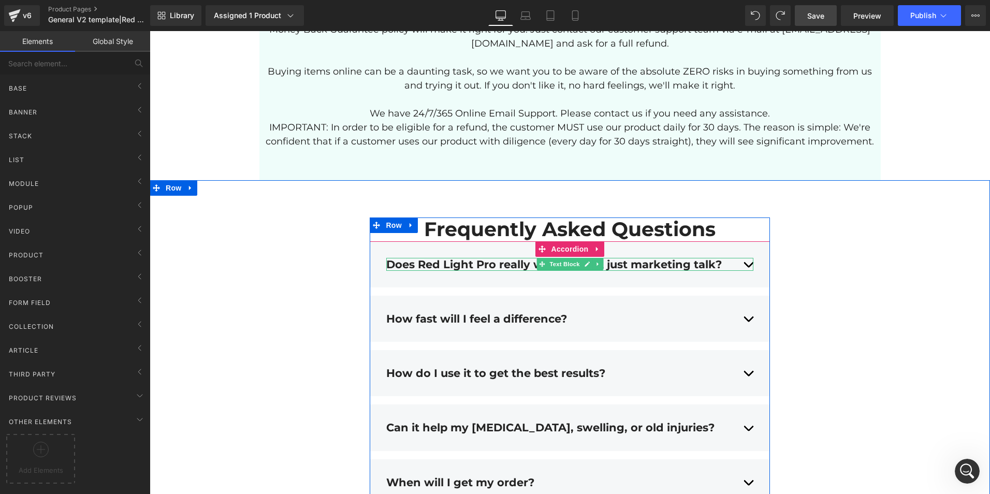
click at [744, 258] on div "Does Red Light Pro really work, or is it just marketing talk?" at bounding box center [569, 264] width 367 height 13
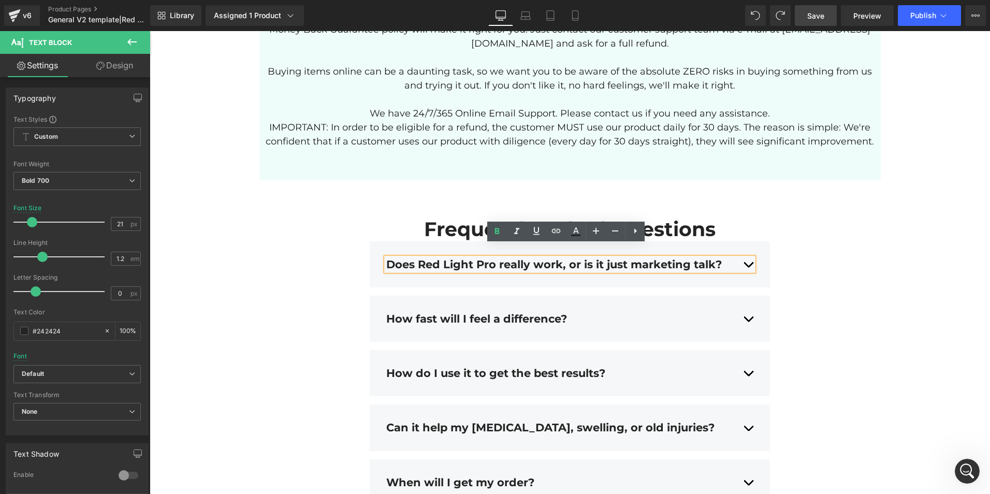
click at [748, 258] on div "Does Red Light Pro really work, or is it just marketing talk?" at bounding box center [569, 264] width 367 height 13
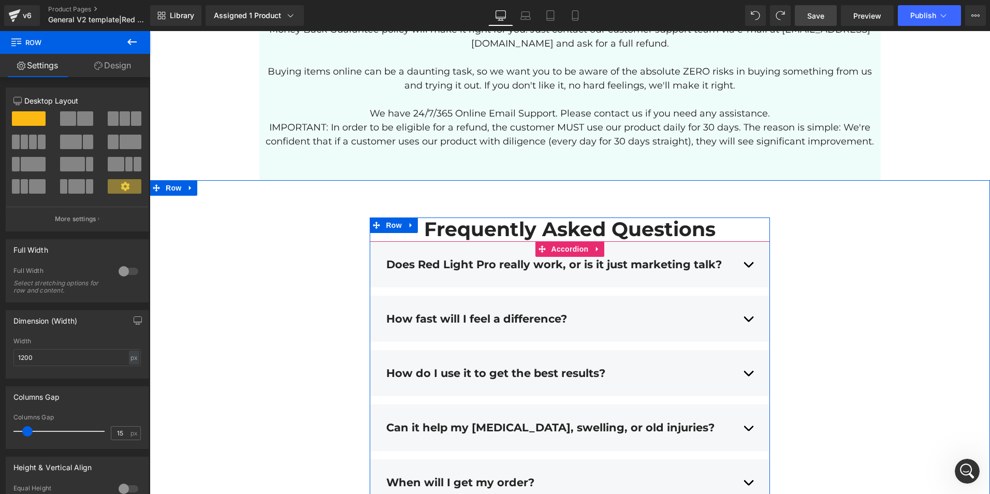
click at [744, 258] on div "Does Red Light Pro really work, or is it just marketing talk?" at bounding box center [569, 264] width 367 height 13
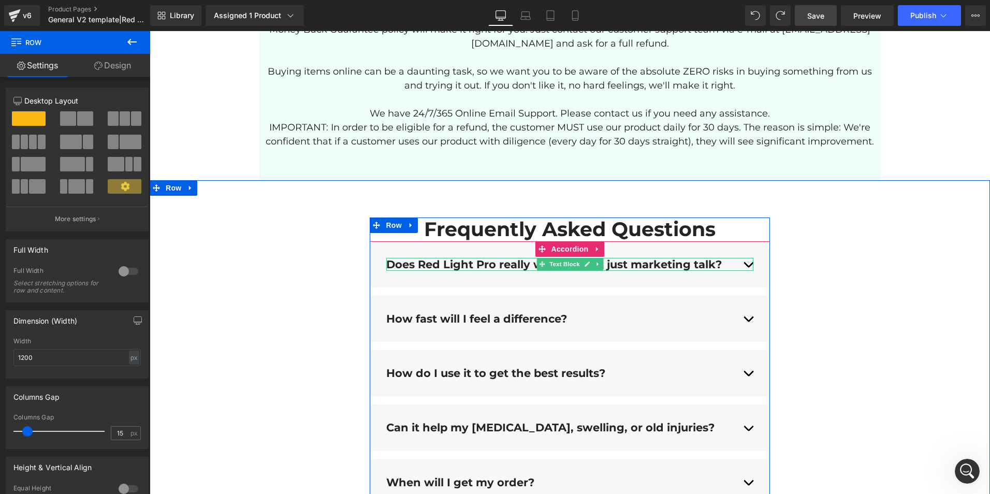
click at [746, 258] on div "Does Red Light Pro really work, or is it just marketing talk?" at bounding box center [569, 264] width 367 height 13
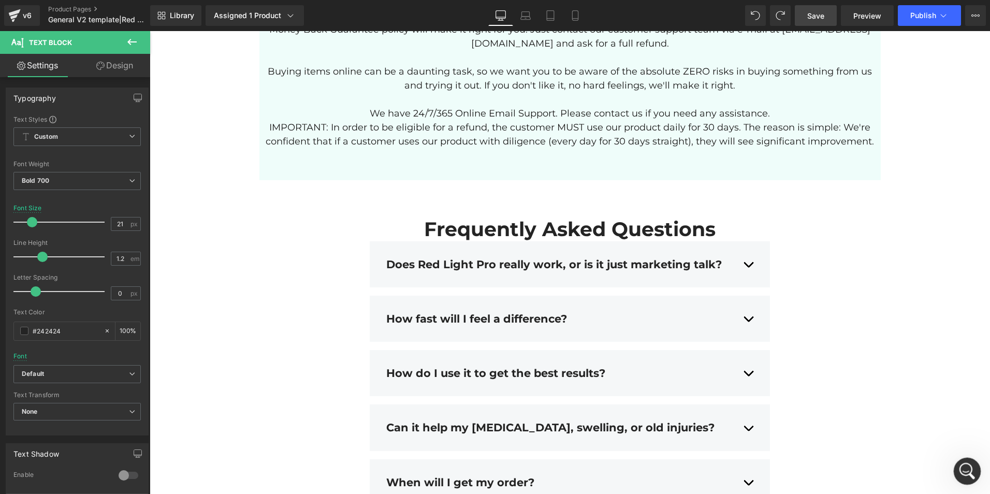
click at [965, 467] on icon "Open Intercom Messenger" at bounding box center [966, 470] width 17 height 17
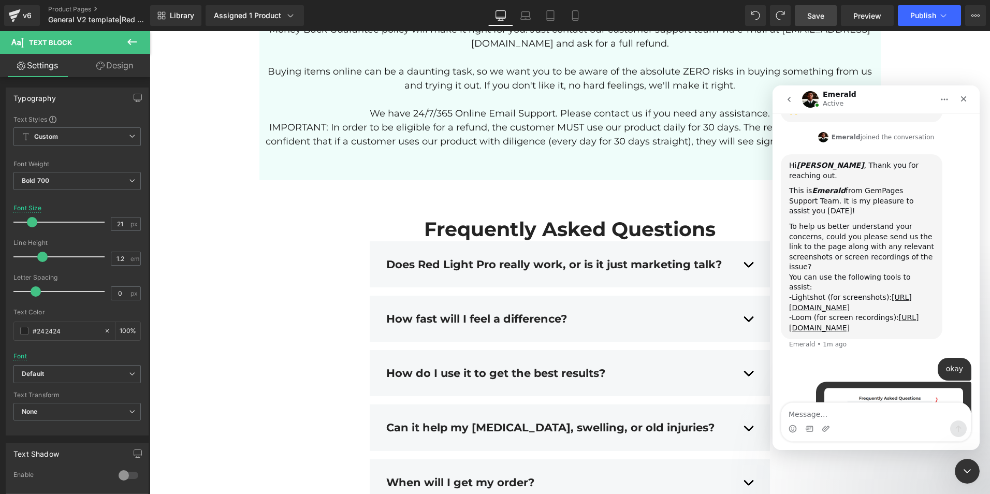
scroll to position [247, 0]
type textarea "how do i open this and fix the text inside"
